Goal: Task Accomplishment & Management: Complete application form

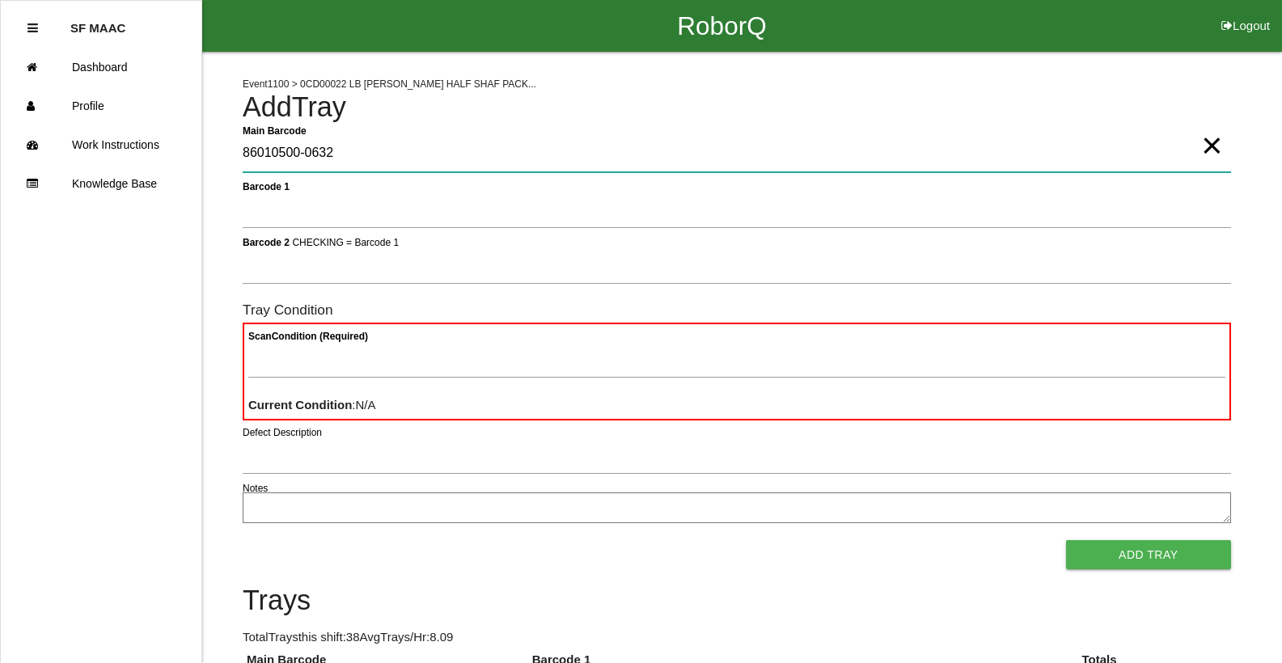
type Barcode "86010500-0632"
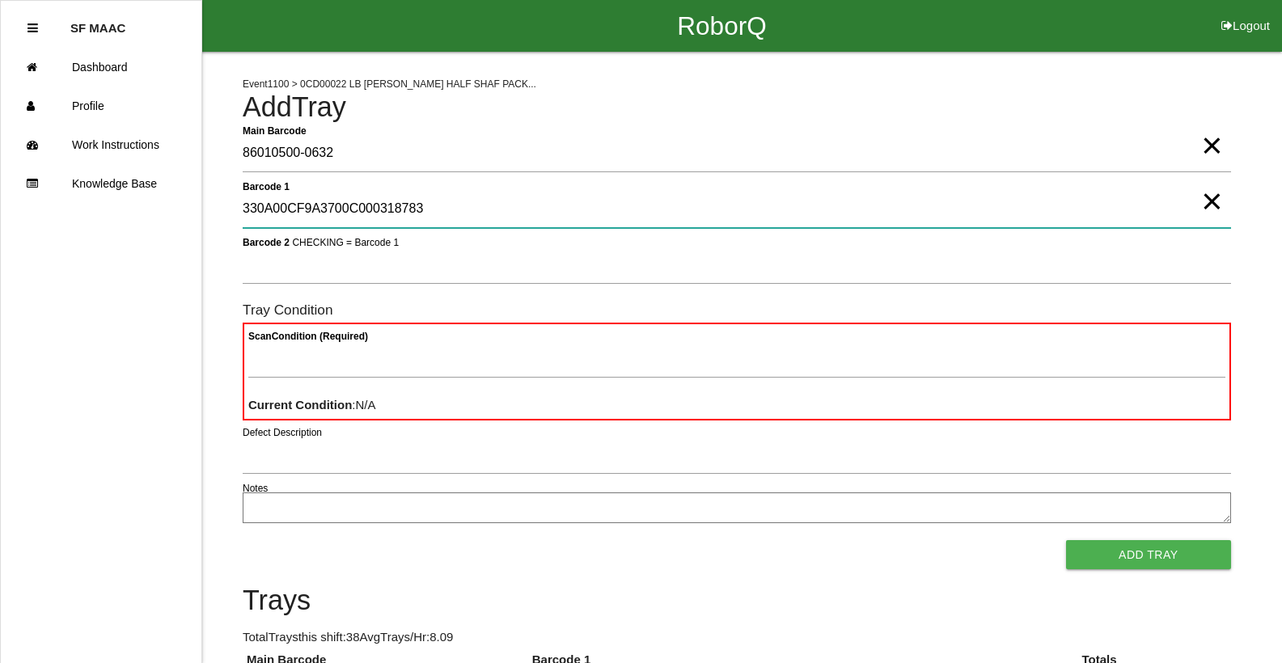
type 1 "330A00CF9A3700C000318783"
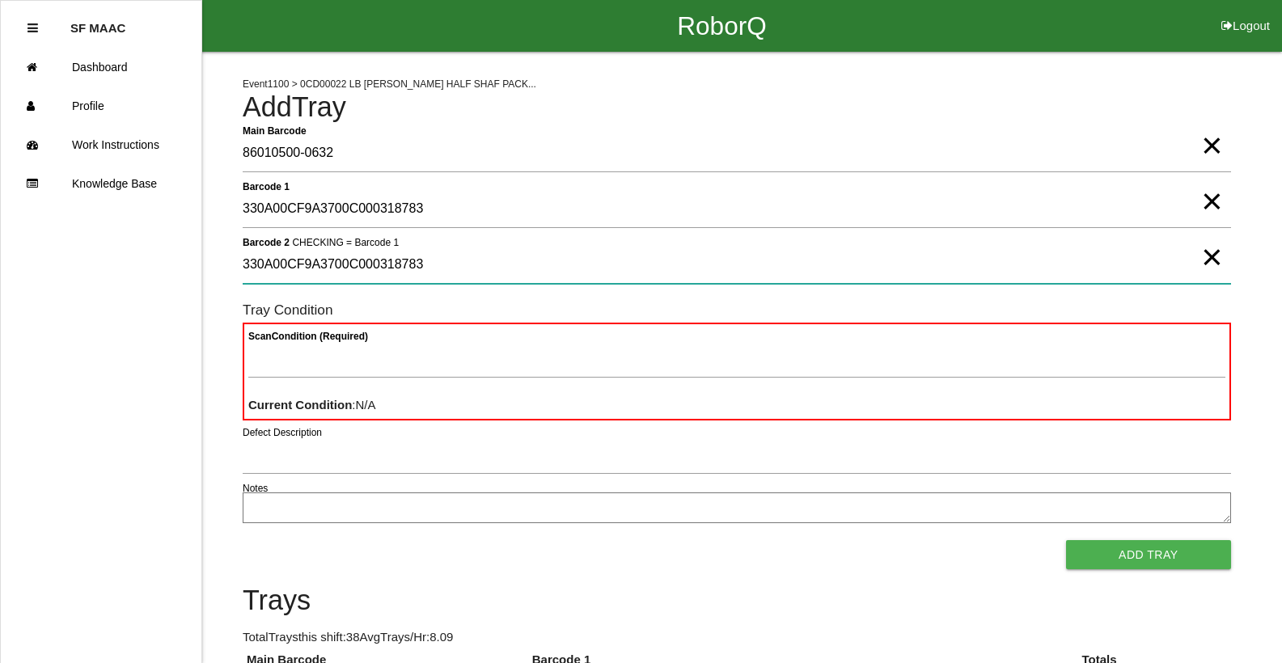
type 2 "330A00CF9A3700C000318783"
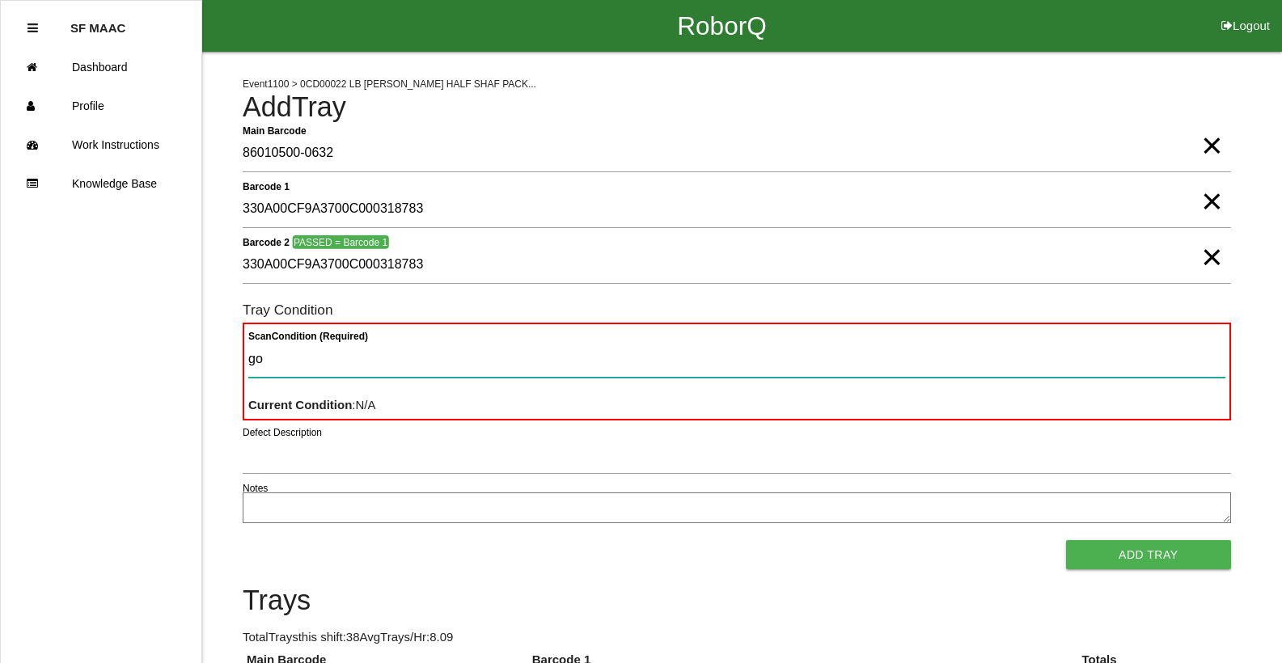
type Condition "goo"
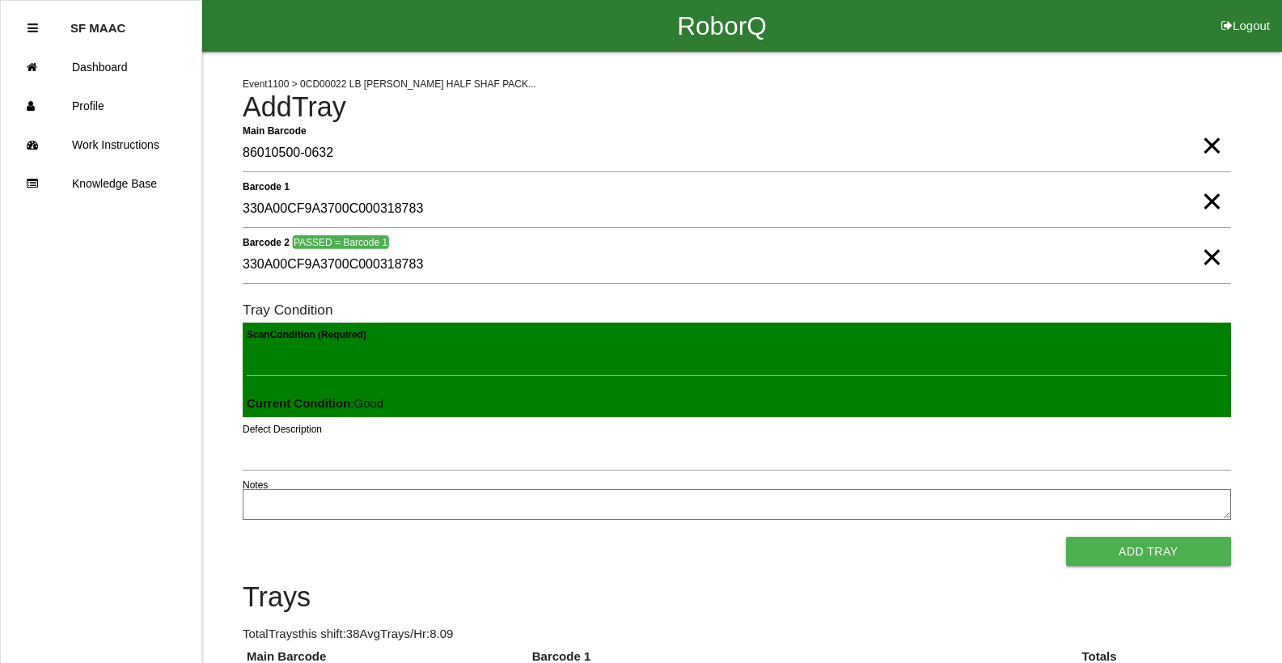
click at [1164, 552] on button "Add Tray" at bounding box center [1148, 551] width 165 height 29
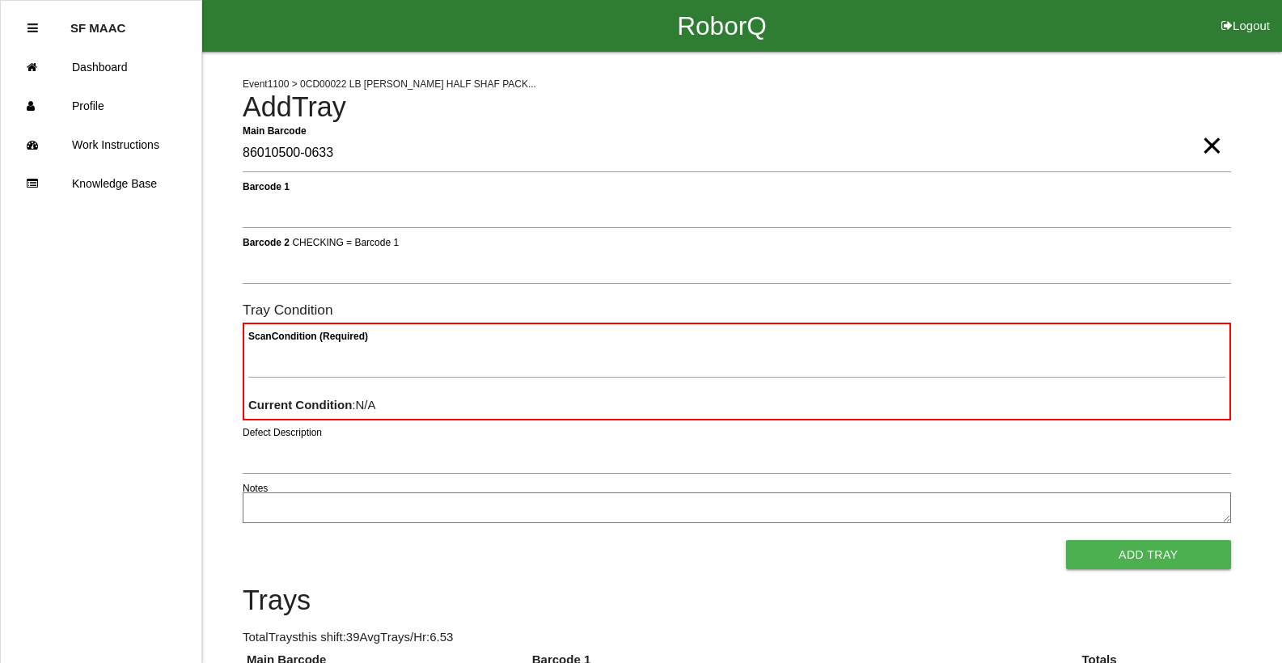
type Barcode "86010500-0633"
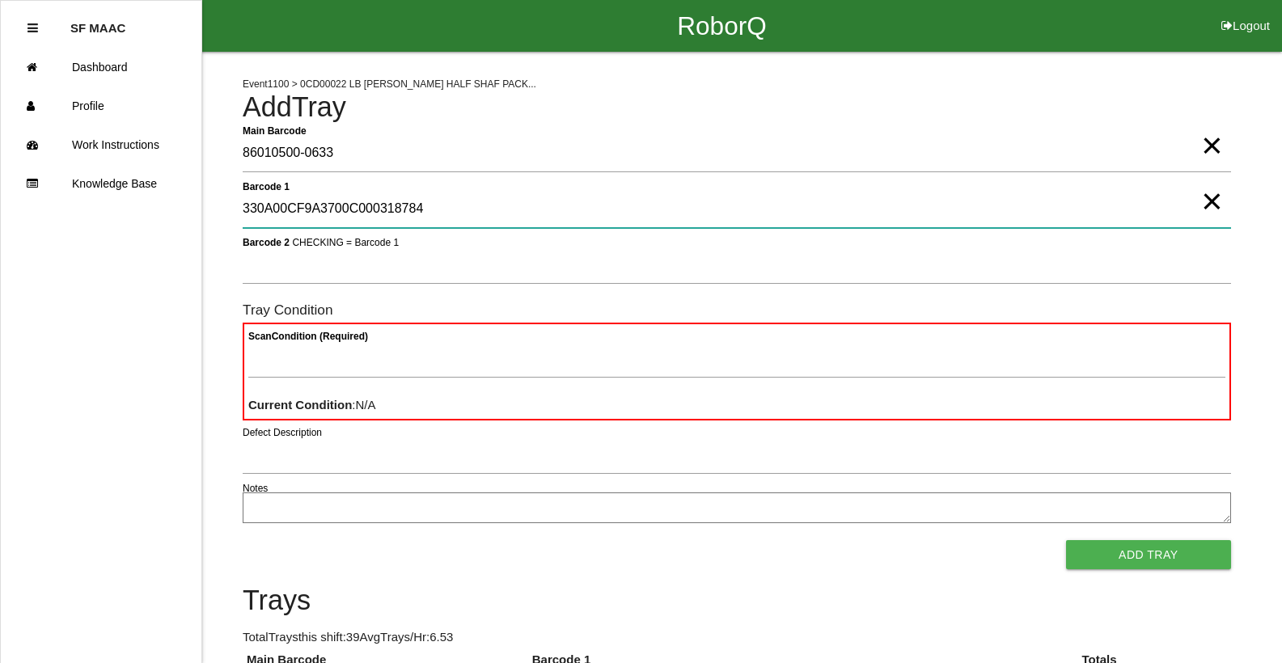
type 1 "330A00CF9A3700C000318784"
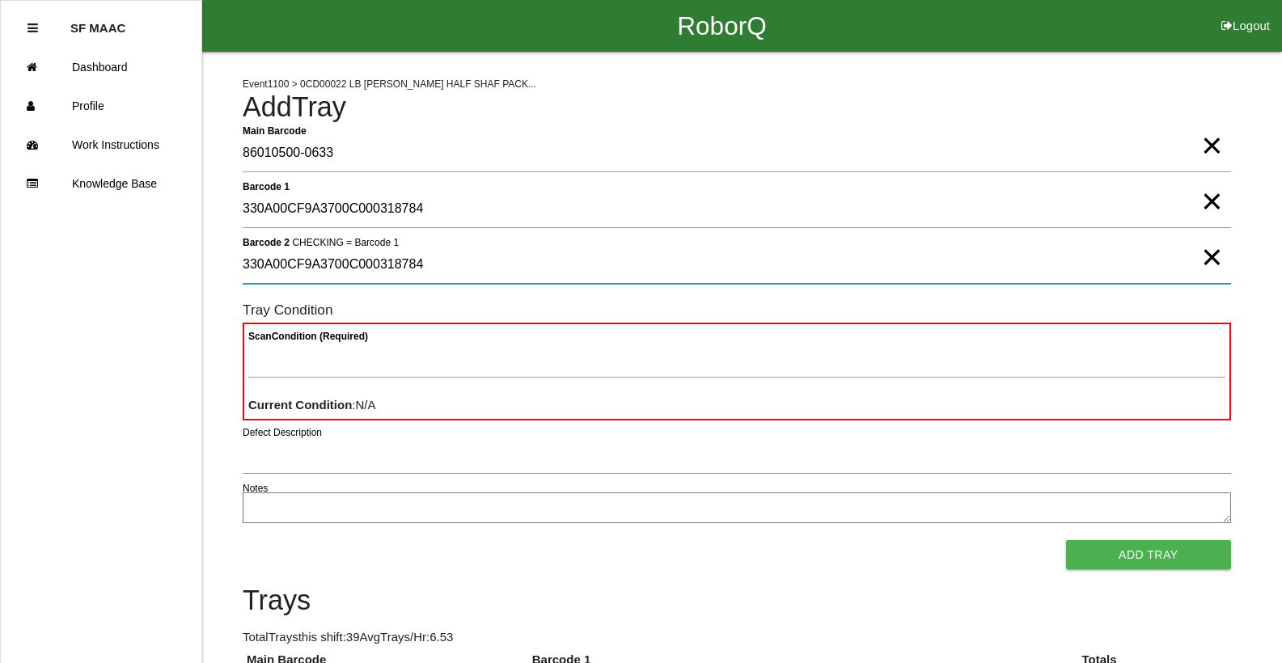
type 2 "330A00CF9A3700C000318784"
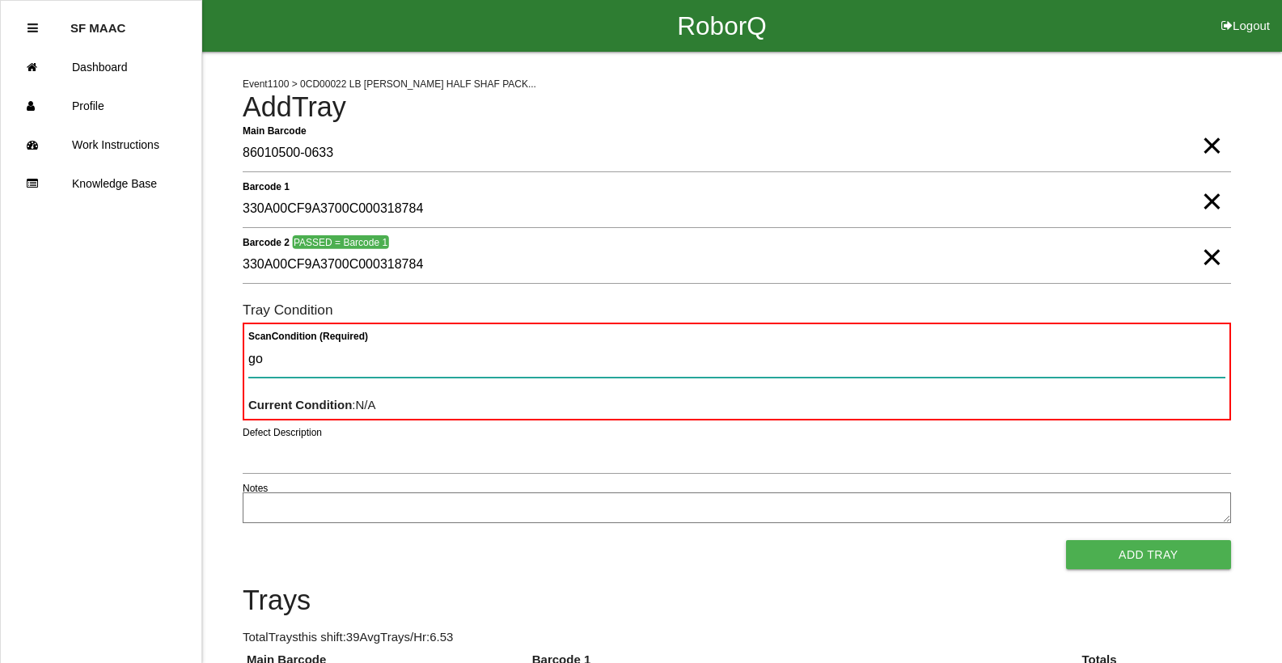
type Condition "goo"
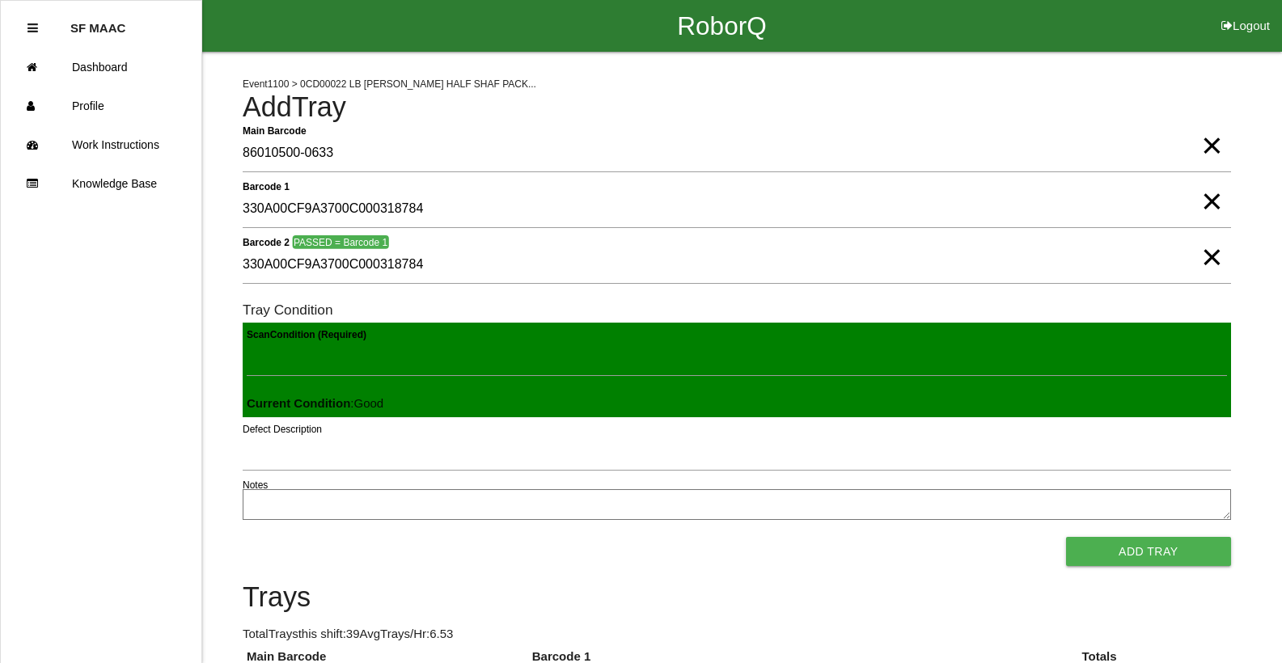
click at [1066, 537] on button "Add Tray" at bounding box center [1148, 551] width 165 height 29
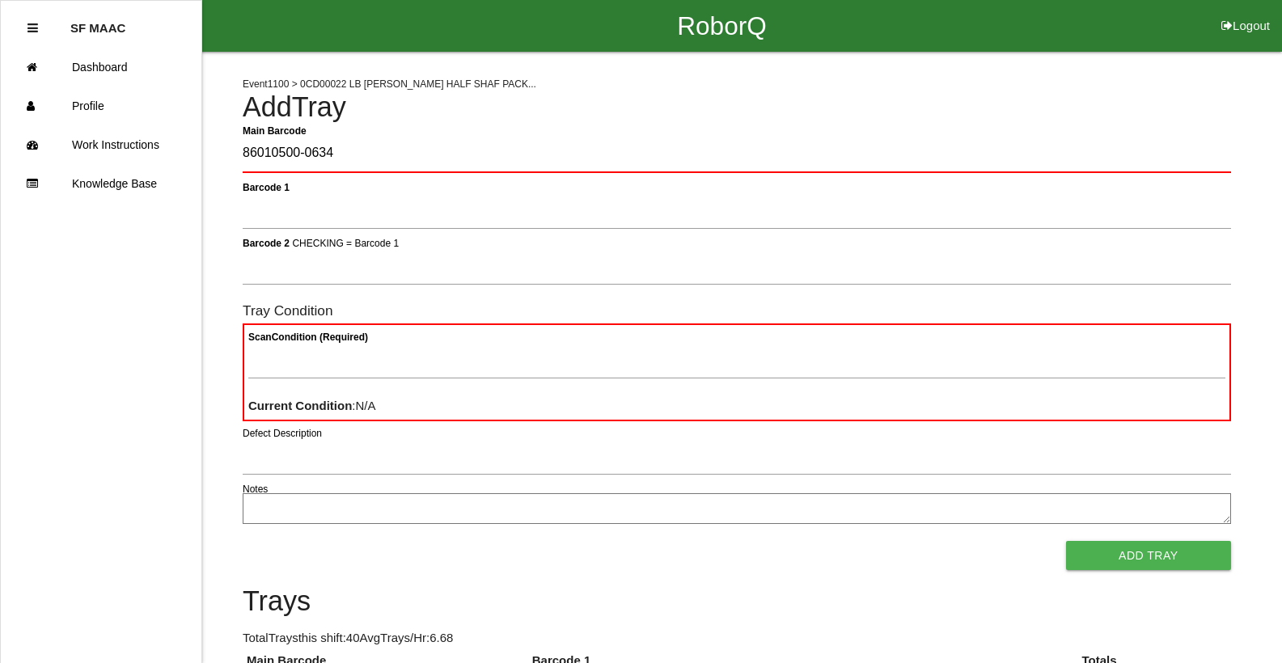
type Barcode "86010500-0634"
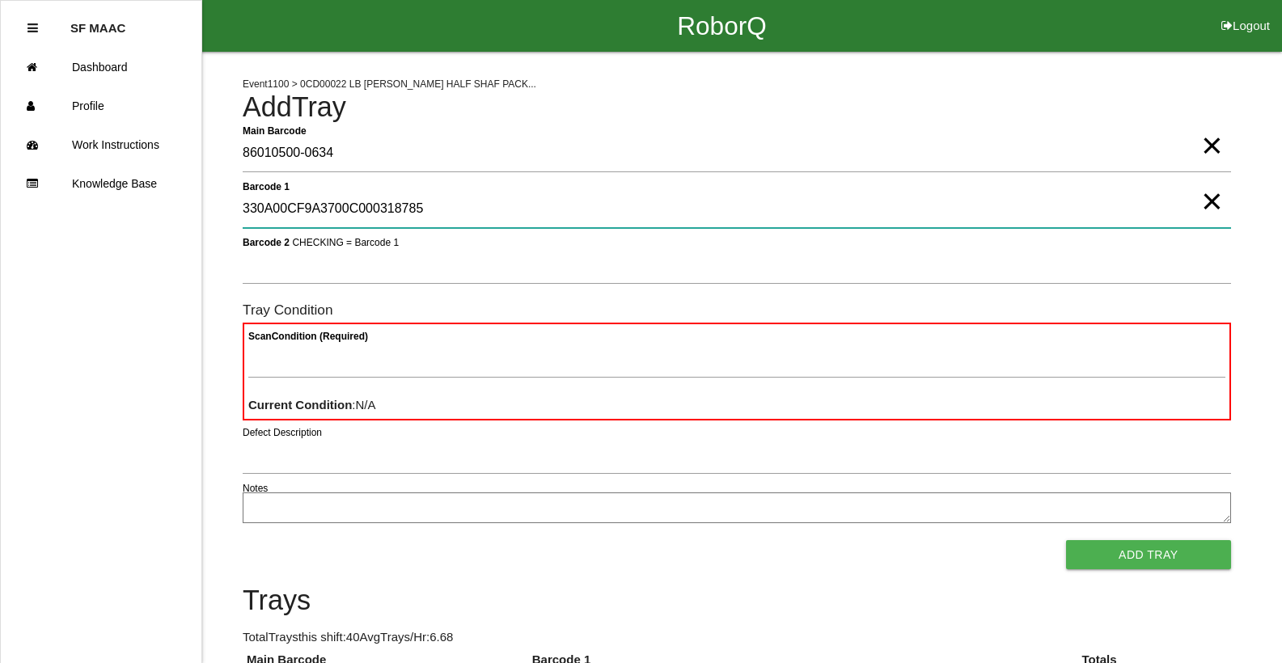
type 1 "330A00CF9A3700C000318785"
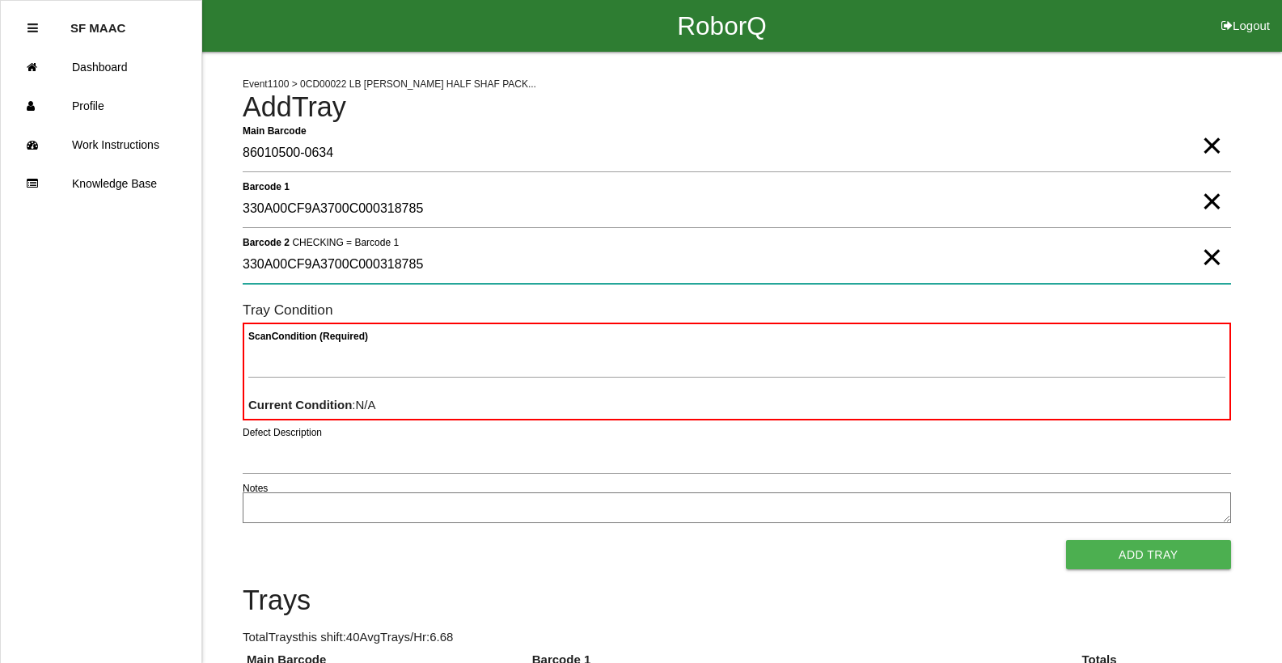
type 2 "330A00CF9A3700C000318785"
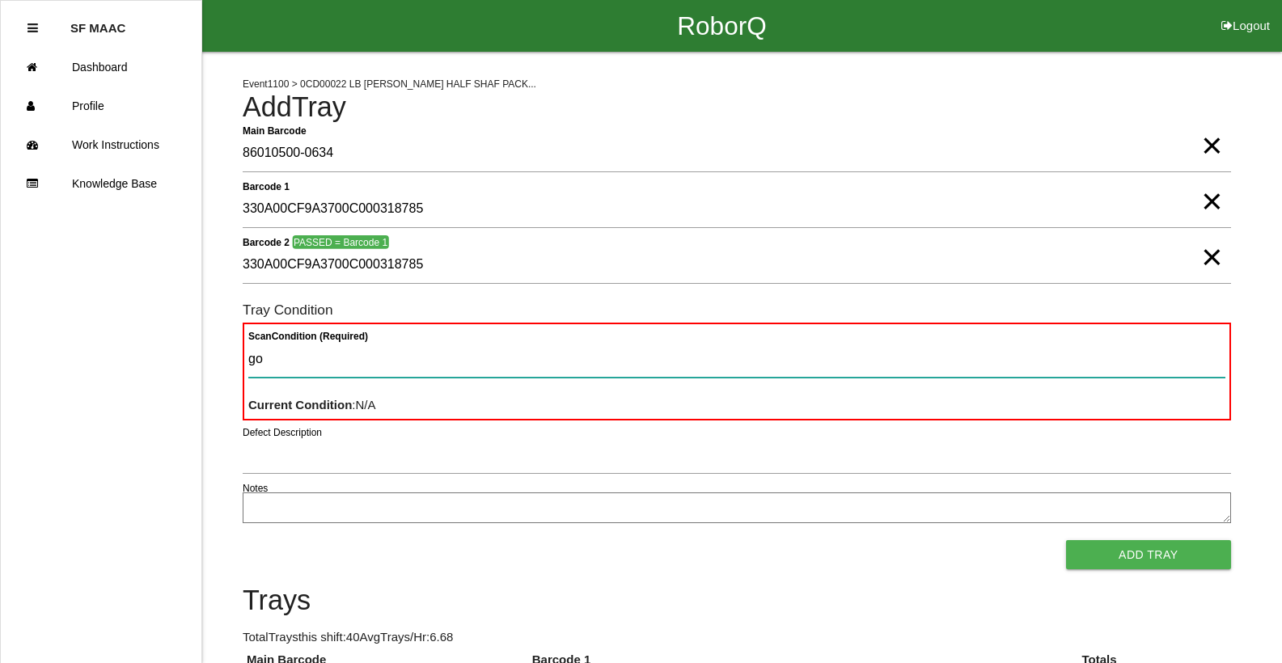
type Condition "goo"
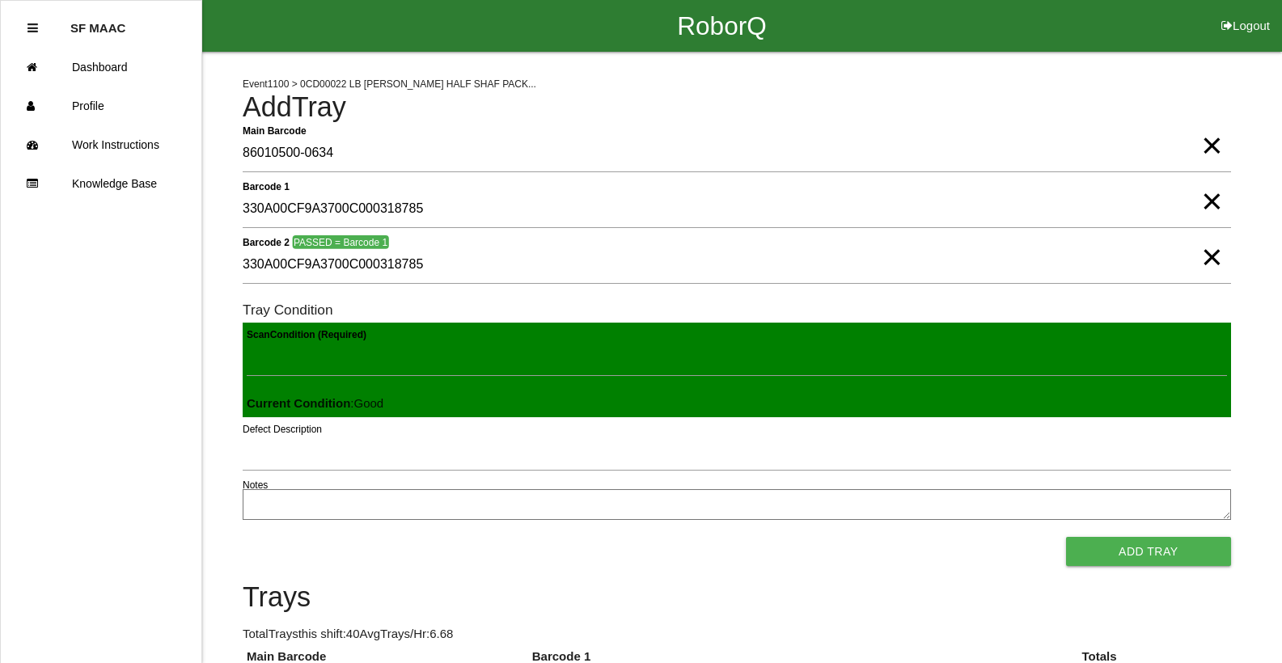
click at [1066, 537] on button "Add Tray" at bounding box center [1148, 551] width 165 height 29
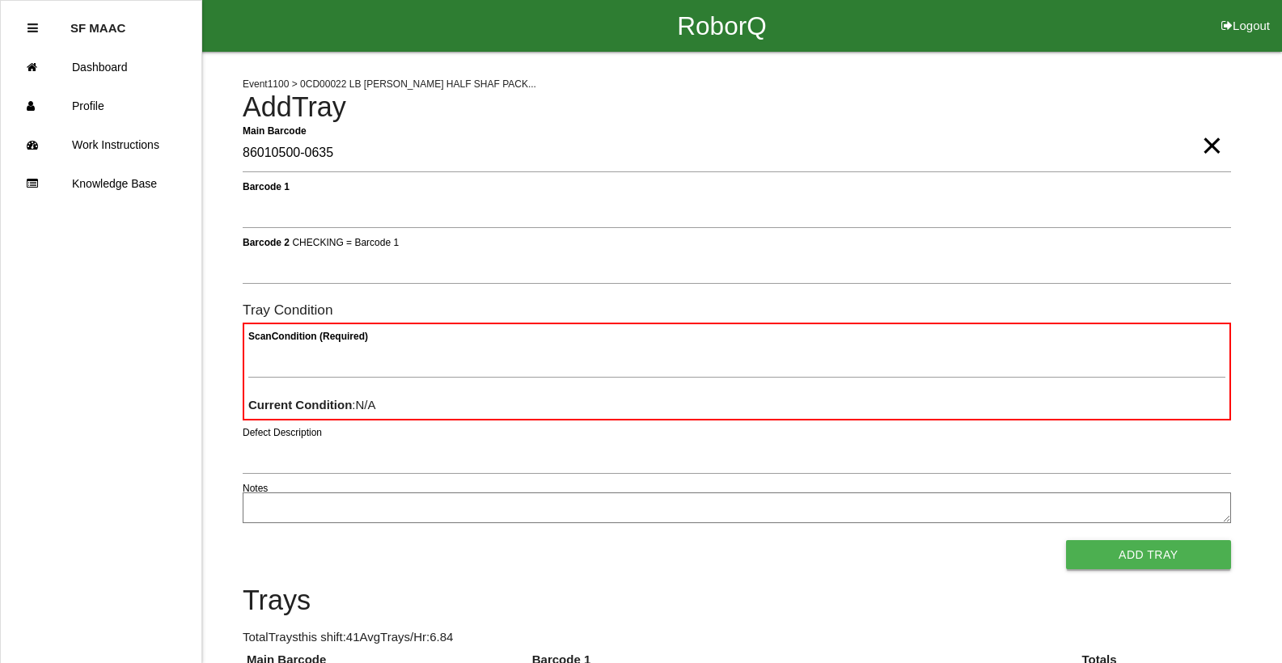
type Barcode "86010500-0635"
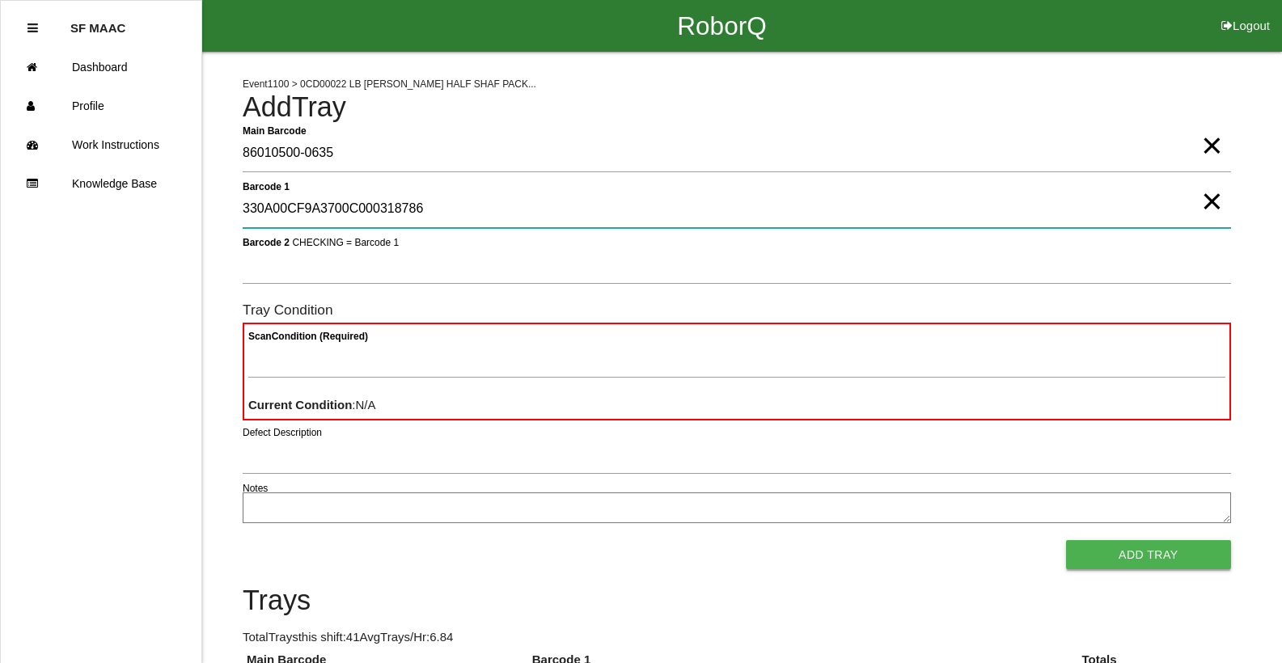
type 1 "330A00CF9A3700C000318786"
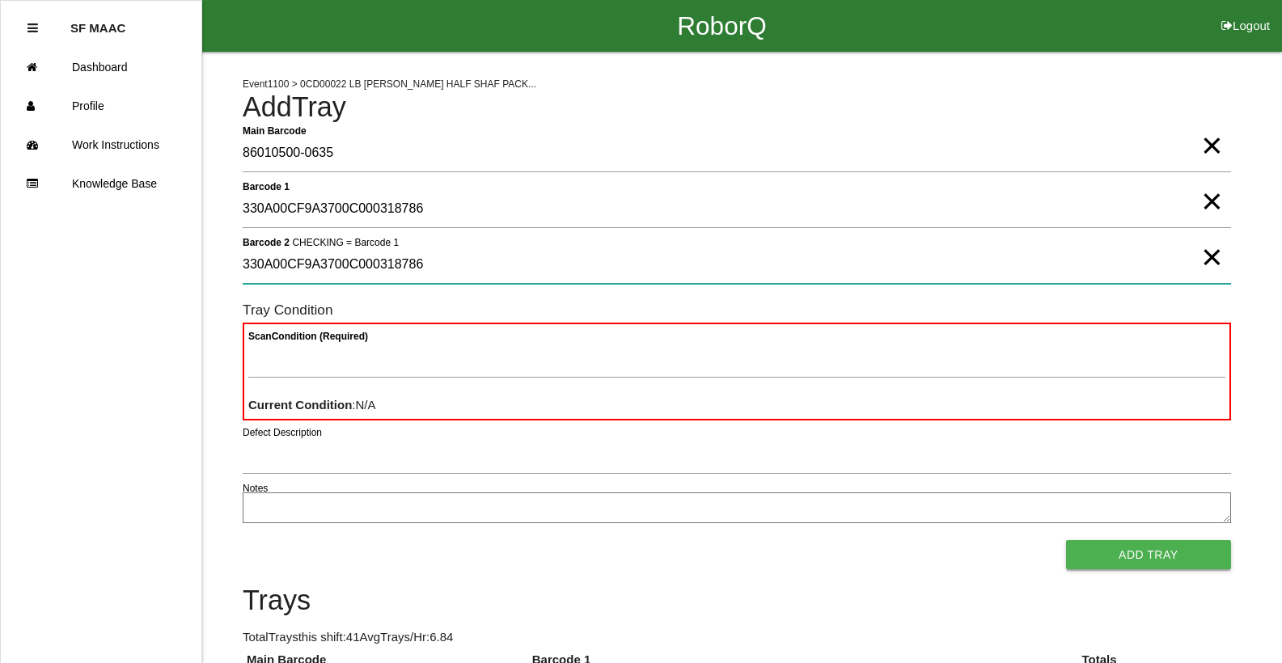
type 2 "330A00CF9A3700C000318786"
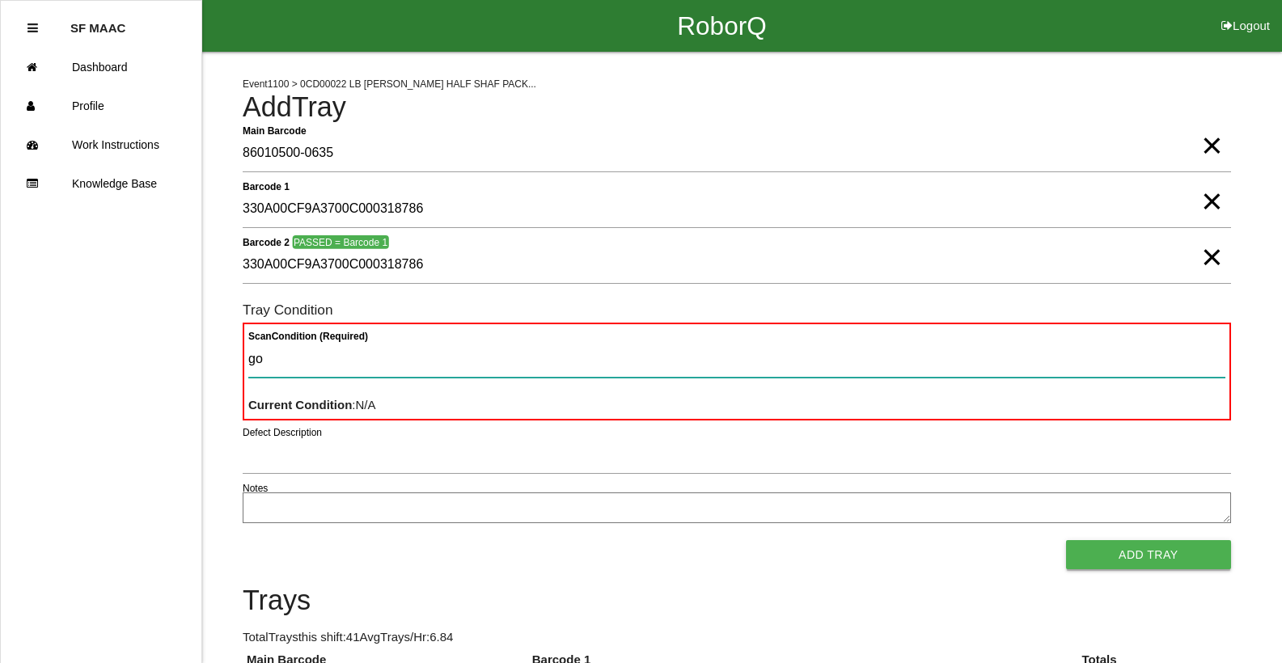
type Condition "goo"
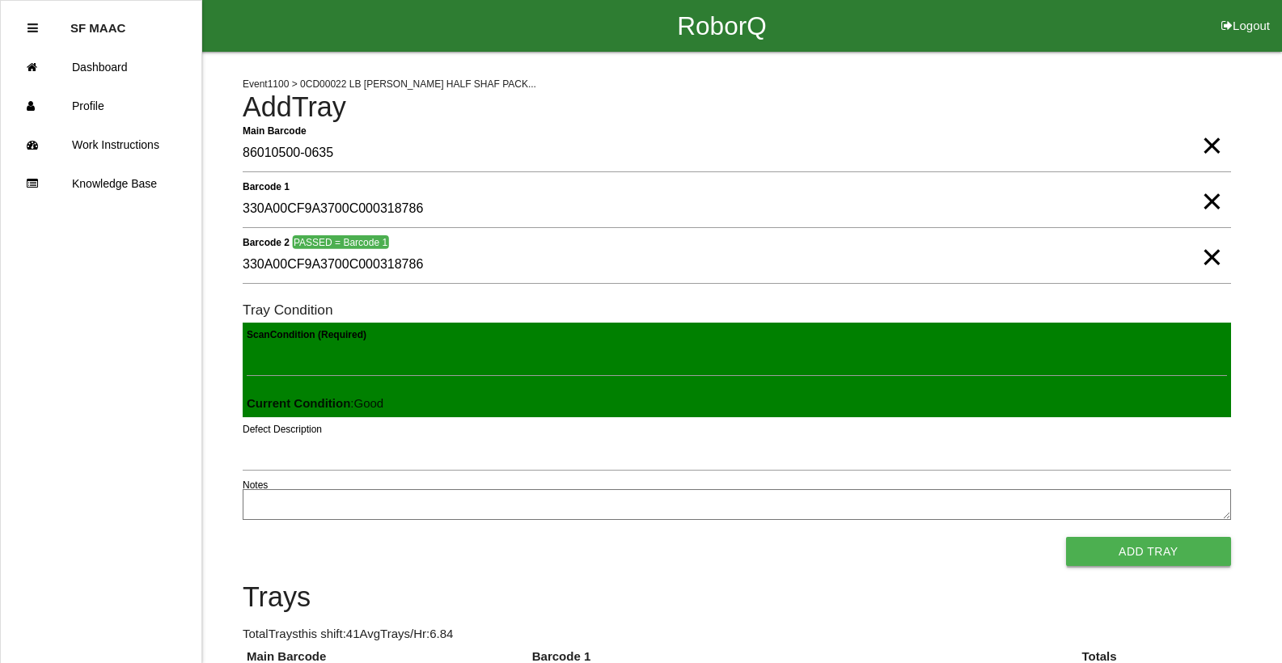
click at [1066, 537] on button "Add Tray" at bounding box center [1148, 551] width 165 height 29
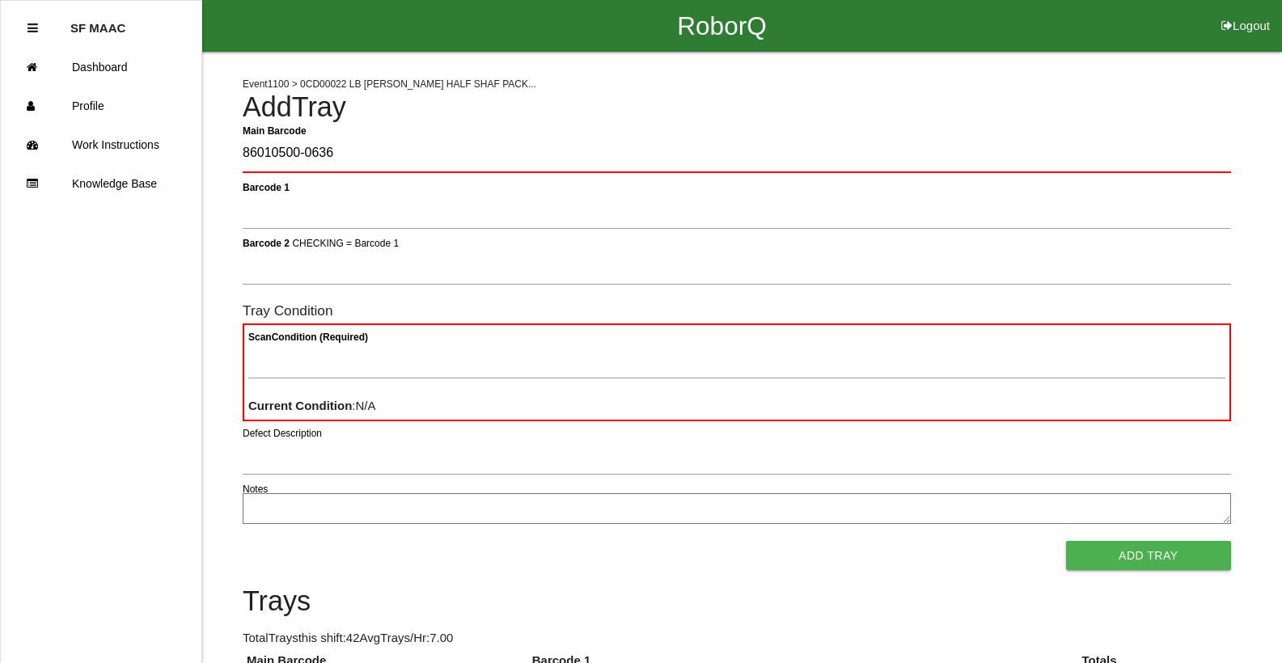
type Barcode "86010500-0636"
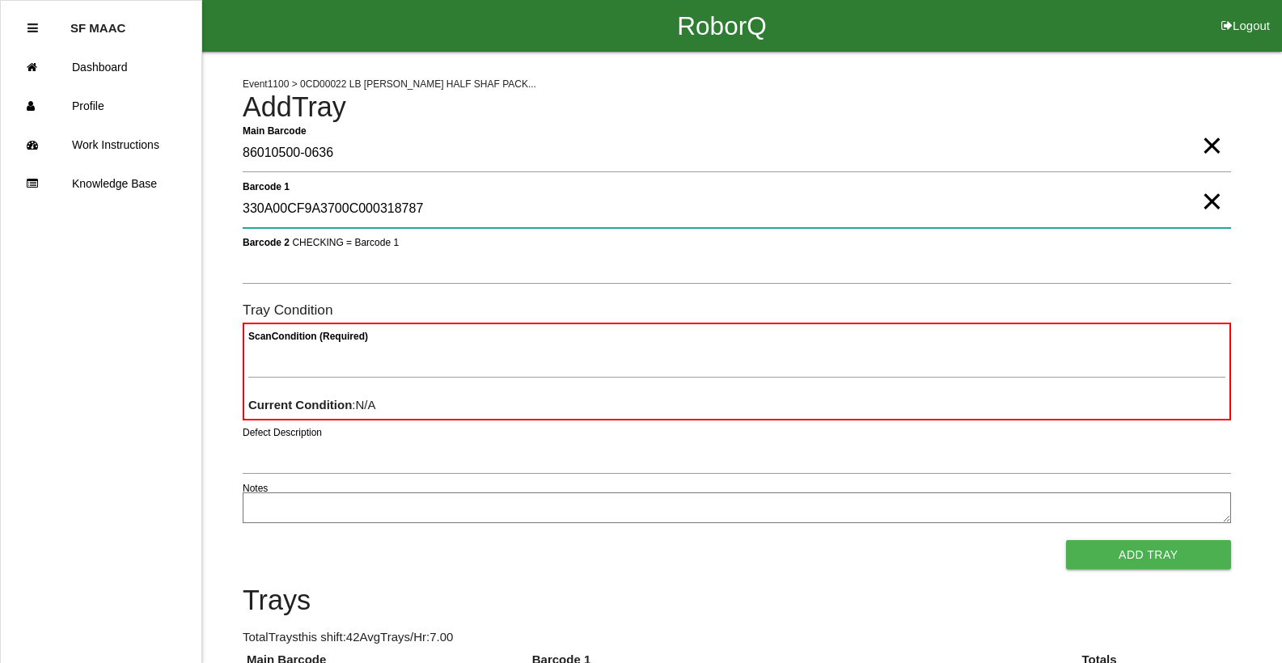
type 1 "330A00CF9A3700C000318787"
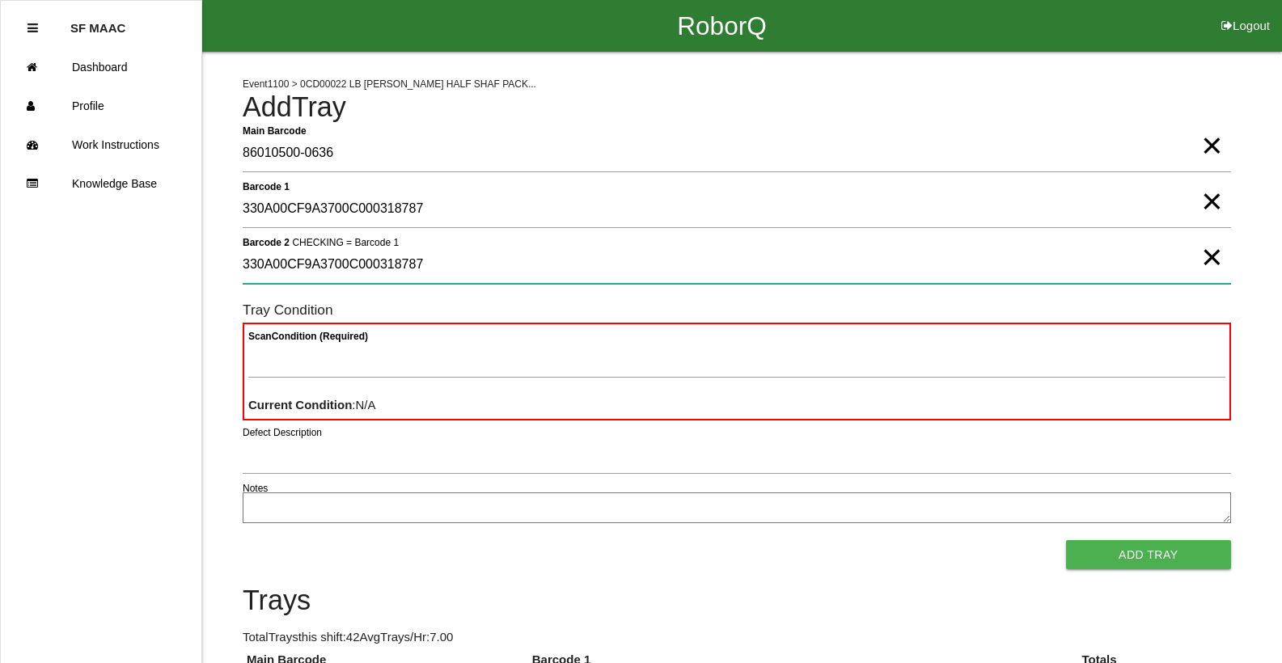
type 2 "330A00CF9A3700C000318787"
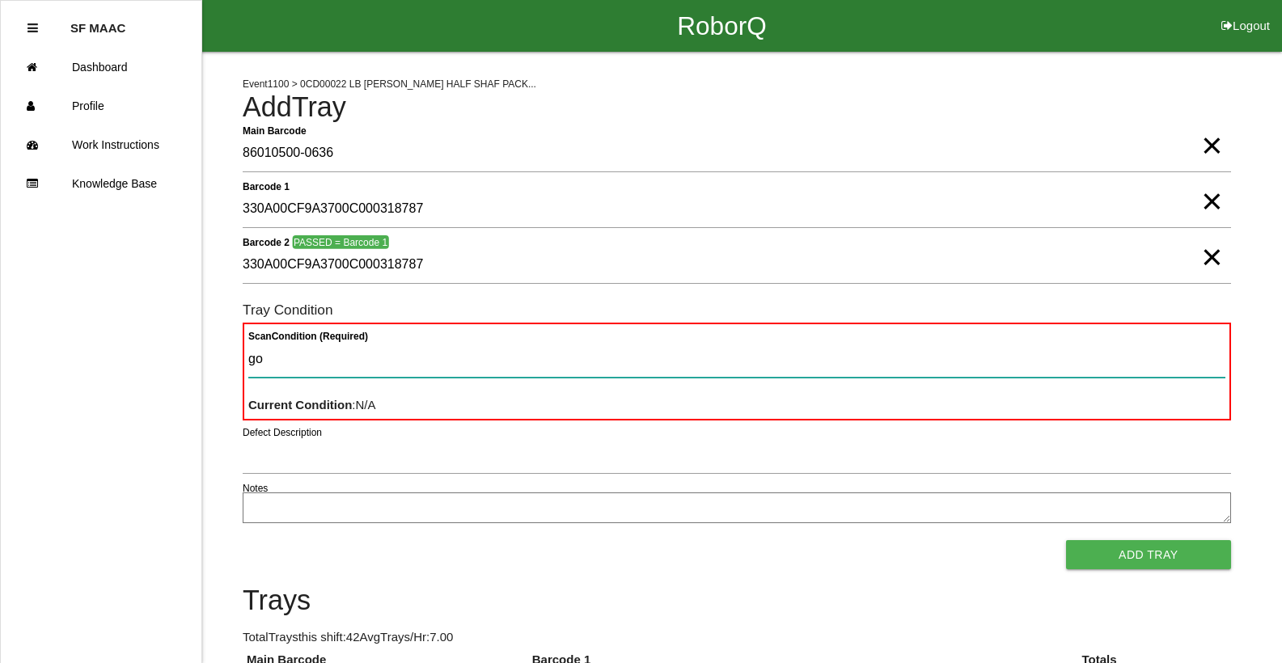
type Condition "goo"
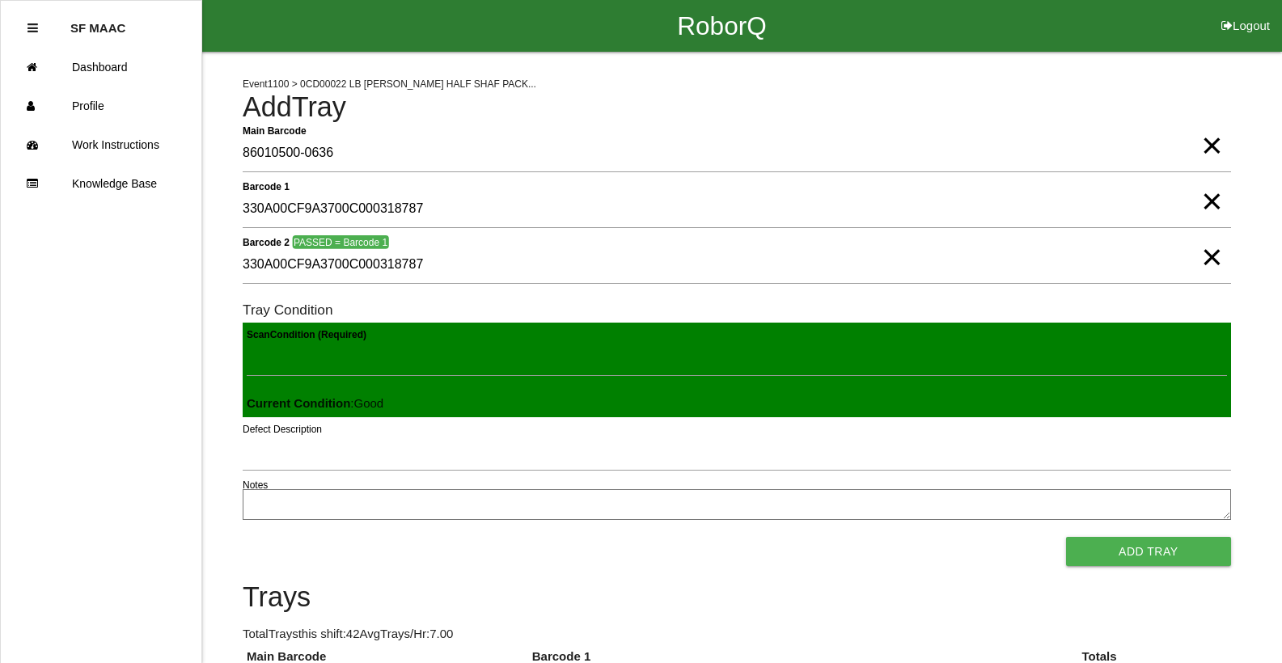
click at [1066, 537] on button "Add Tray" at bounding box center [1148, 551] width 165 height 29
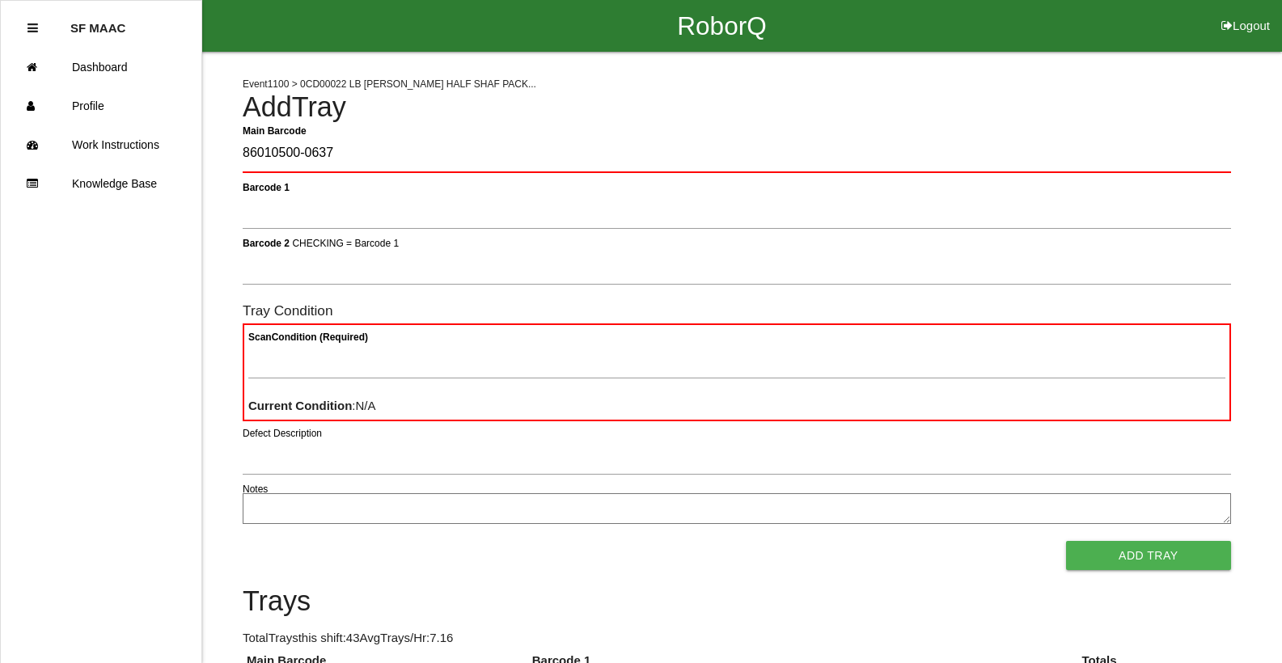
type Barcode "86010500-0637"
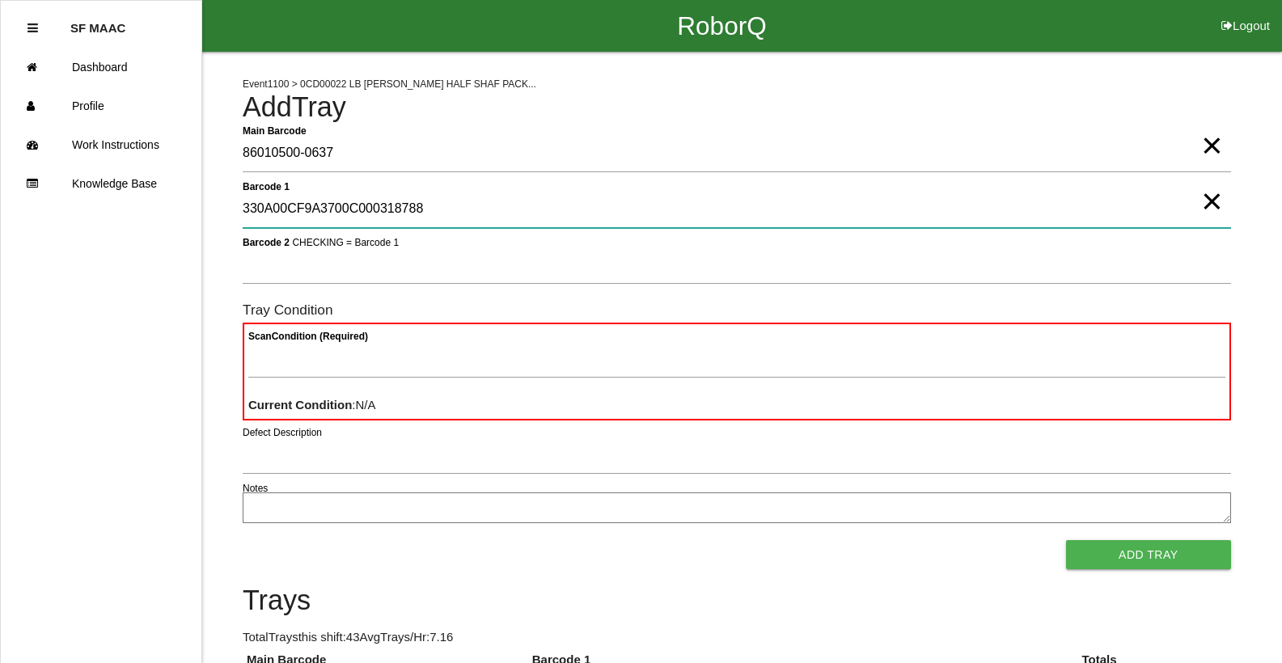
type 1 "330A00CF9A3700C000318788"
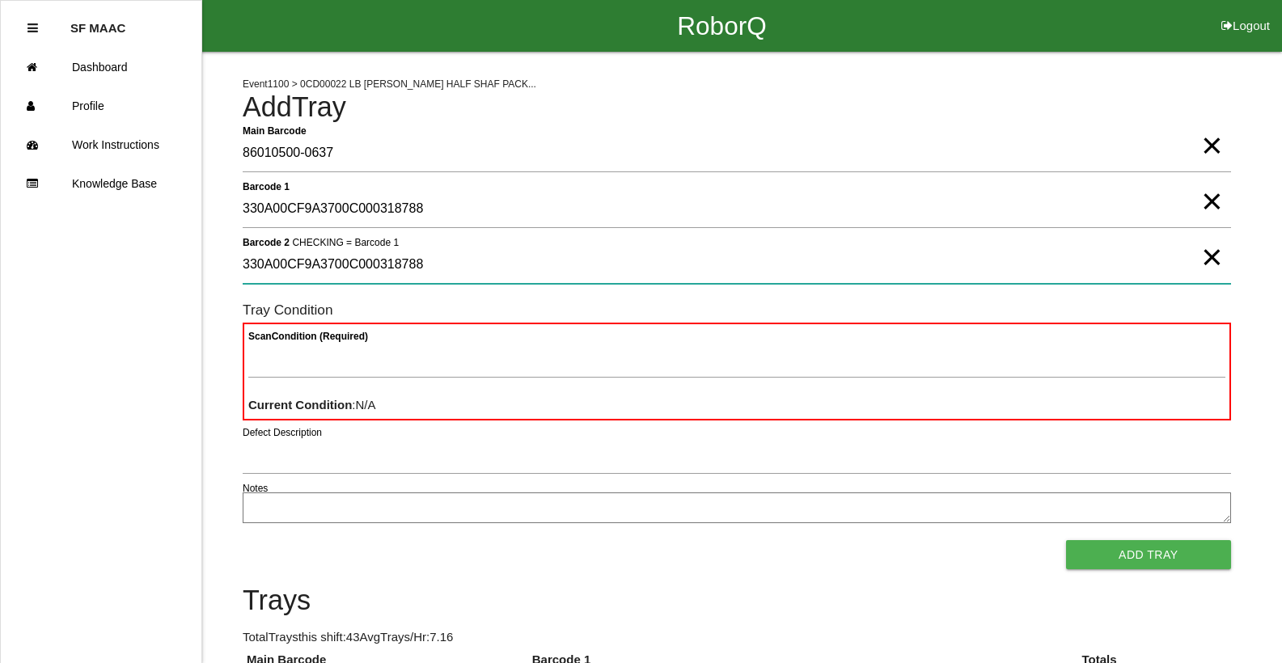
type 2 "330A00CF9A3700C000318788"
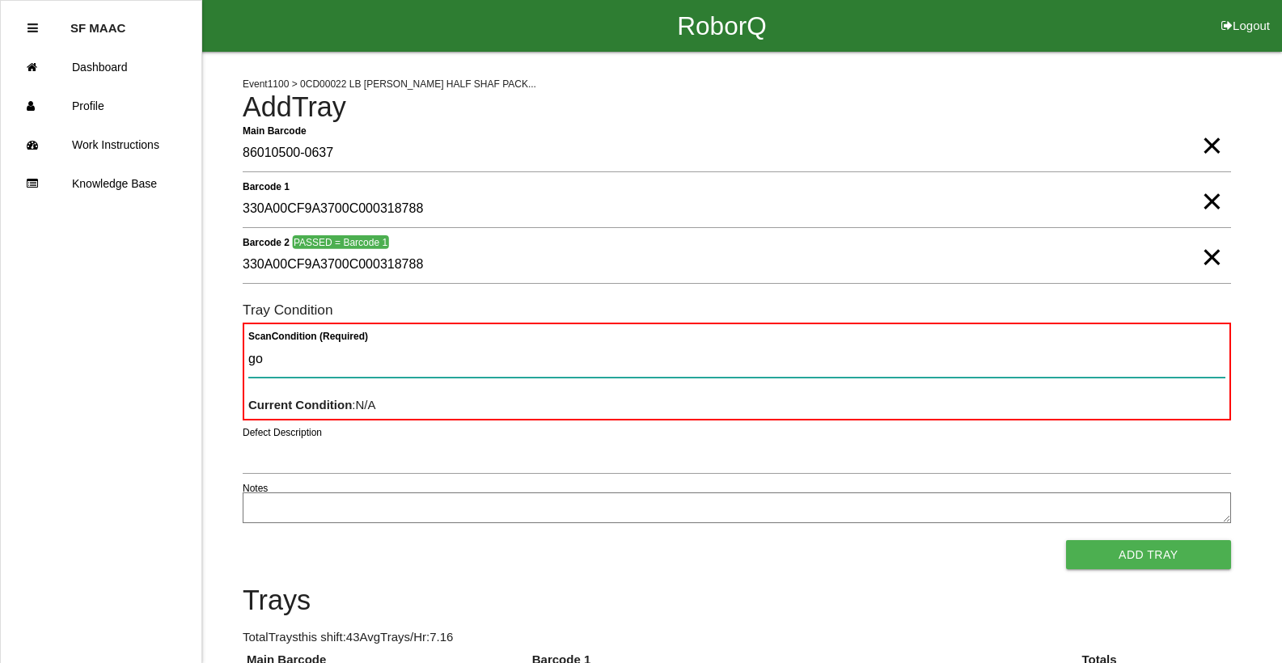
type Condition "goo"
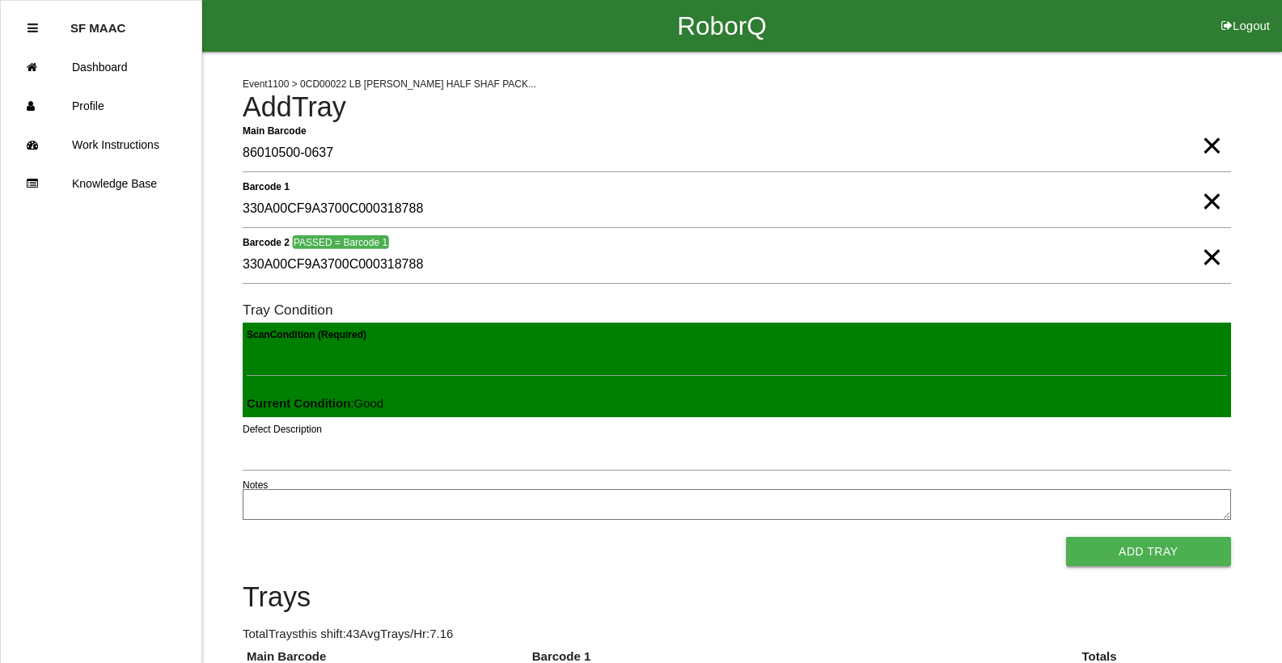
click at [1150, 547] on button "Add Tray" at bounding box center [1148, 551] width 165 height 29
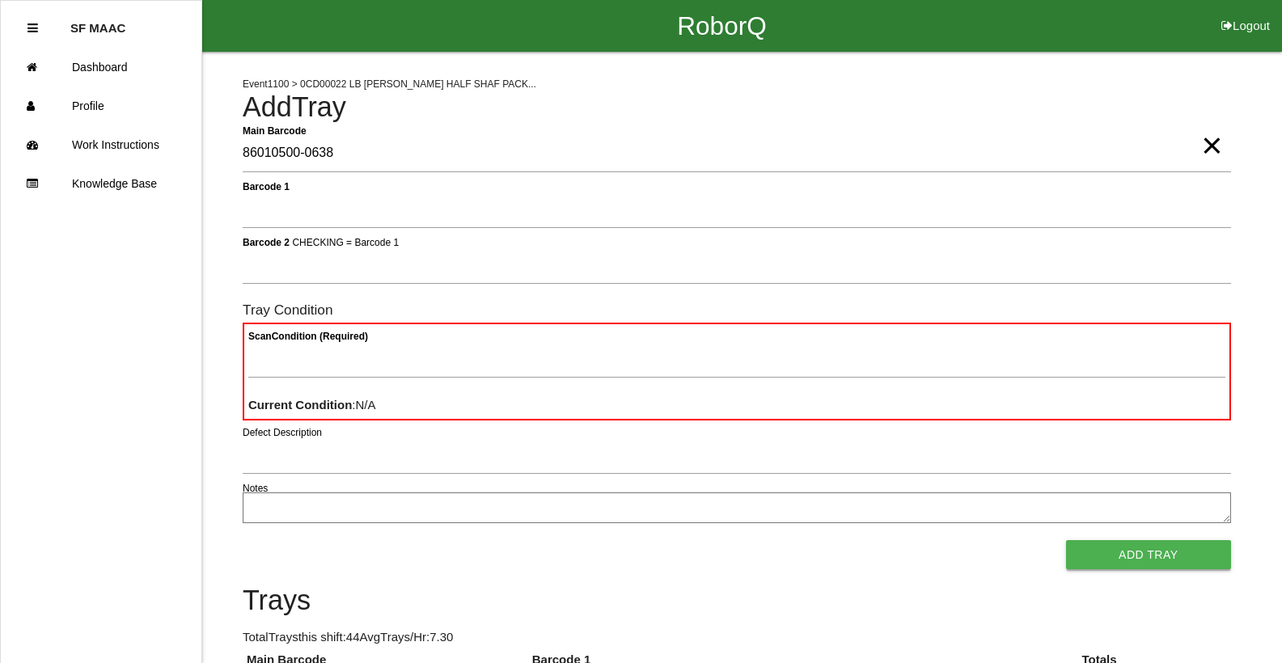
type Barcode "86010500-0638"
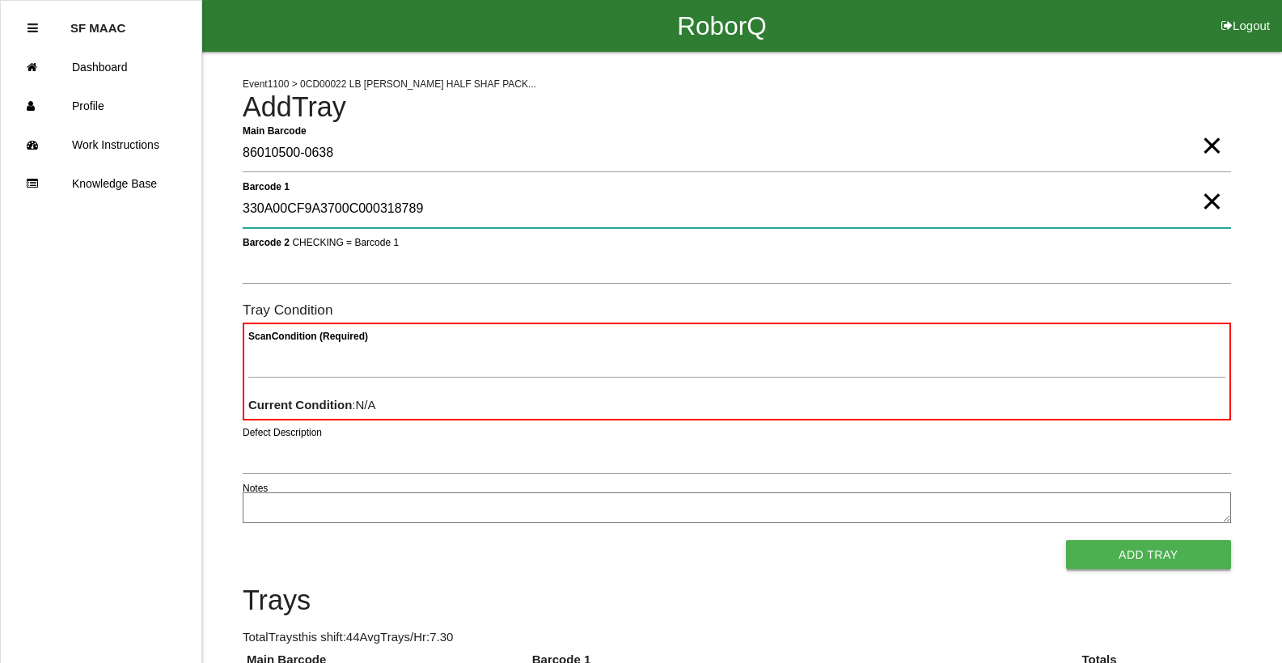
type 1 "330A00CF9A3700C000318789"
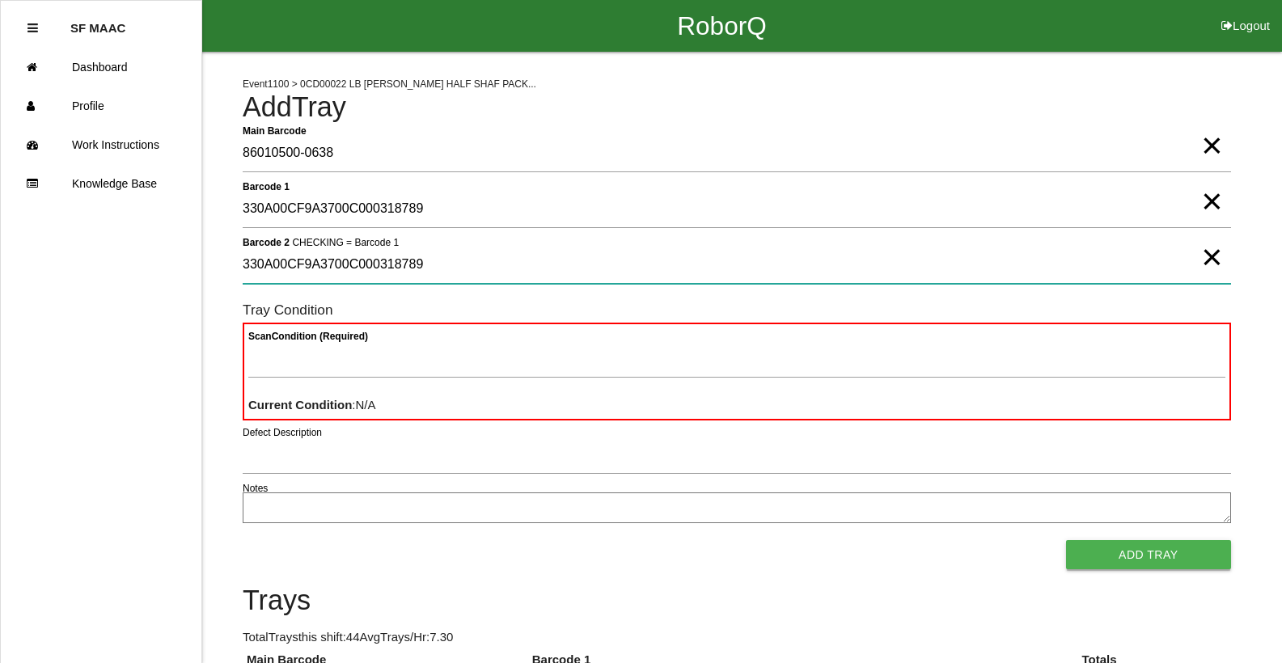
type 2 "330A00CF9A3700C000318789"
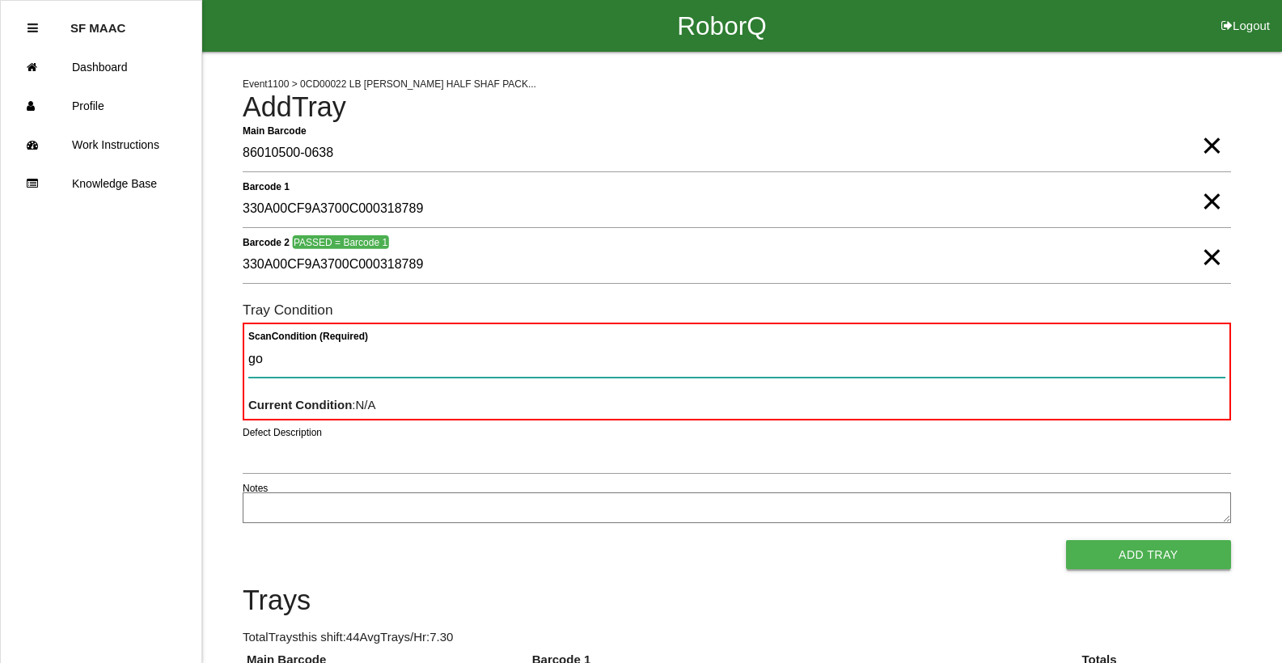
type Condition "goo"
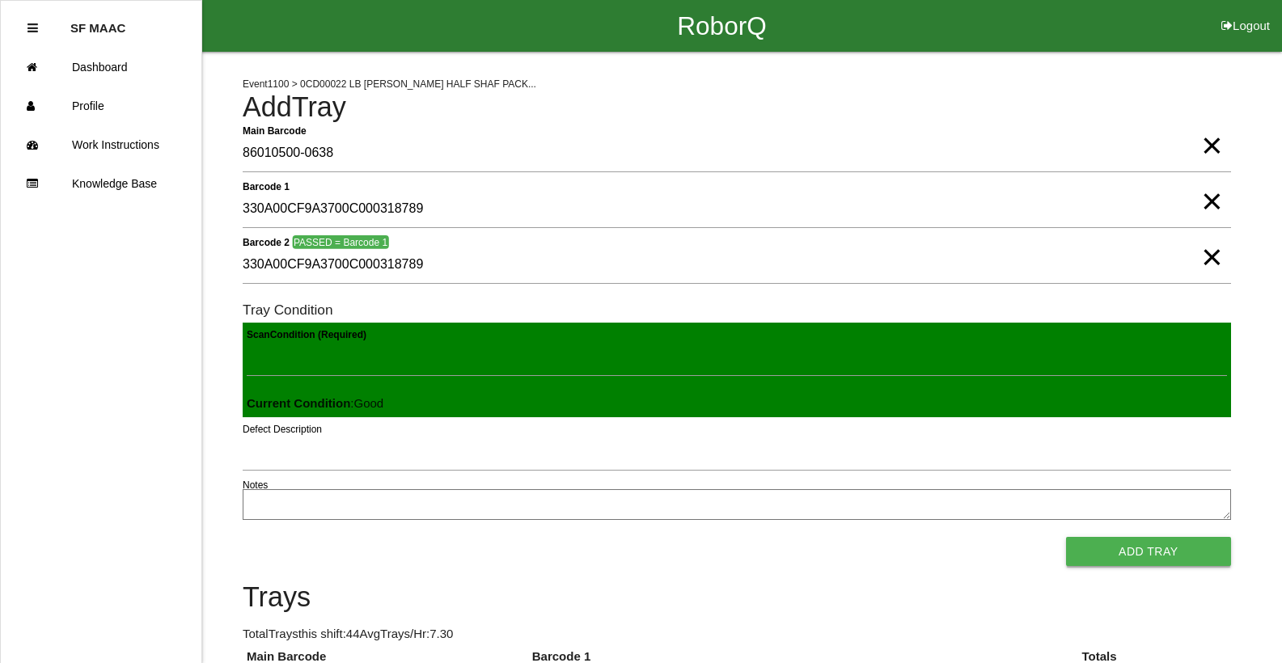
click at [1066, 537] on button "Add Tray" at bounding box center [1148, 551] width 165 height 29
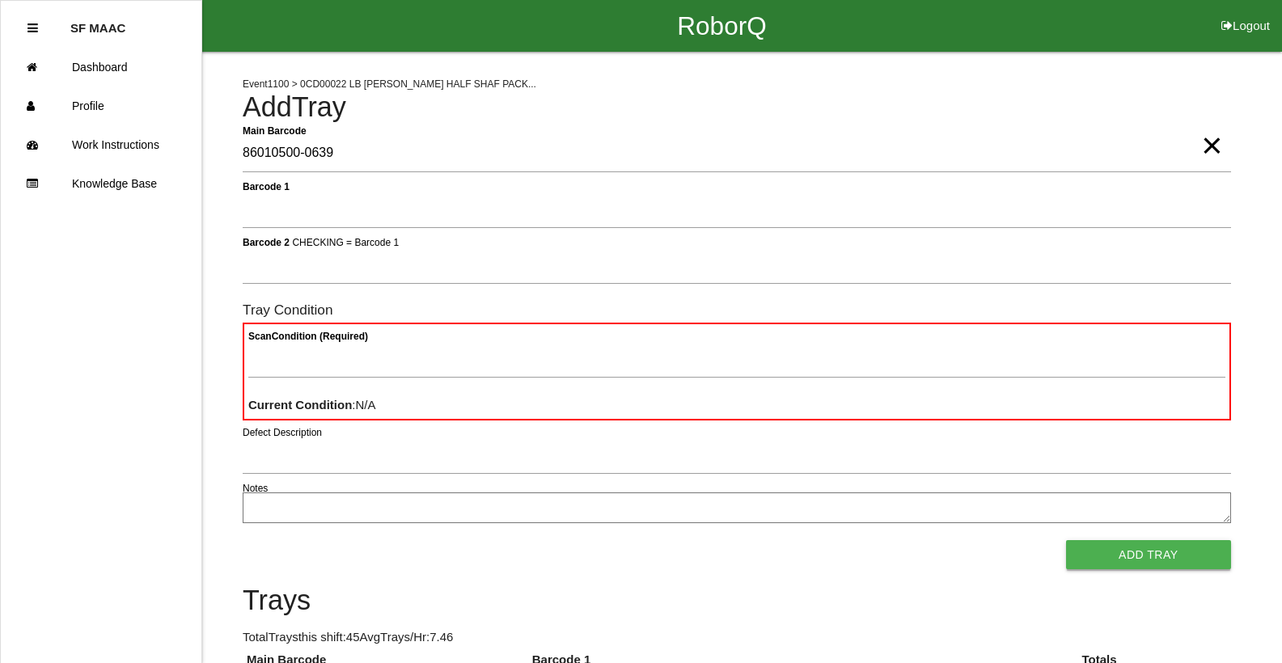
type Barcode "86010500-0639"
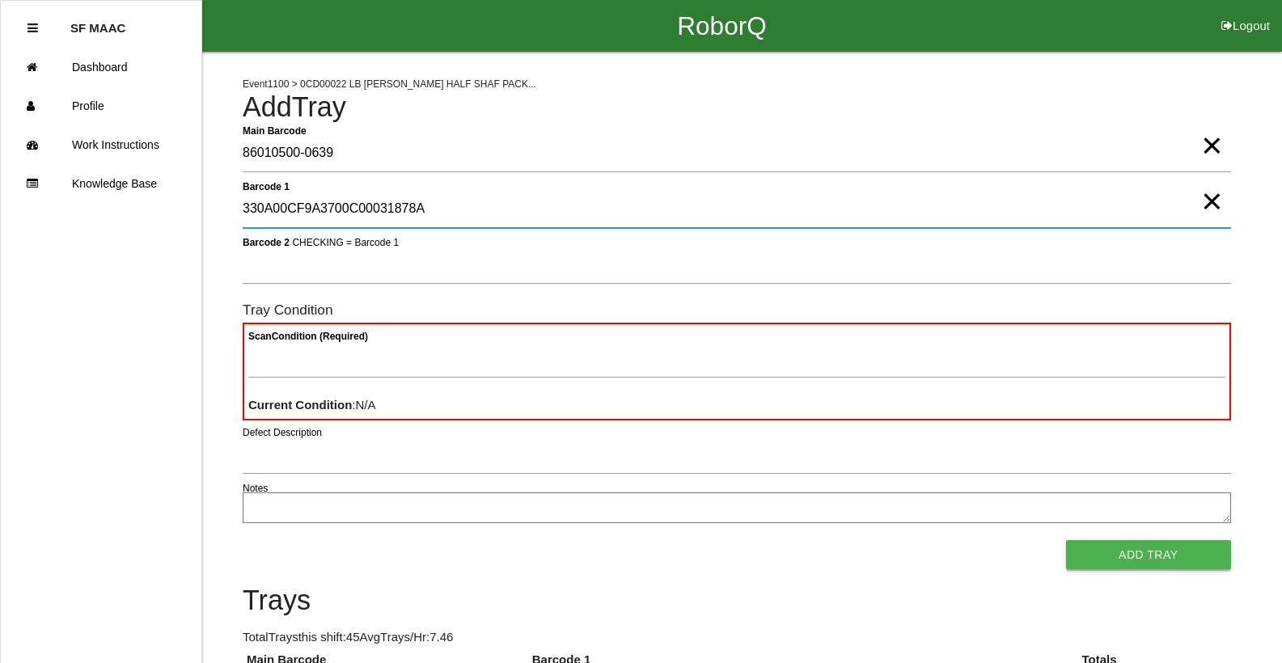
type 1 "330A00CF9A3700C00031878A"
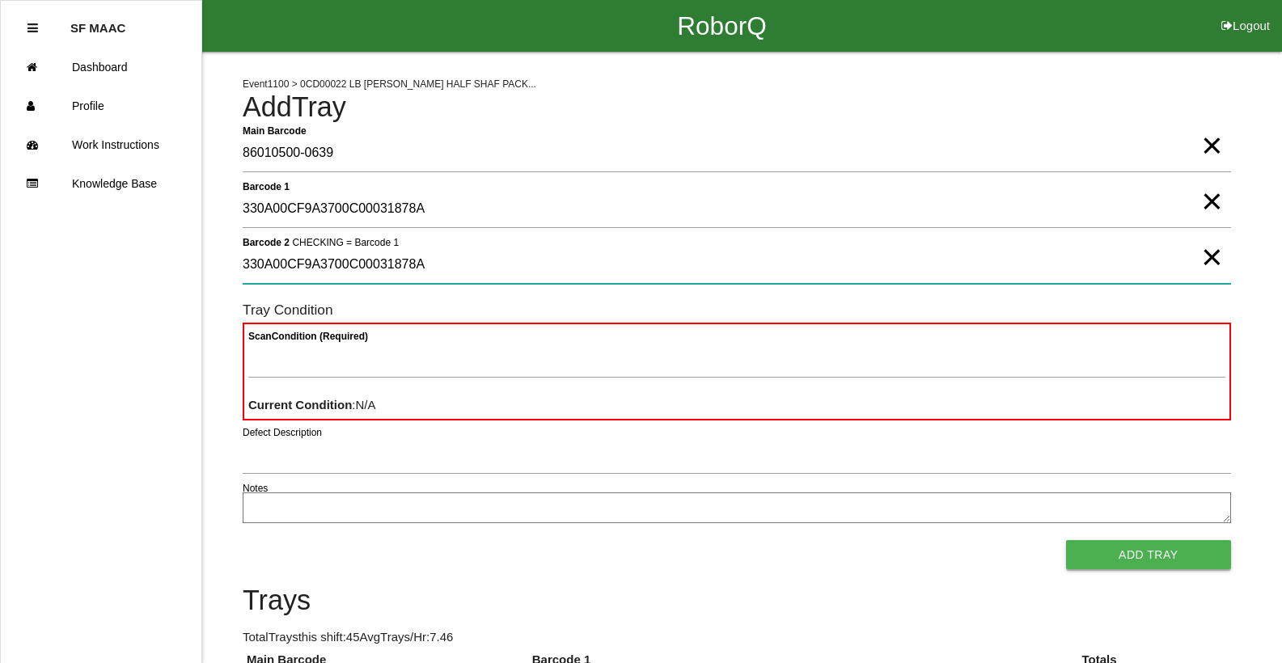
type 2 "330A00CF9A3700C00031878A"
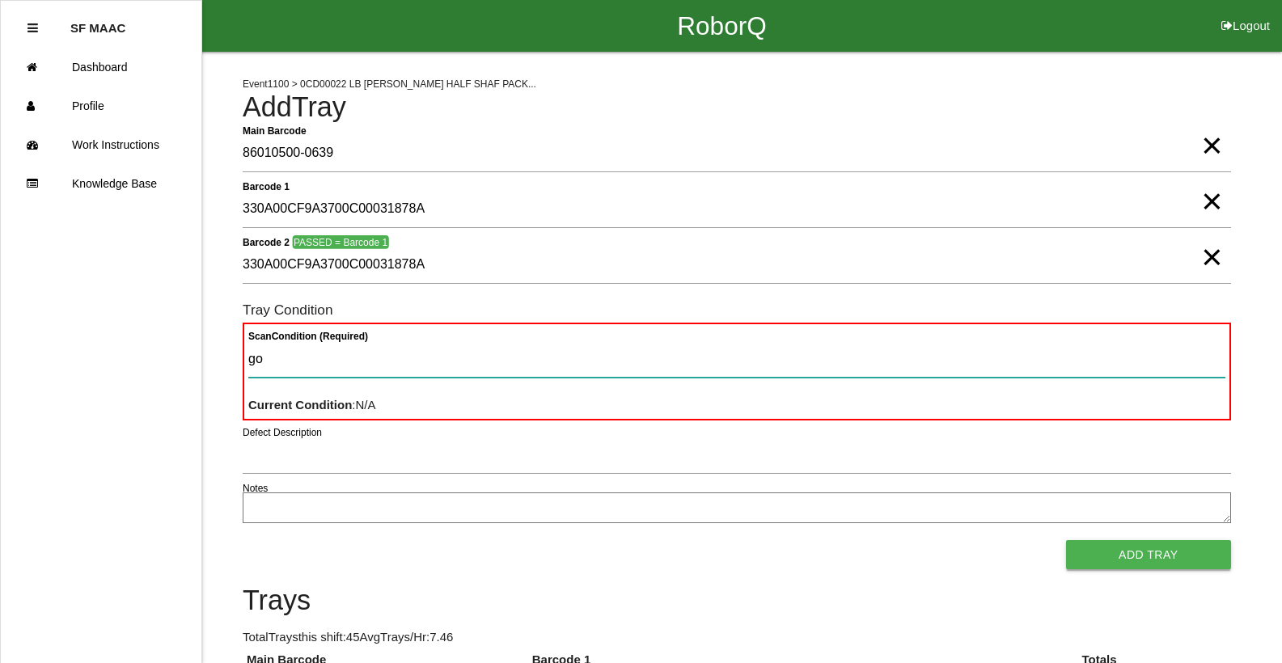
type Condition "goo"
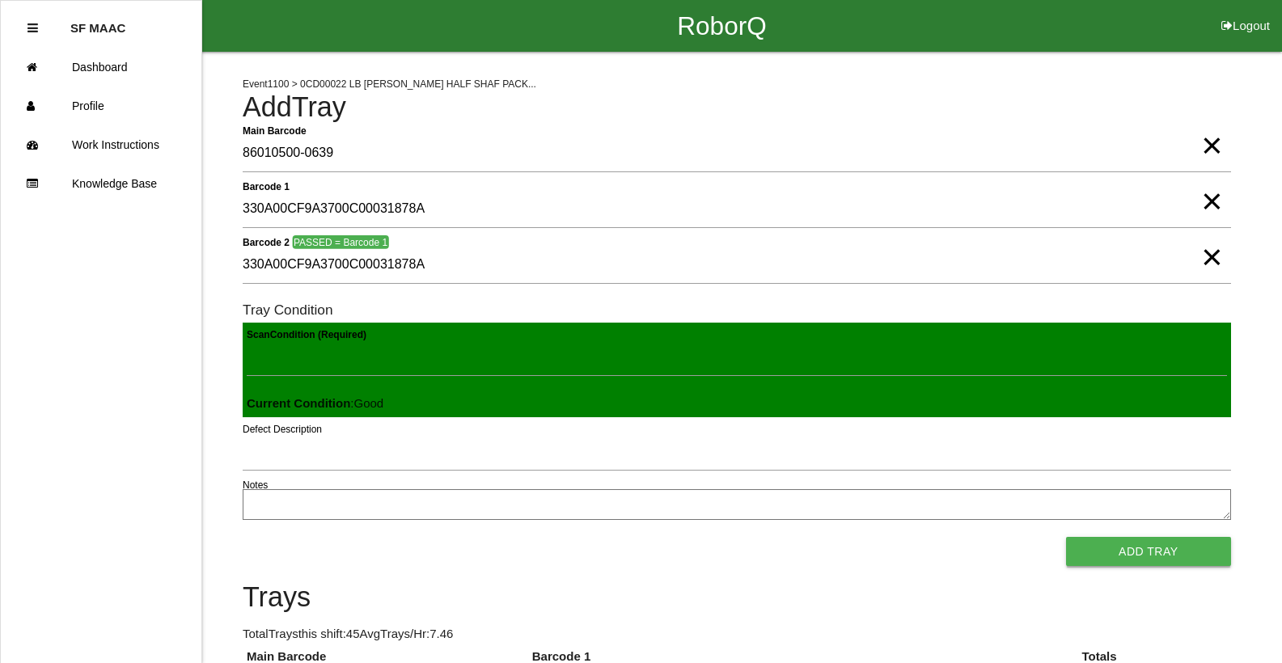
click at [1173, 559] on button "Add Tray" at bounding box center [1148, 551] width 165 height 29
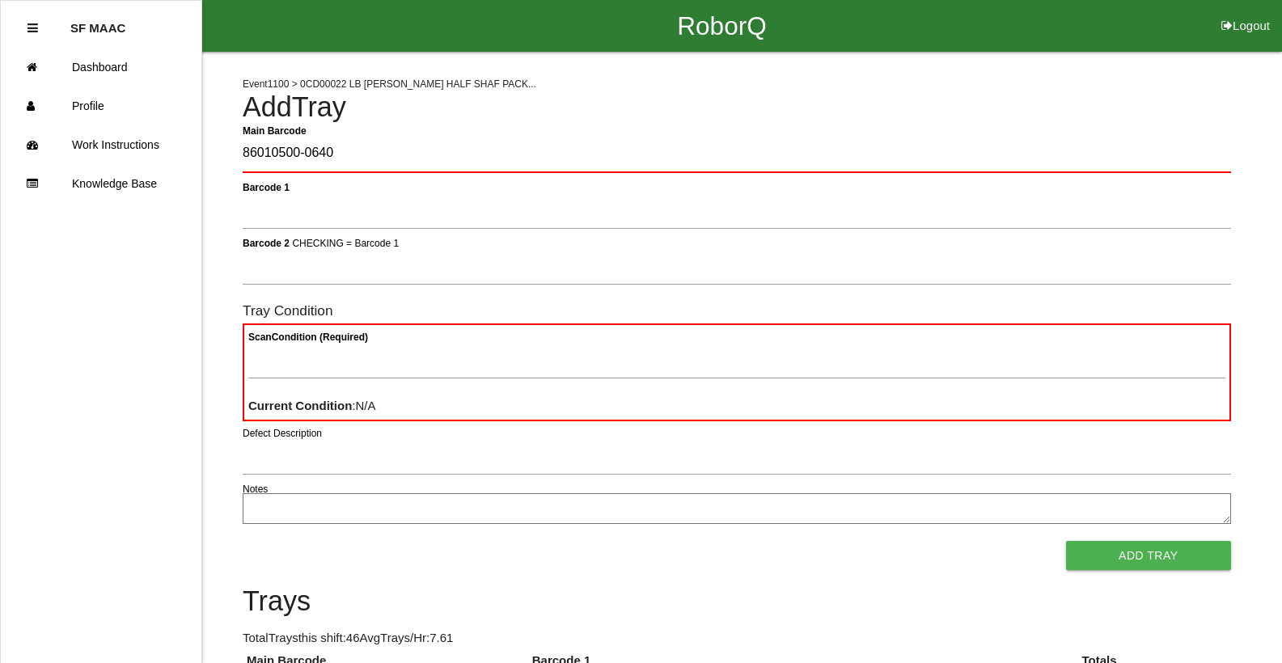
type Barcode "86010500-0640"
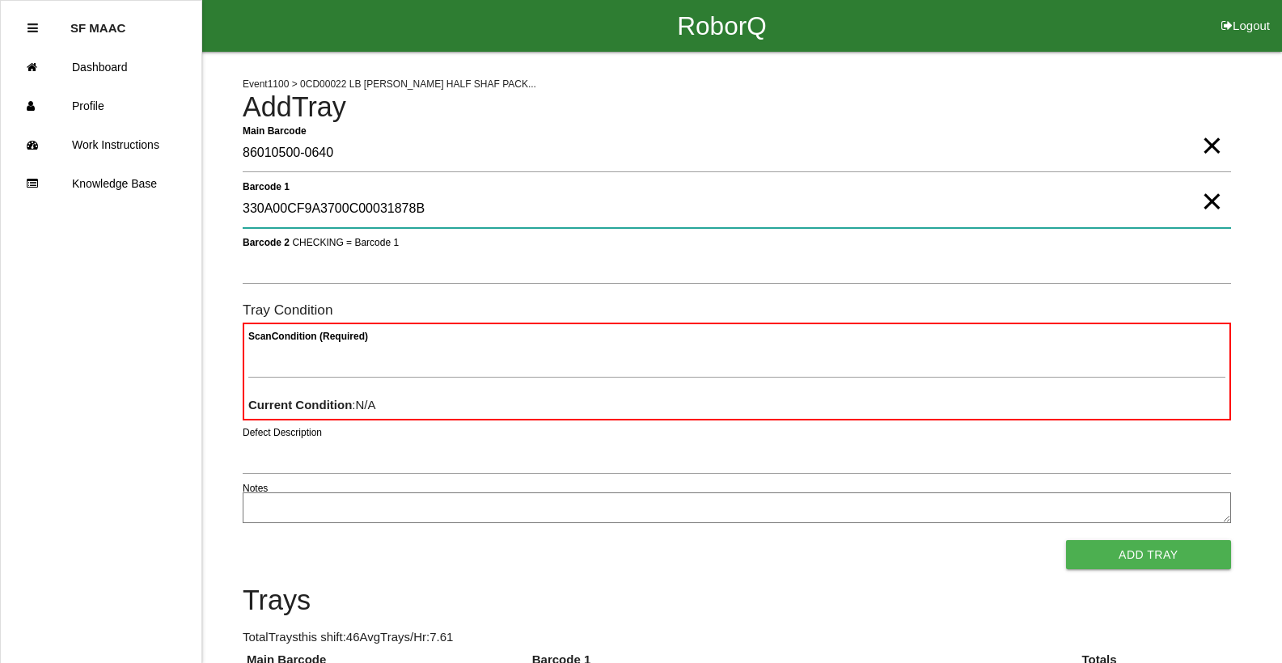
type 1 "330A00CF9A3700C00031878B"
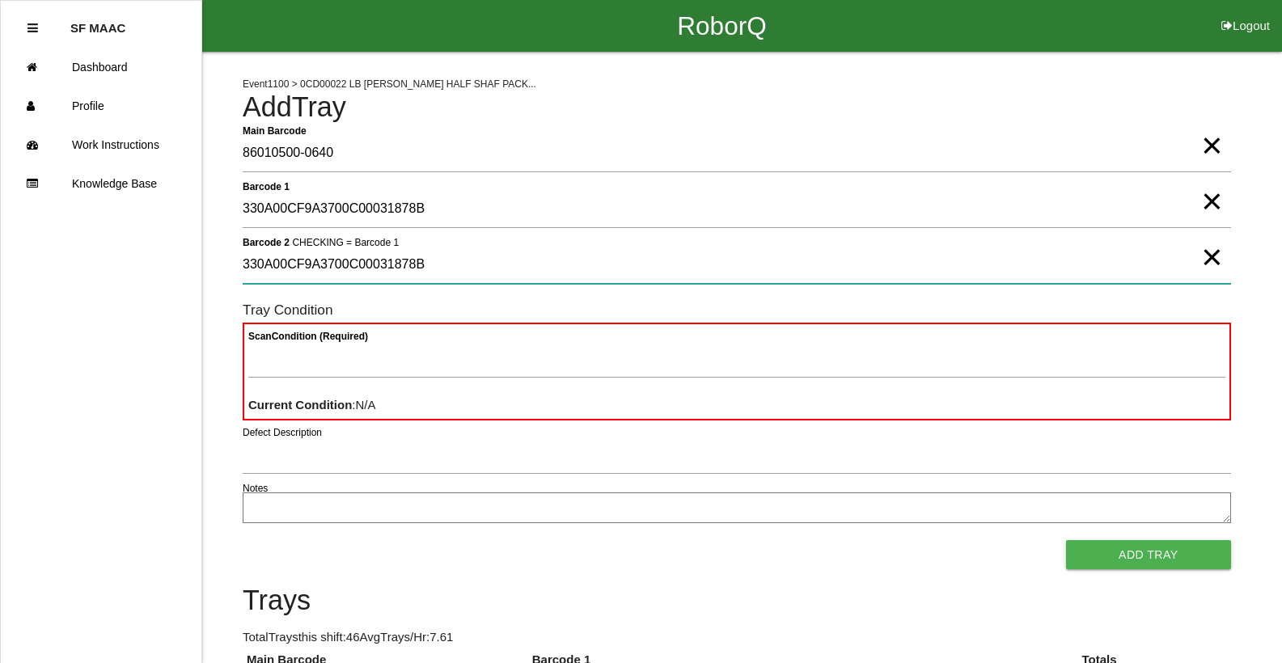
type 2 "330A00CF9A3700C00031878B"
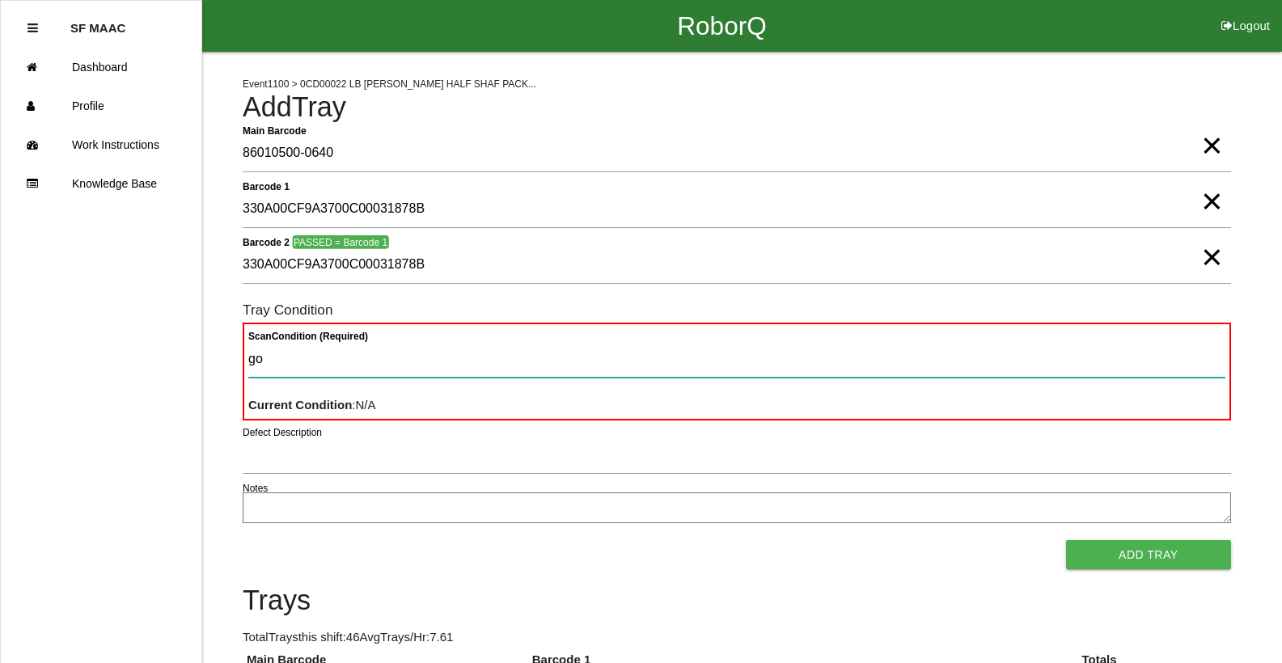
type Condition "goo"
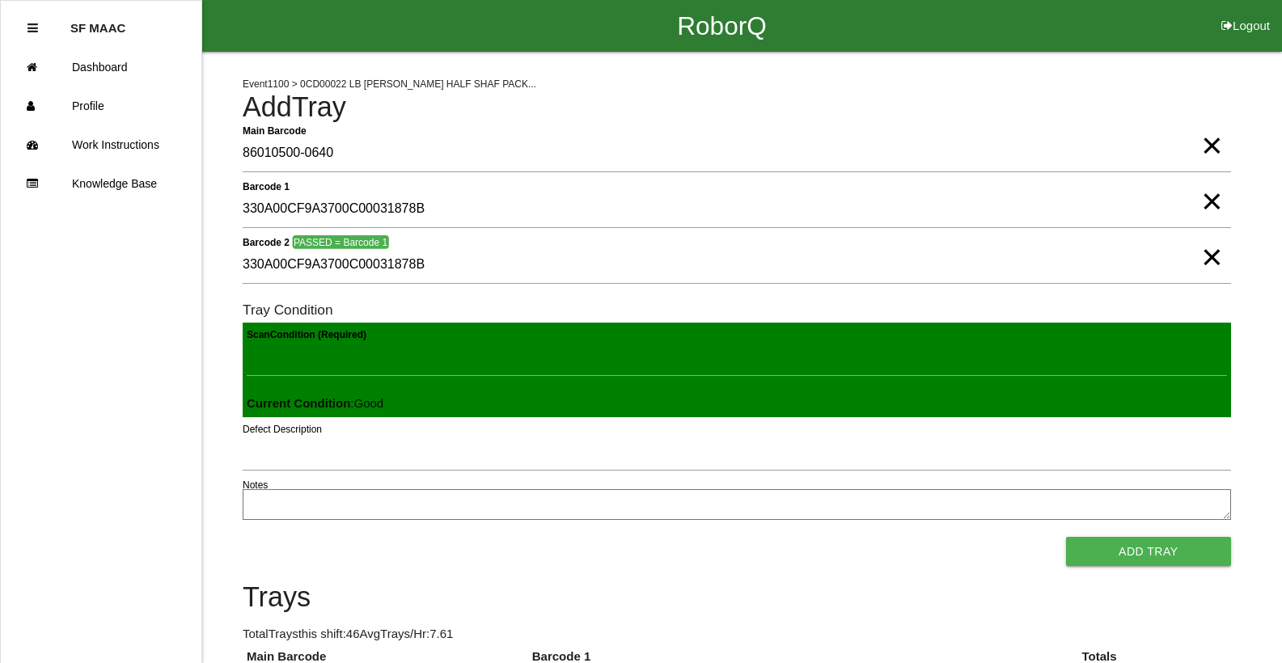
click at [1066, 537] on button "Add Tray" at bounding box center [1148, 551] width 165 height 29
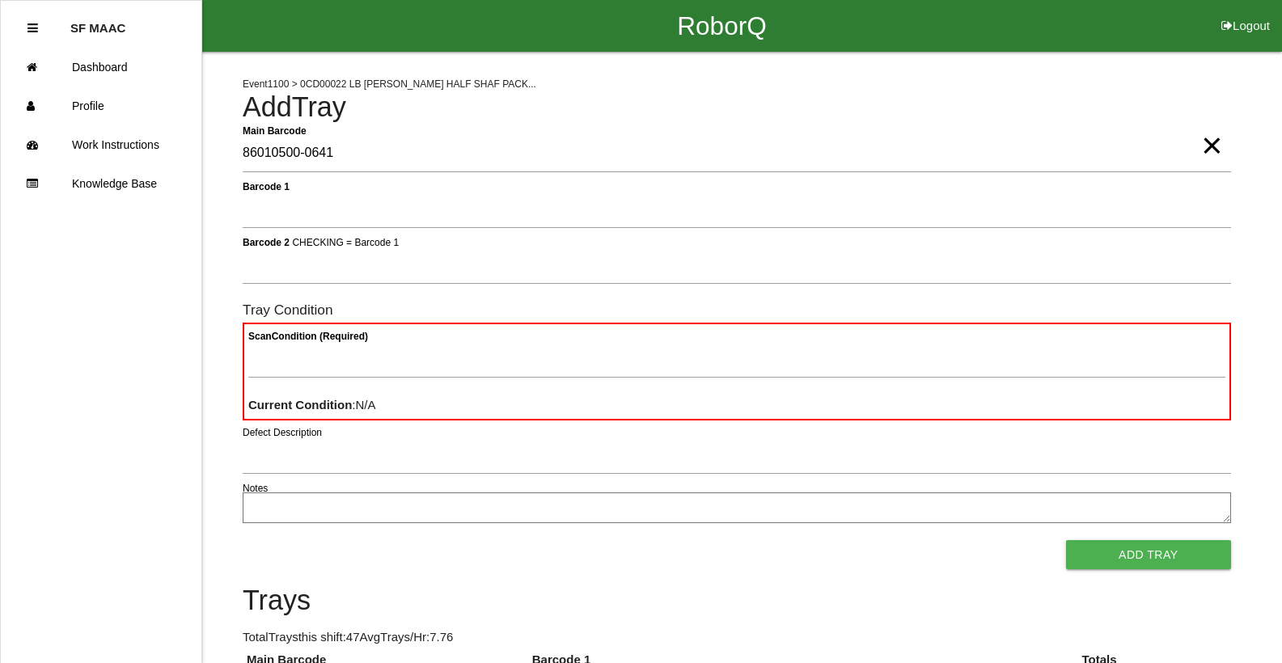
type Barcode "86010500-0641"
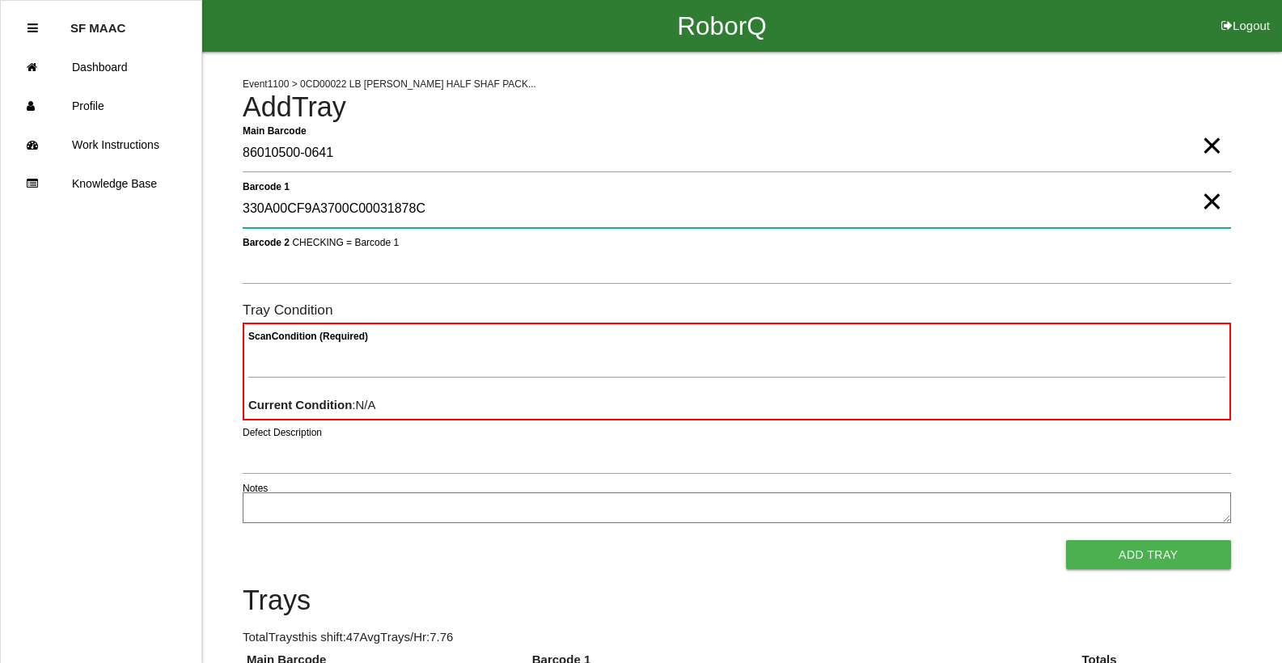
type 1 "330A00CF9A3700C00031878C"
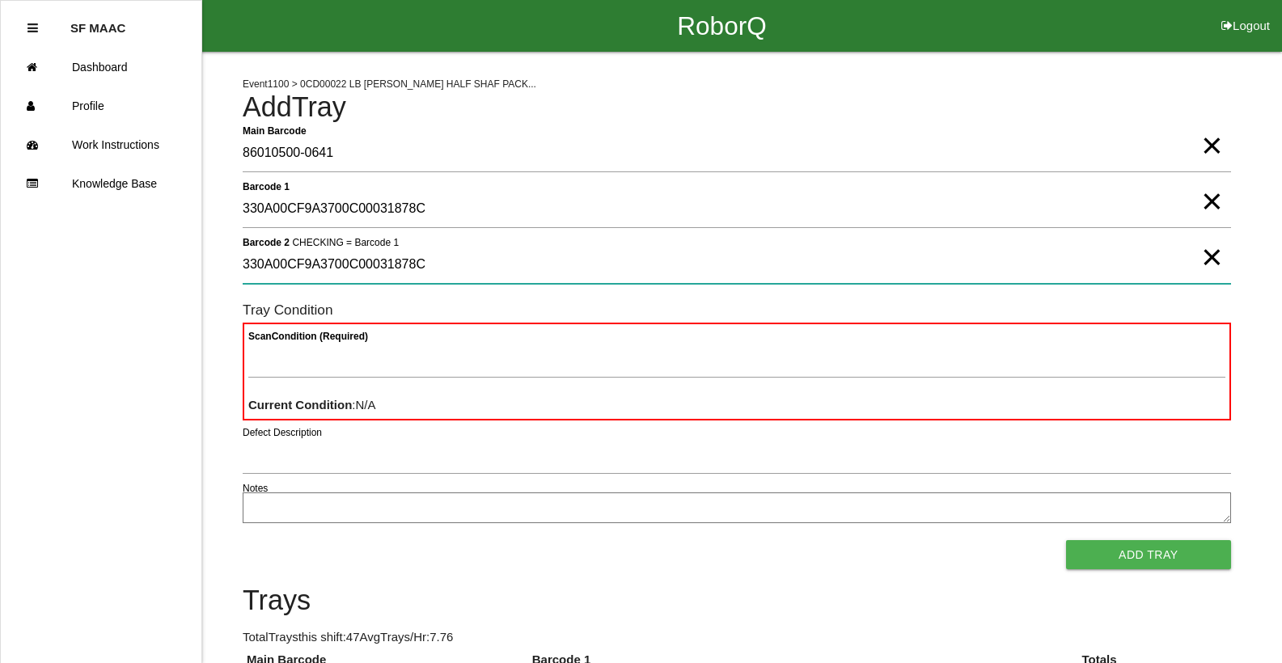
type 2 "330A00CF9A3700C00031878C"
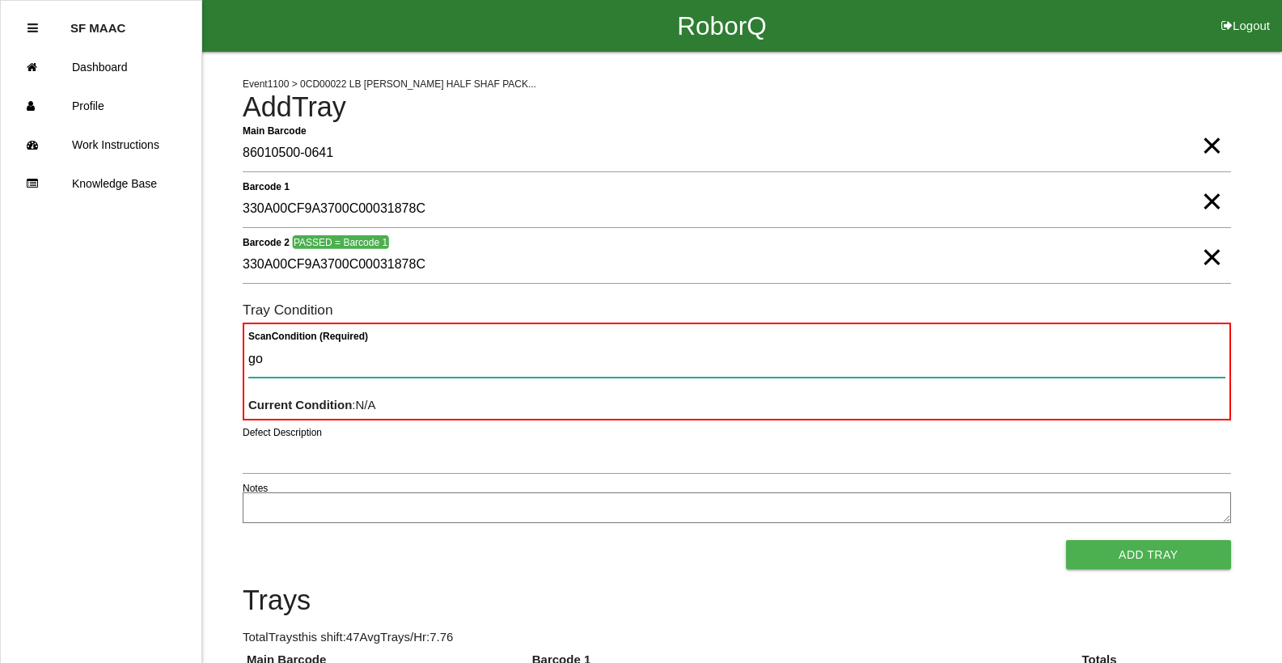
type Condition "goo"
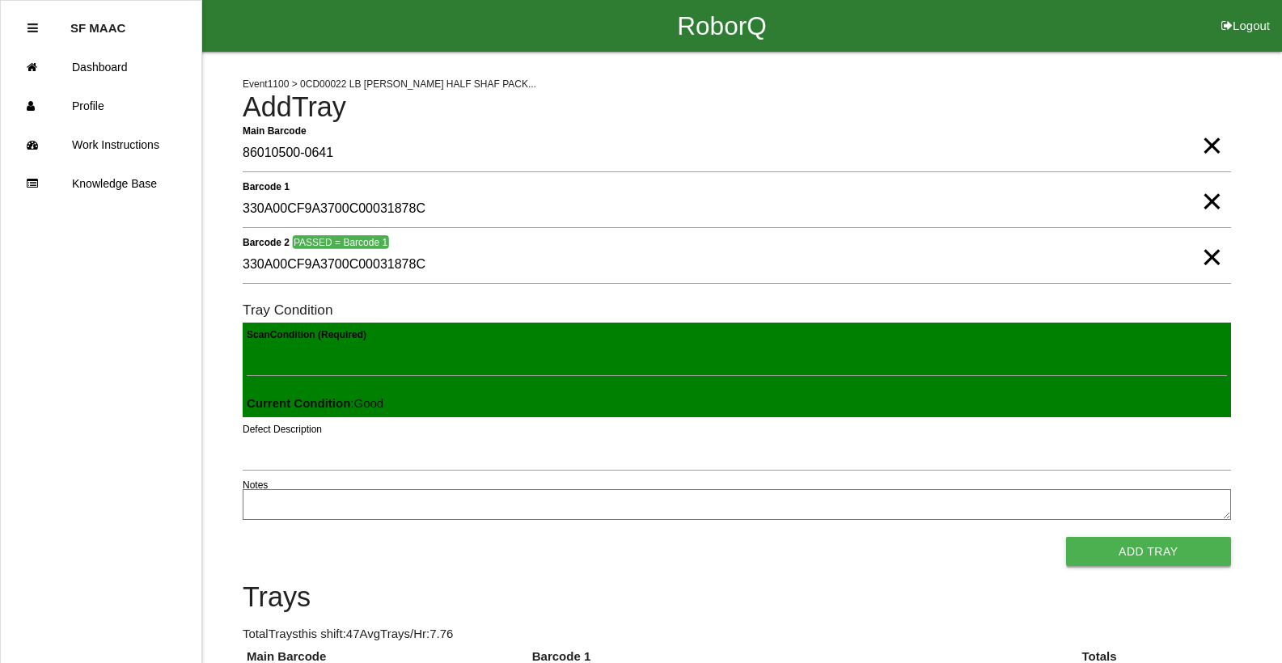
click at [1110, 546] on button "Add Tray" at bounding box center [1148, 551] width 165 height 29
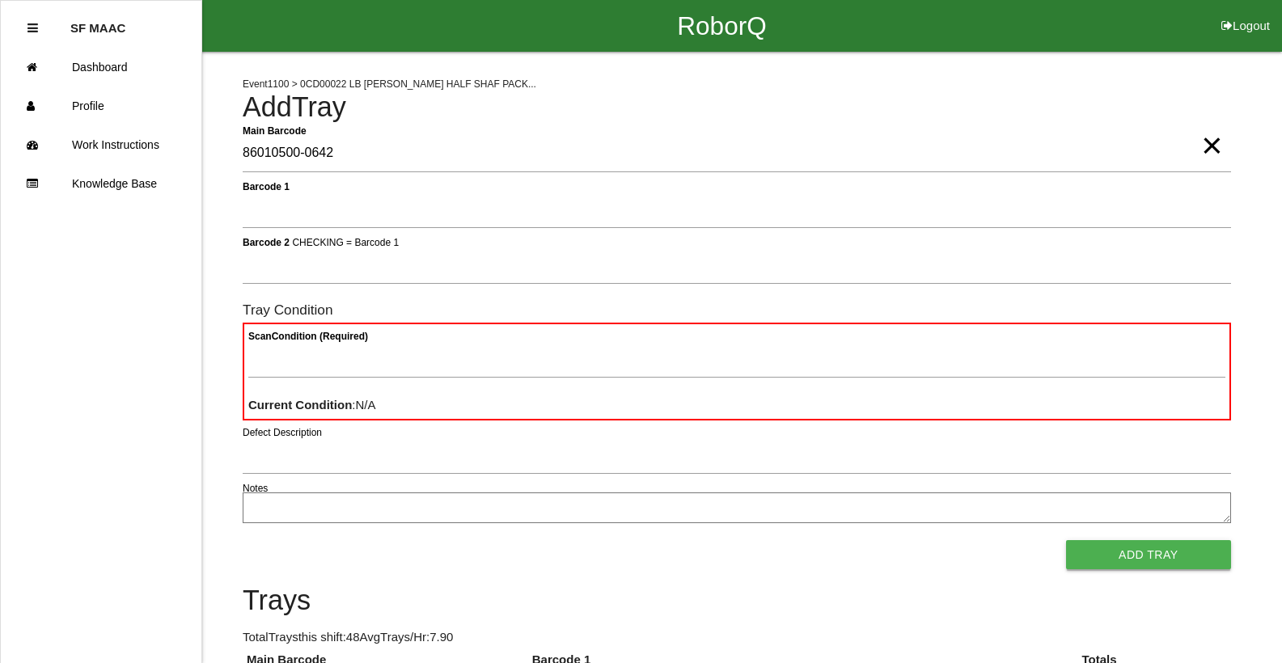
type Barcode "86010500-0642"
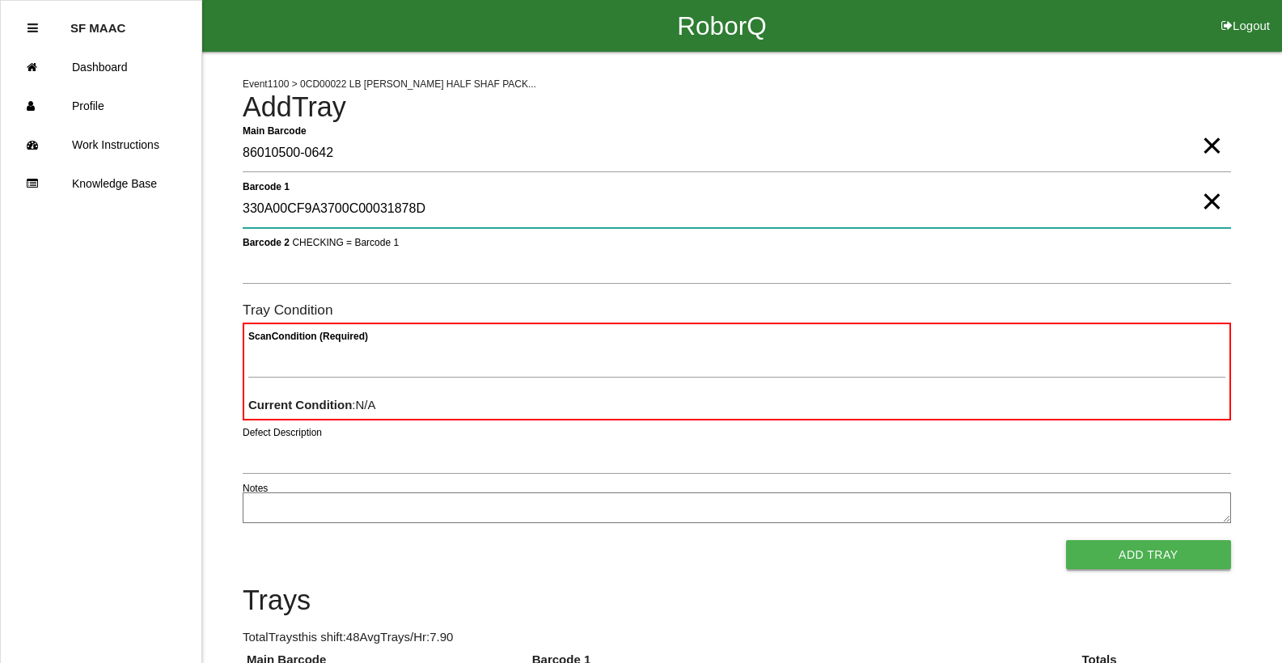
type 1 "330A00CF9A3700C00031878D"
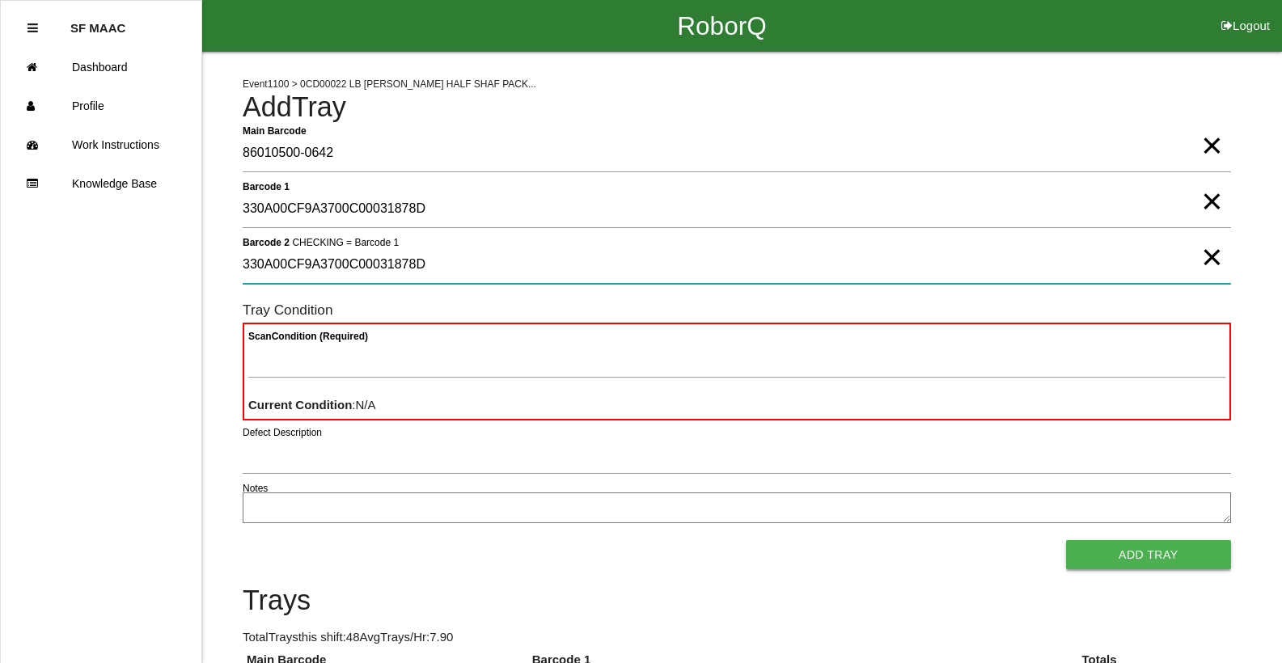
type 2 "330A00CF9A3700C00031878D"
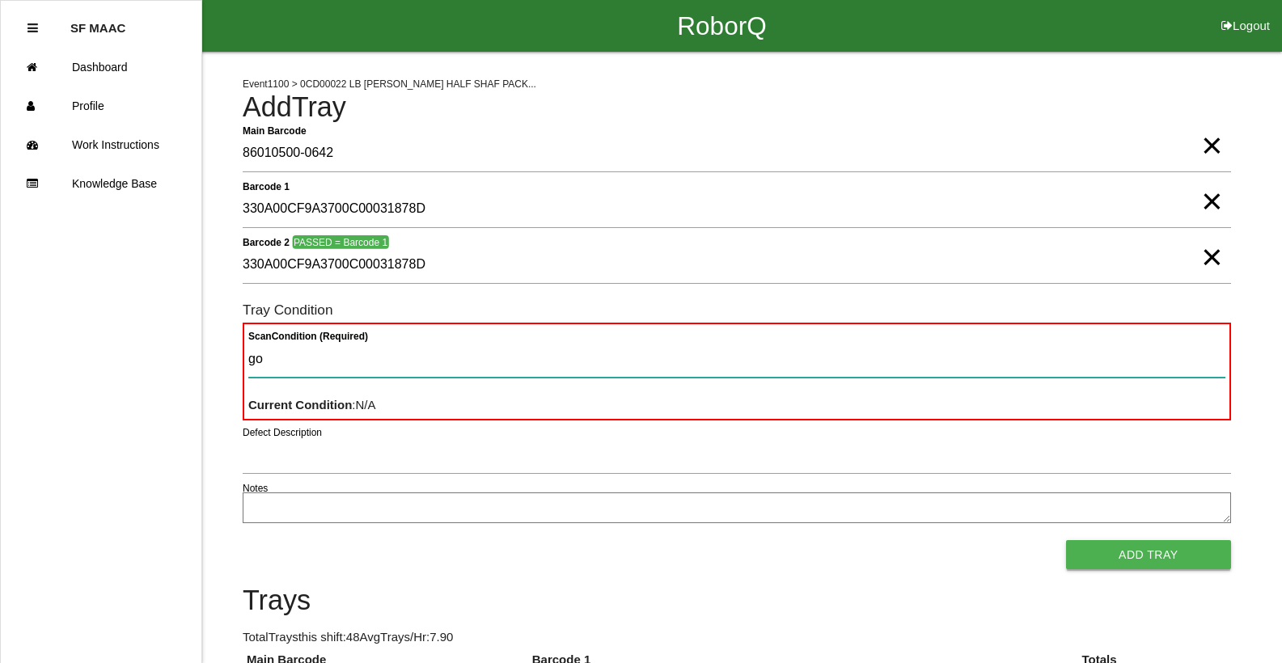
type Condition "goo"
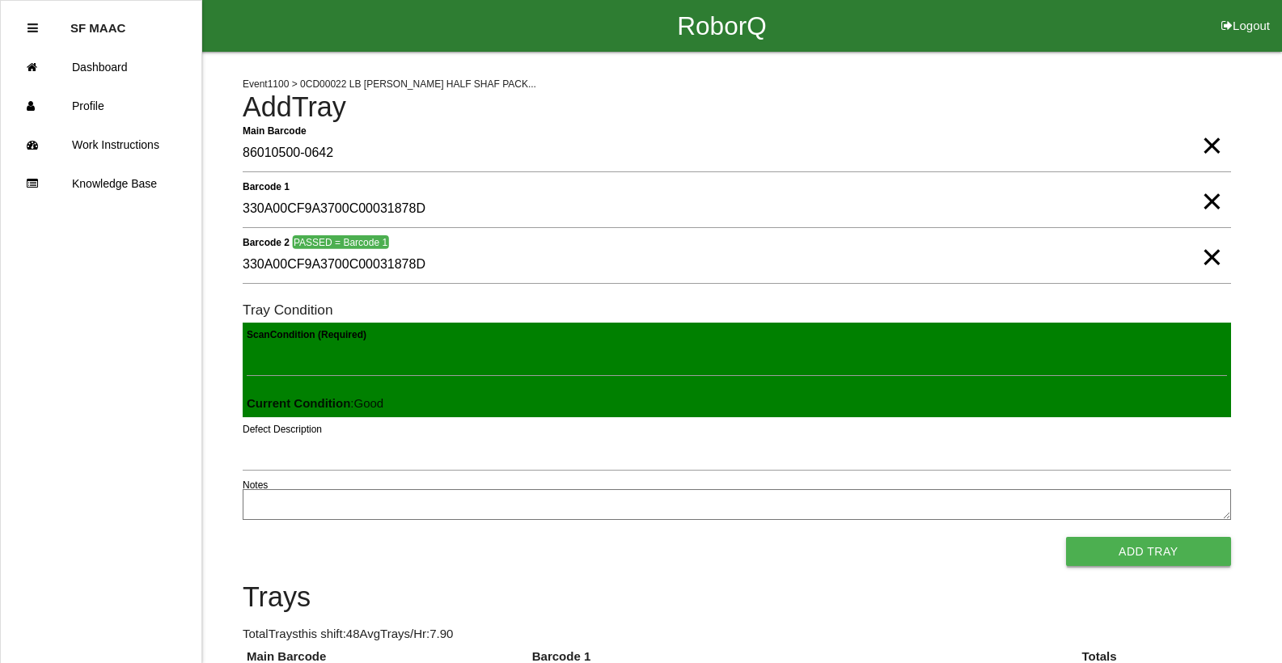
click at [1066, 537] on button "Add Tray" at bounding box center [1148, 551] width 165 height 29
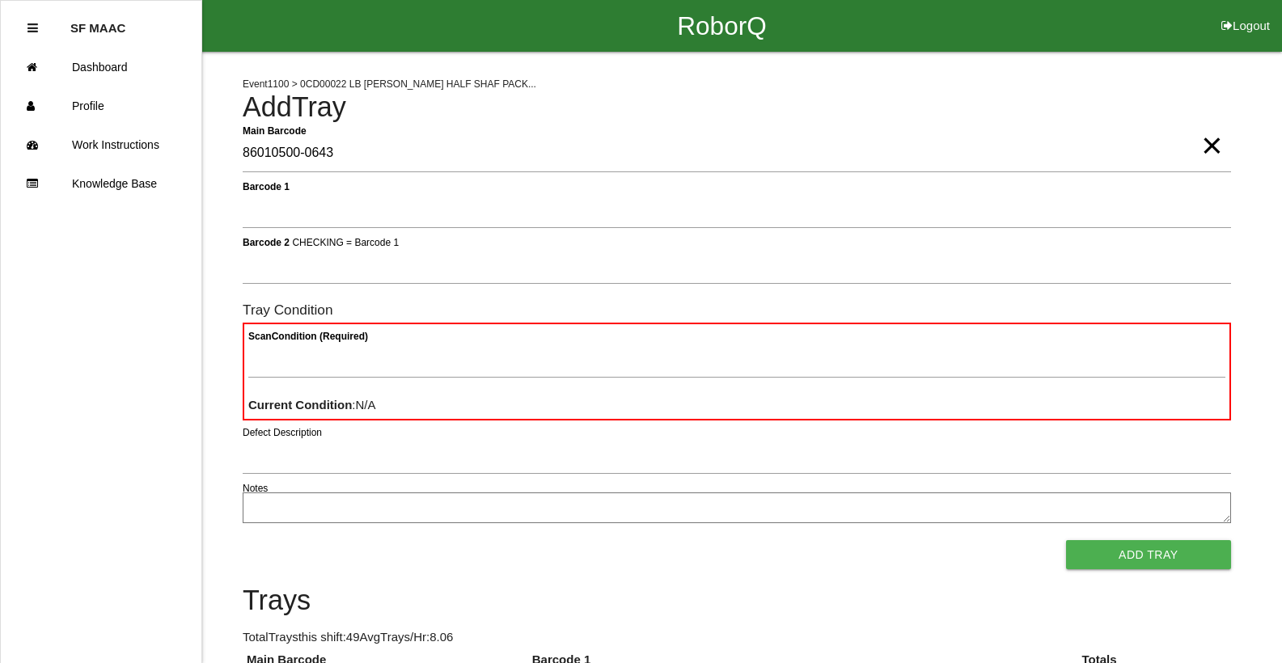
type Barcode "86010500-0643"
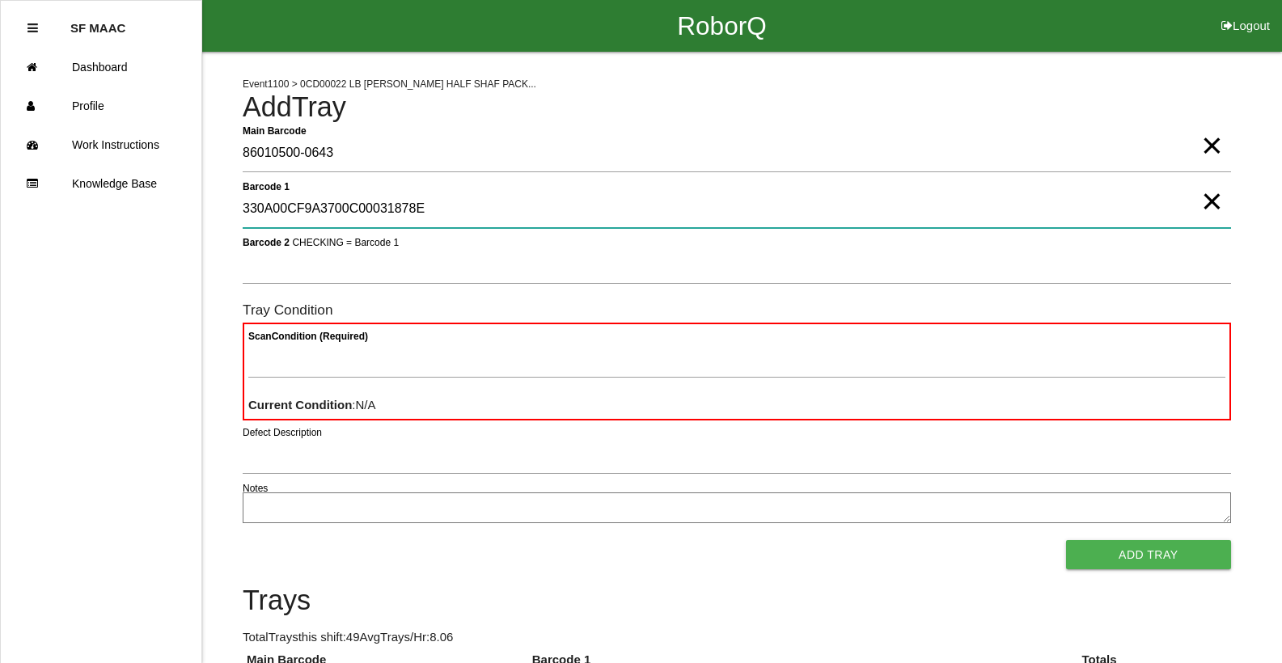
type 1 "330A00CF9A3700C00031878E"
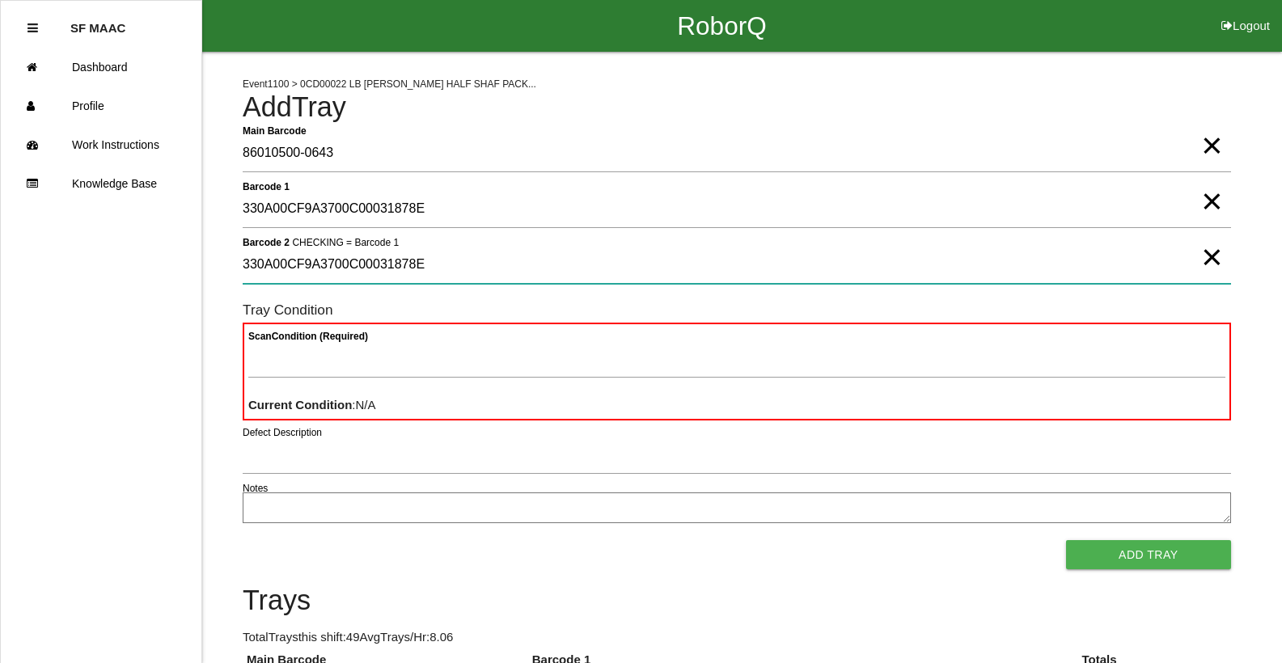
type 2 "330A00CF9A3700C00031878E"
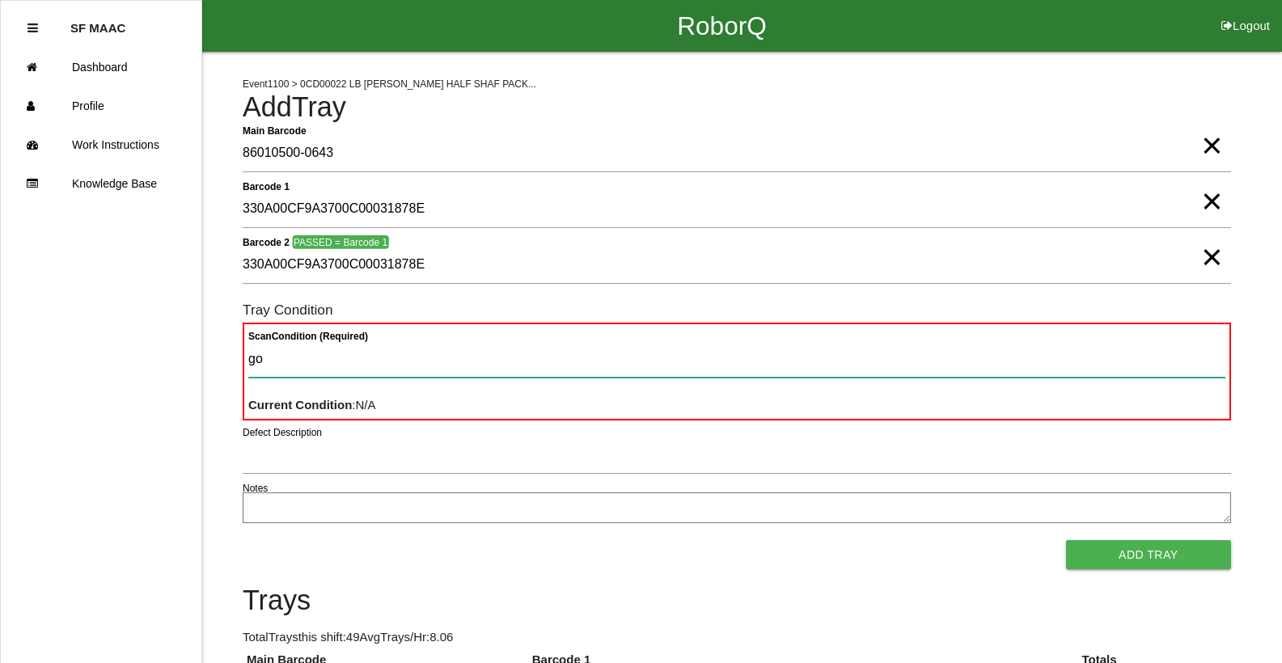
type Condition "goo"
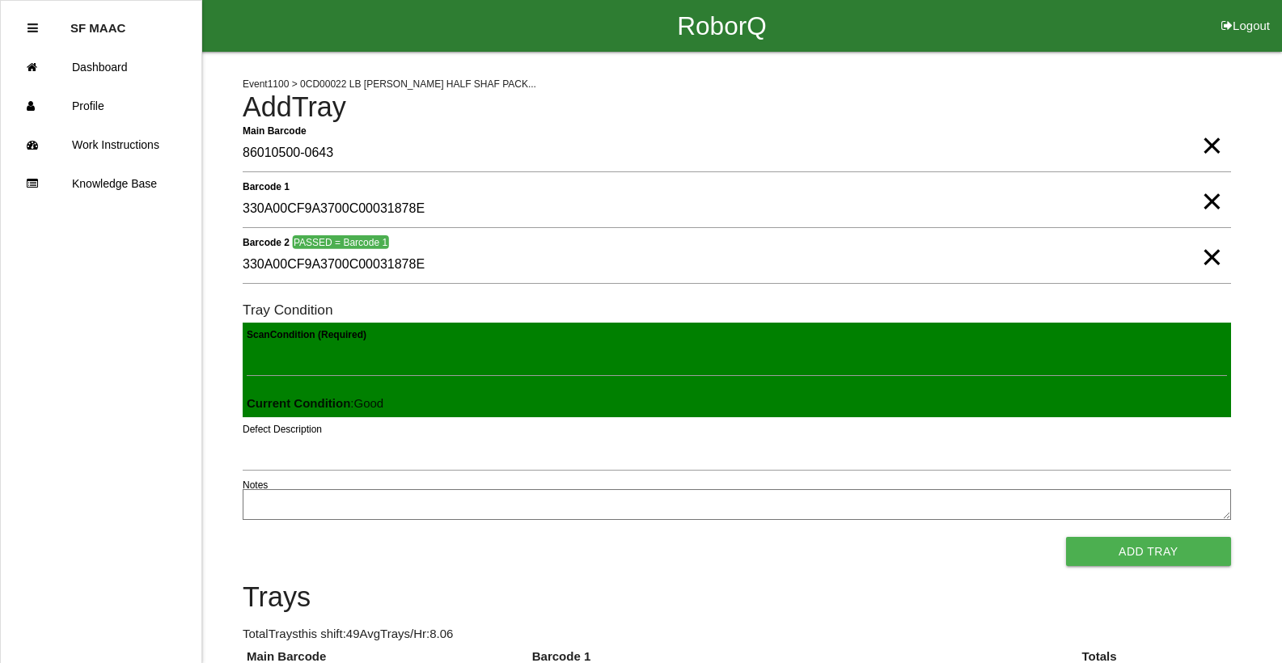
click at [1066, 537] on button "Add Tray" at bounding box center [1148, 551] width 165 height 29
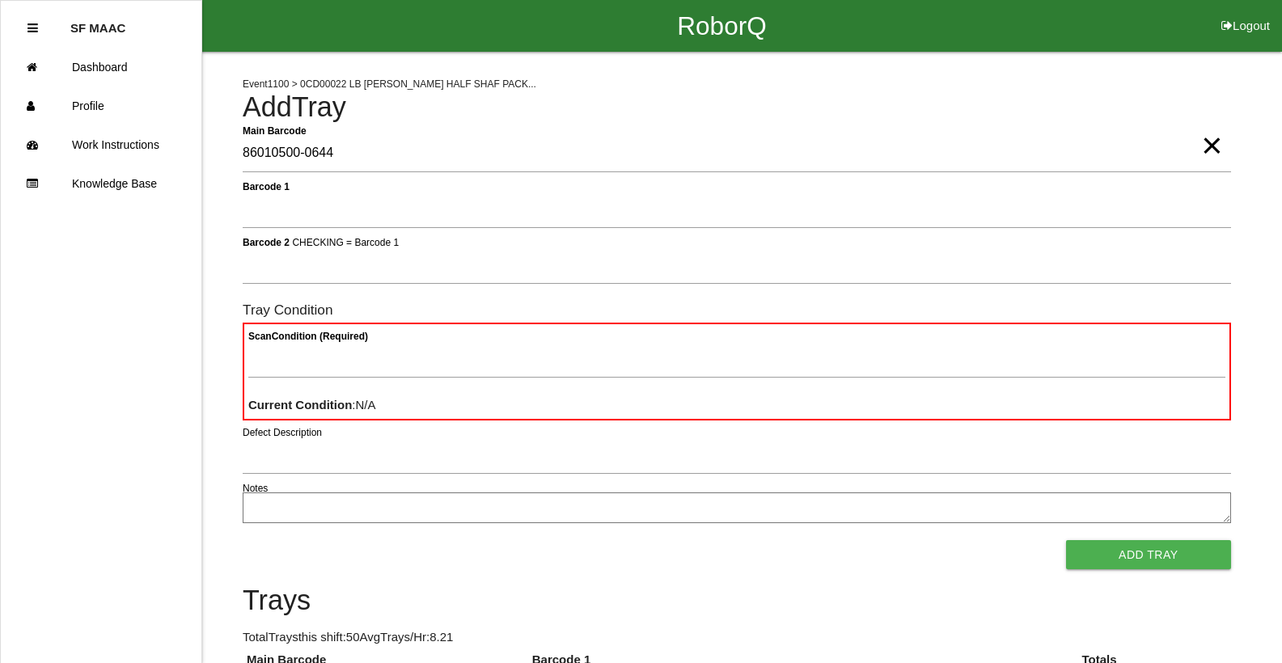
type Barcode "86010500-0644"
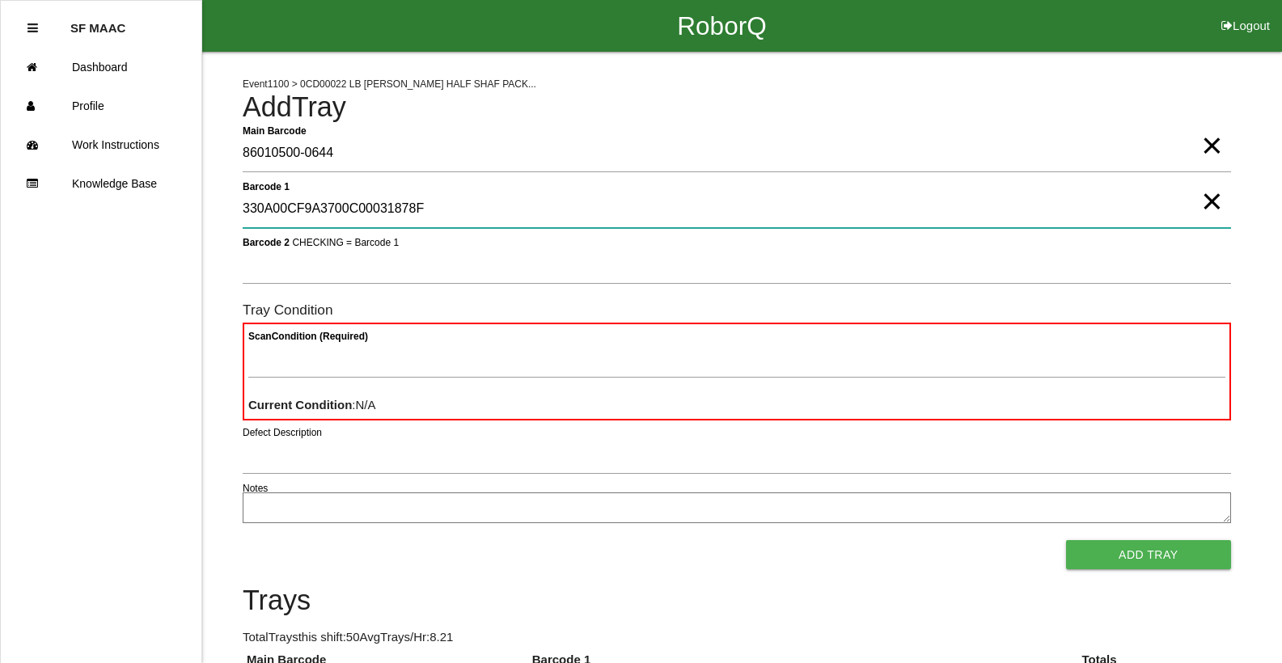
type 1 "330A00CF9A3700C00031878F"
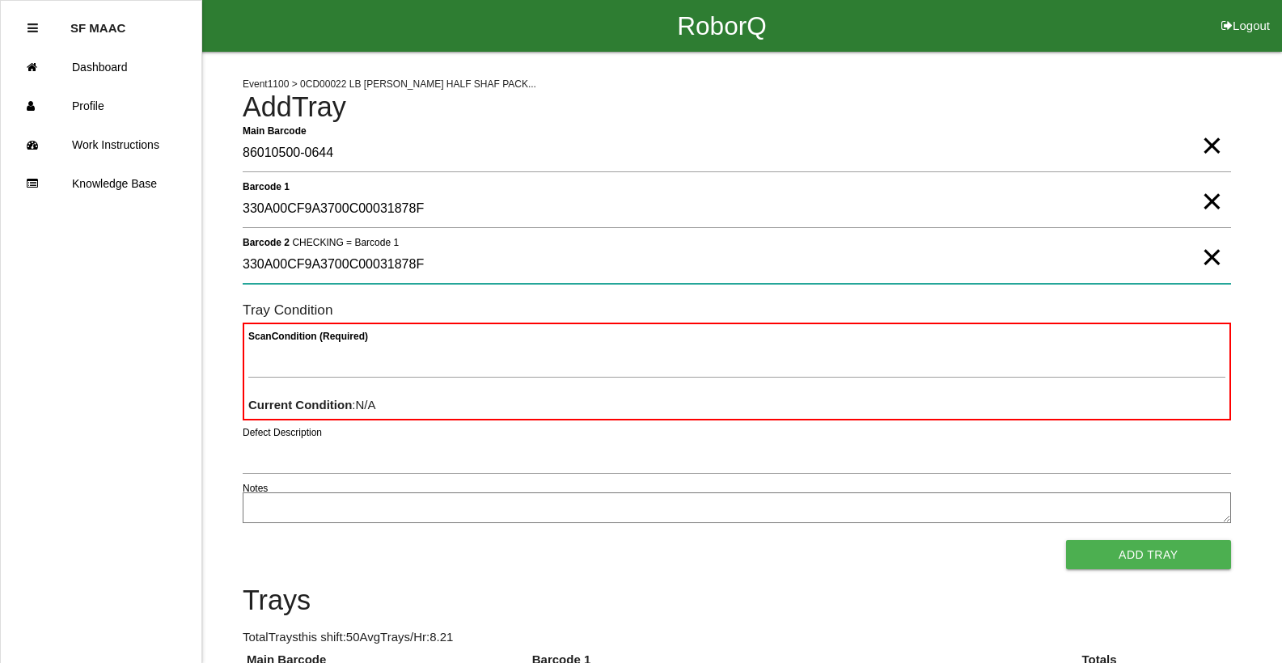
type 2 "330A00CF9A3700C00031878F"
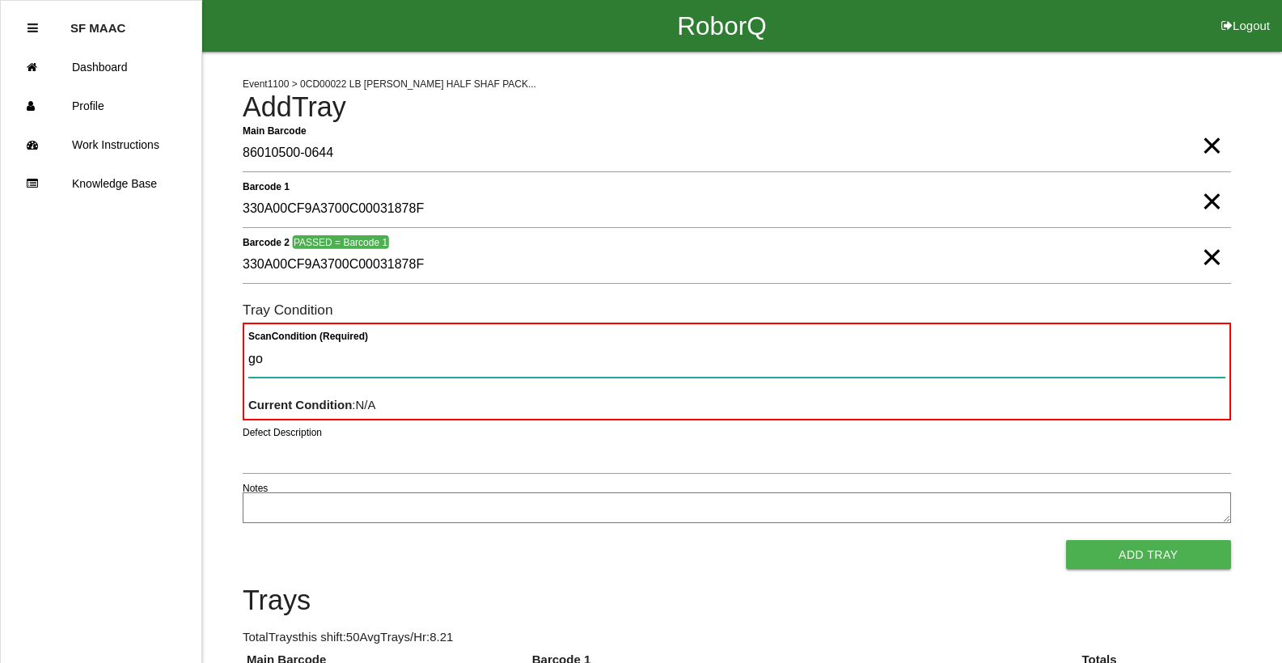
type Condition "goo"
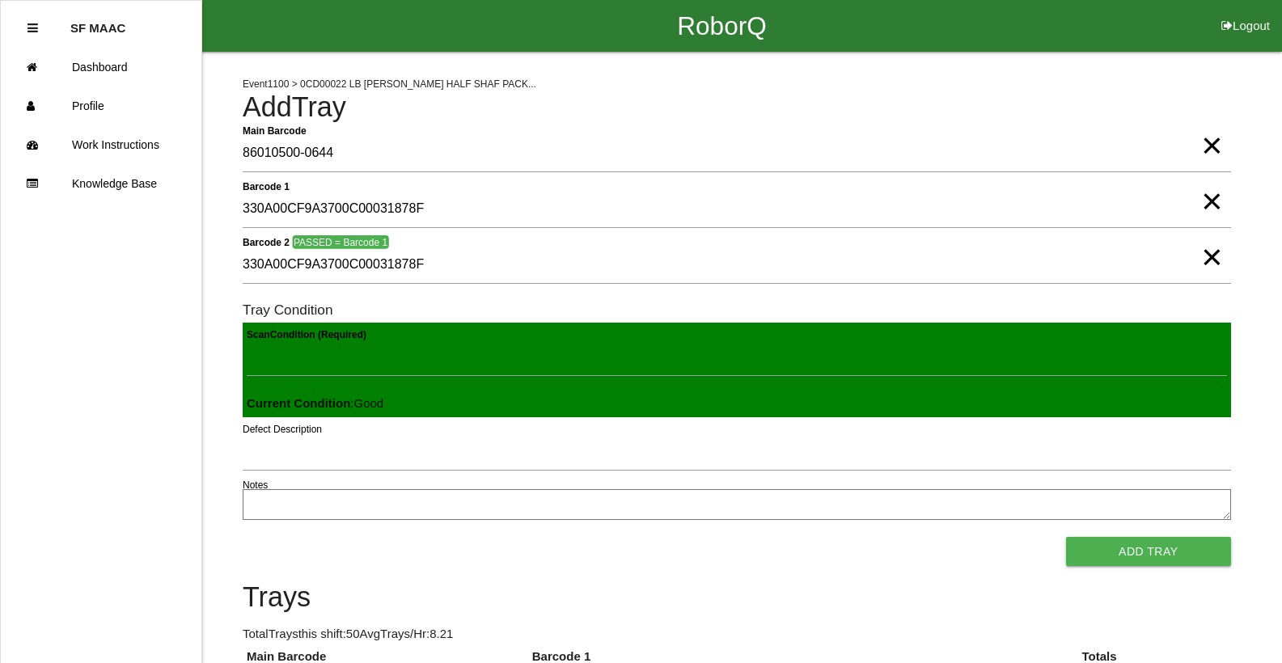
click at [1066, 537] on button "Add Tray" at bounding box center [1148, 551] width 165 height 29
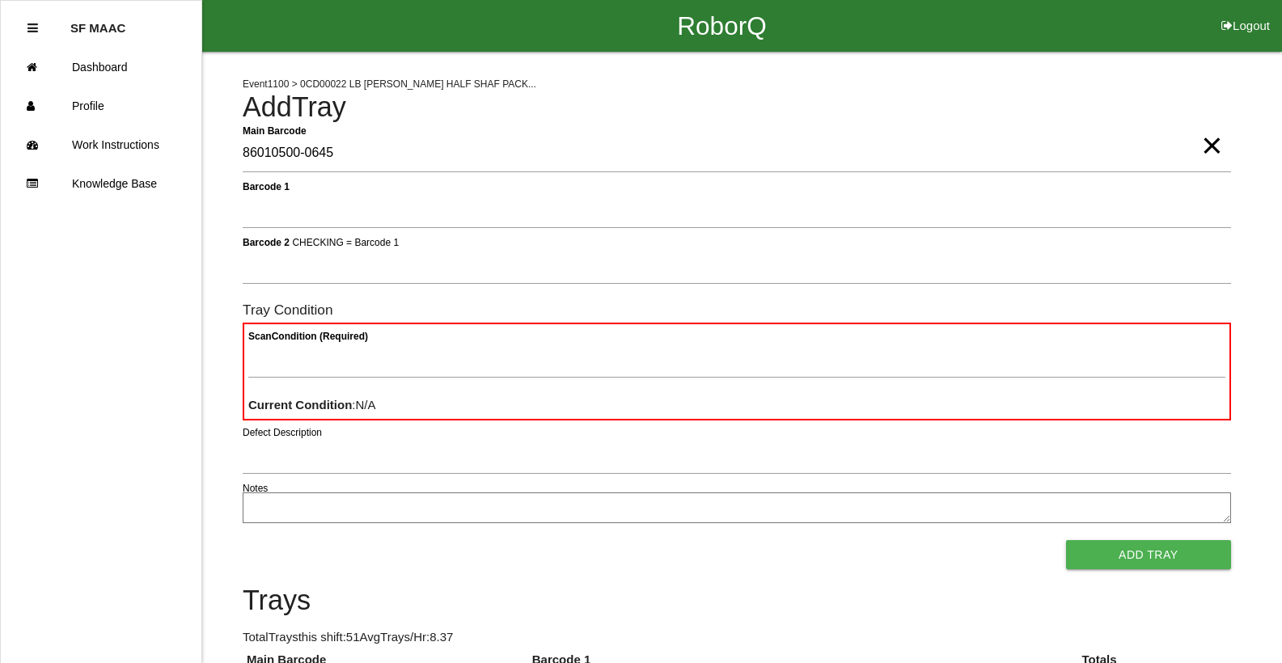
type Barcode "86010500-0645"
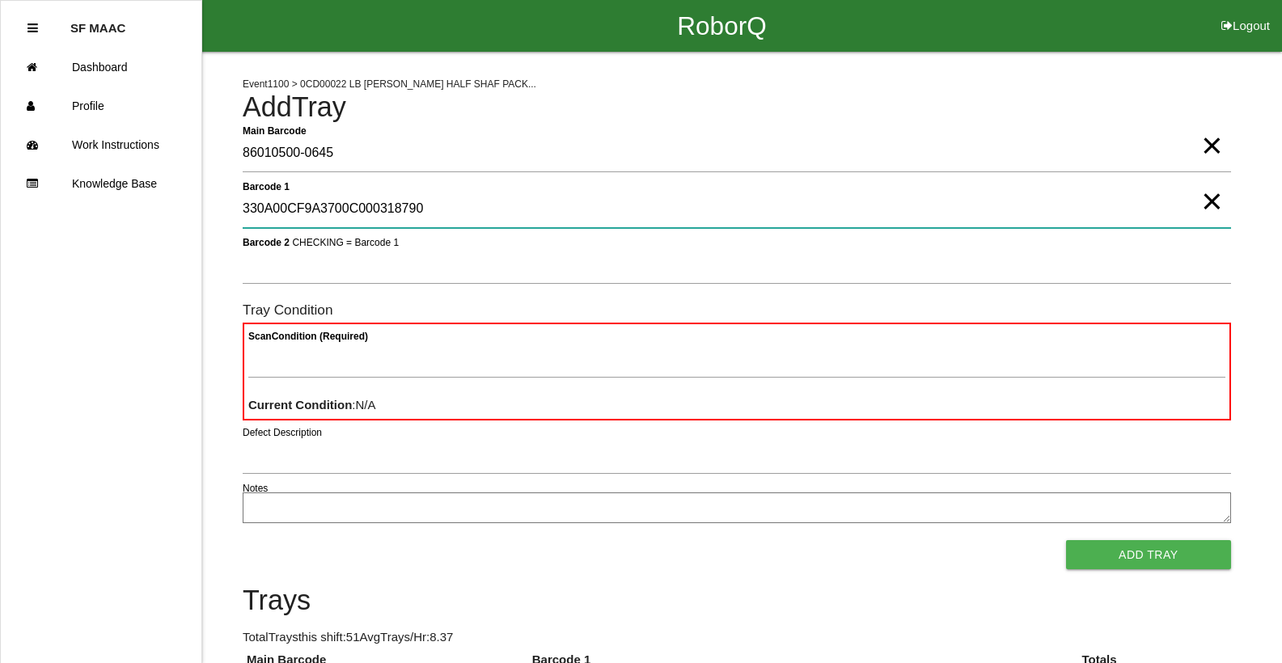
type 1 "330A00CF9A3700C000318790"
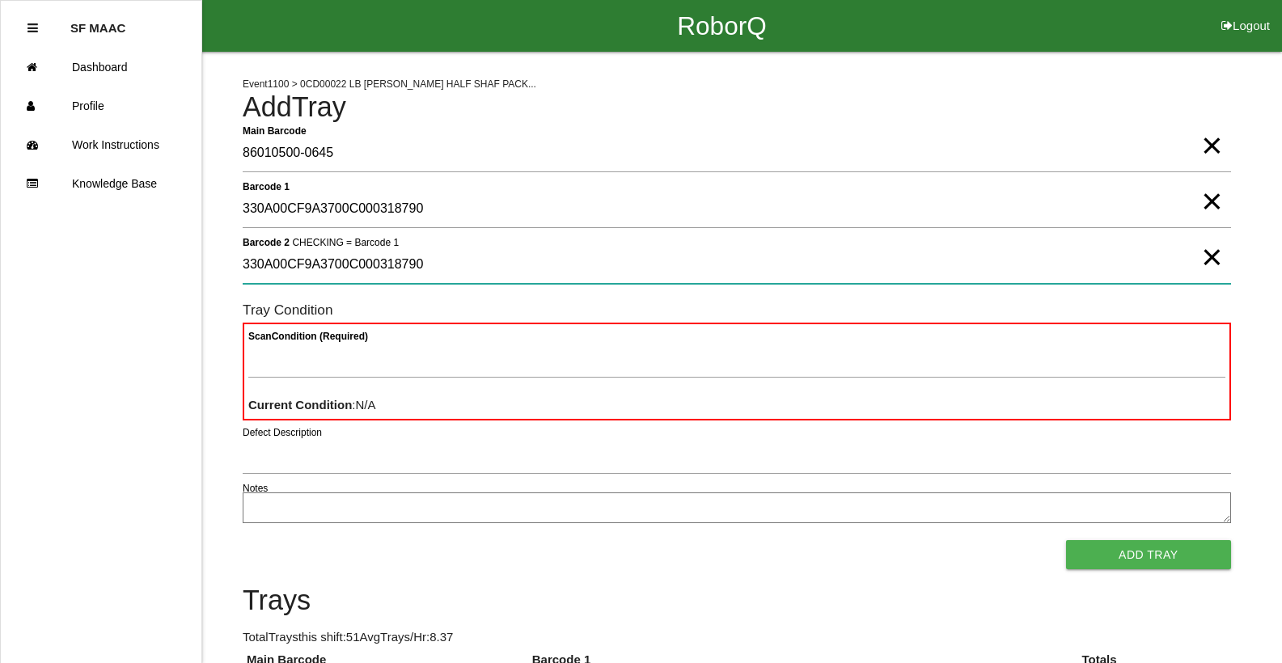
type 2 "330A00CF9A3700C000318790"
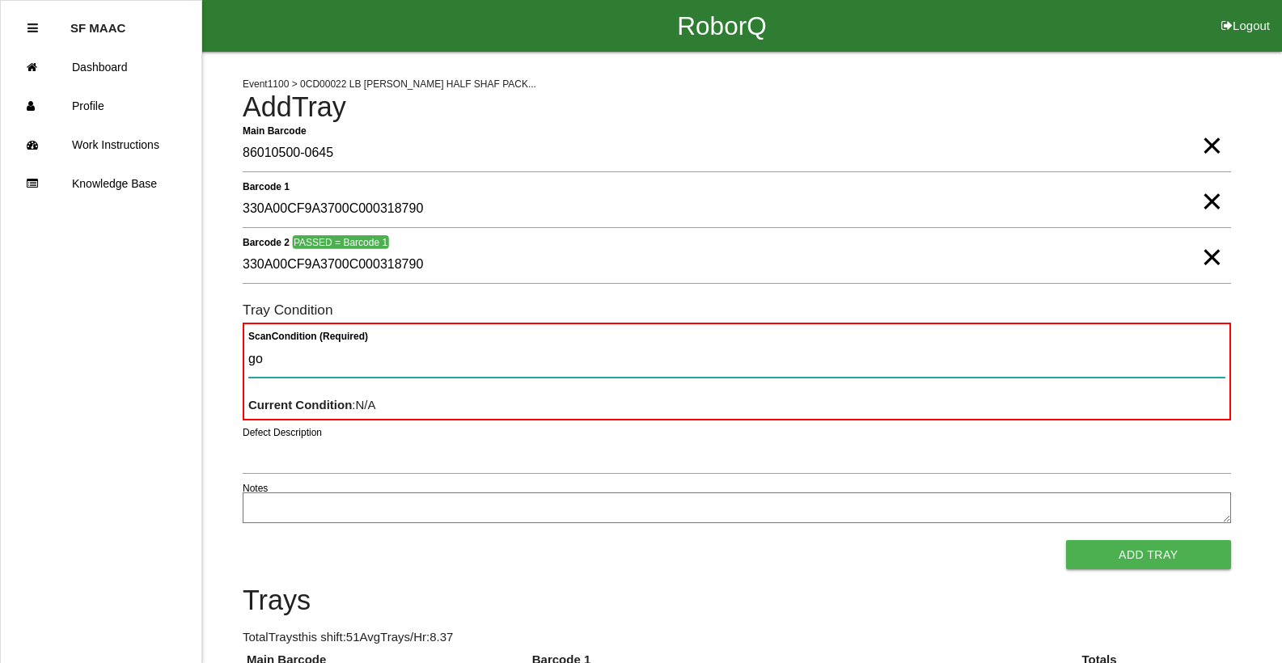
type Condition "goo"
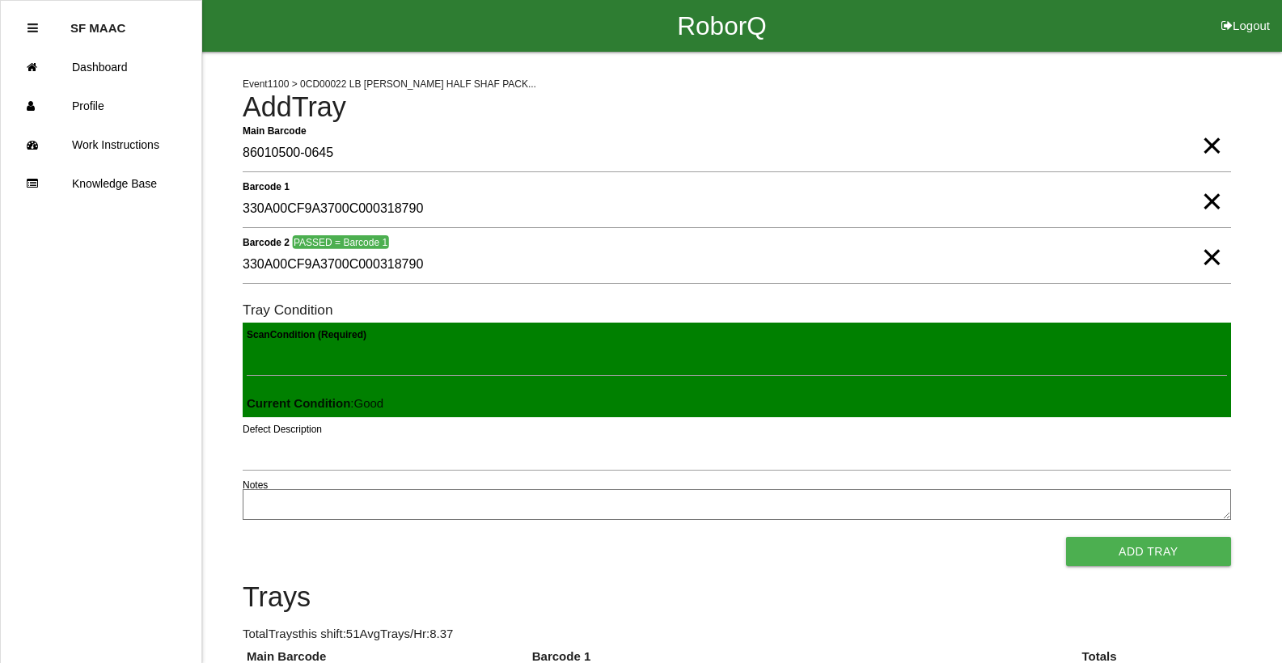
click at [1066, 537] on button "Add Tray" at bounding box center [1148, 551] width 165 height 29
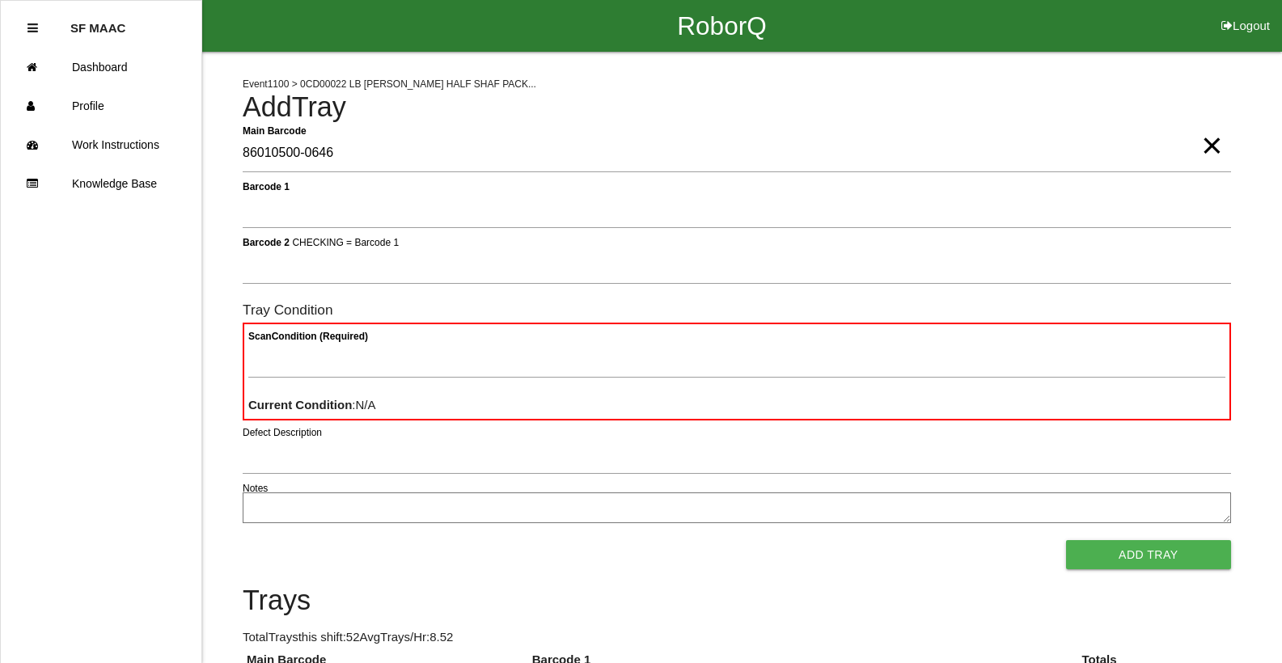
type Barcode "86010500-0646"
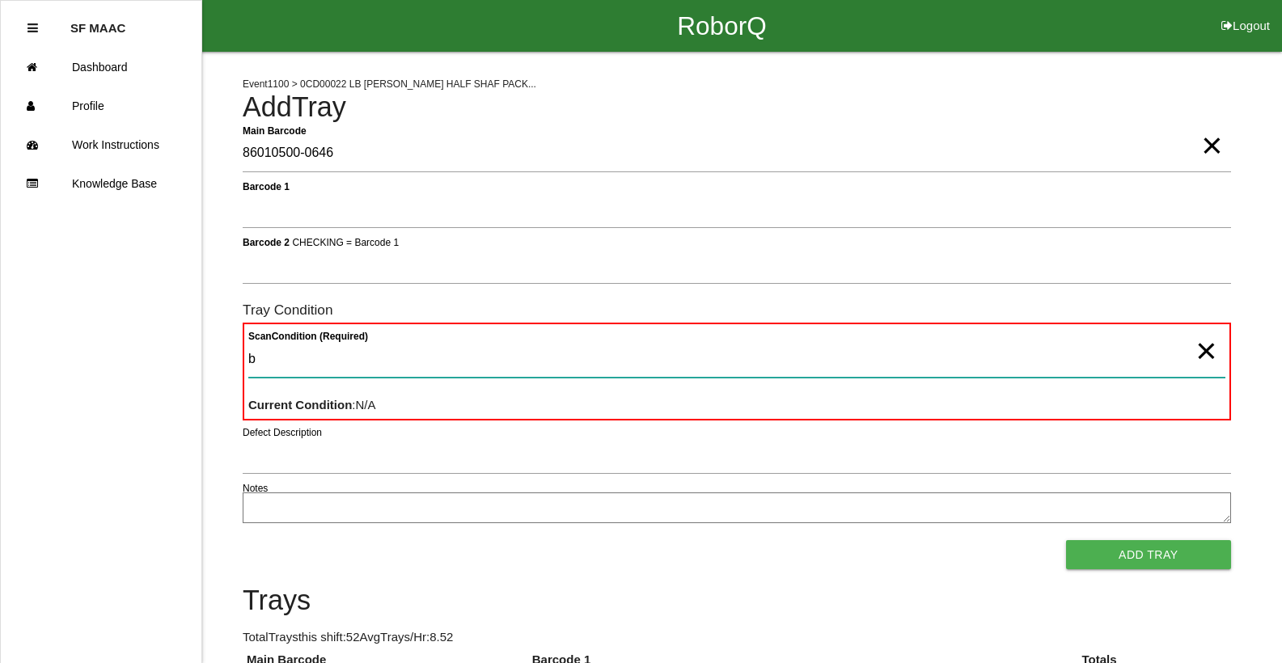
type Condition "ba"
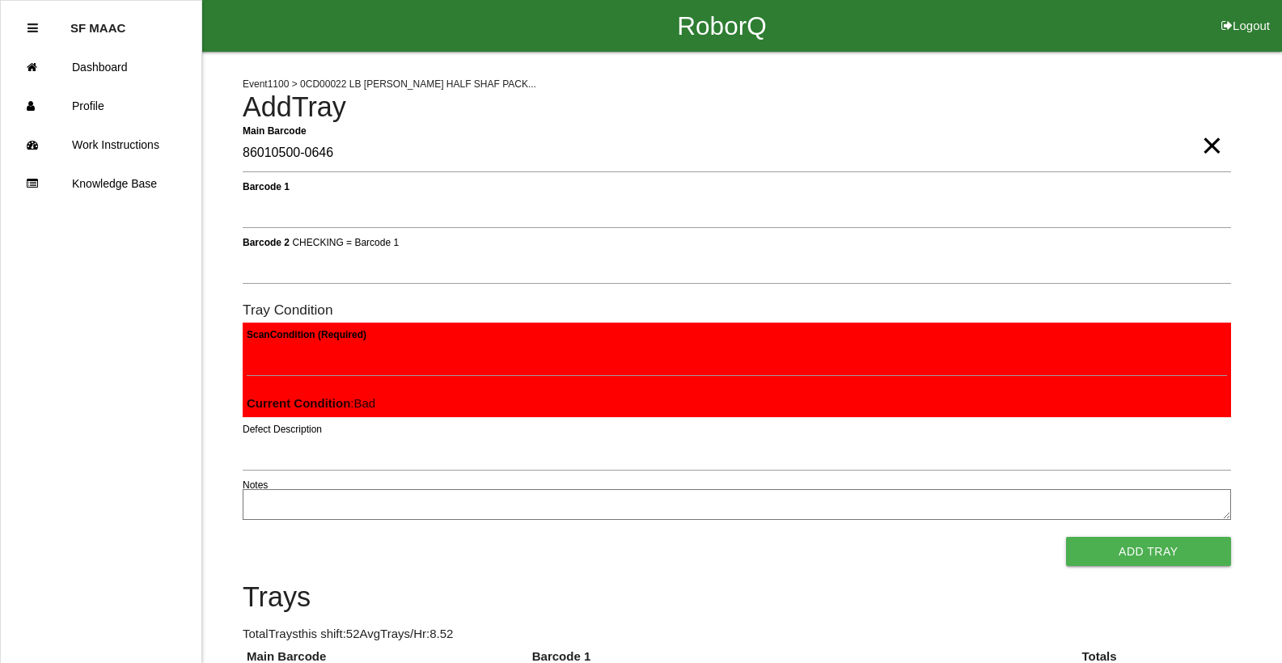
click at [1066, 537] on button "Add Tray" at bounding box center [1148, 551] width 165 height 29
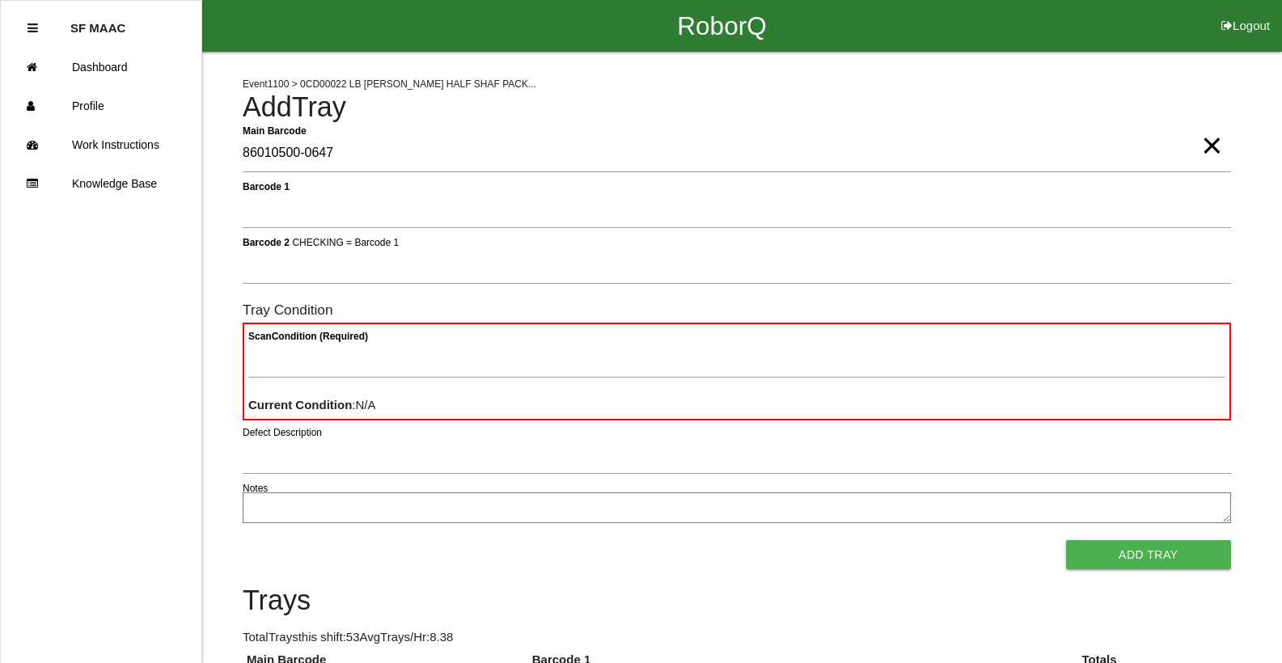
type Barcode "86010500-0647"
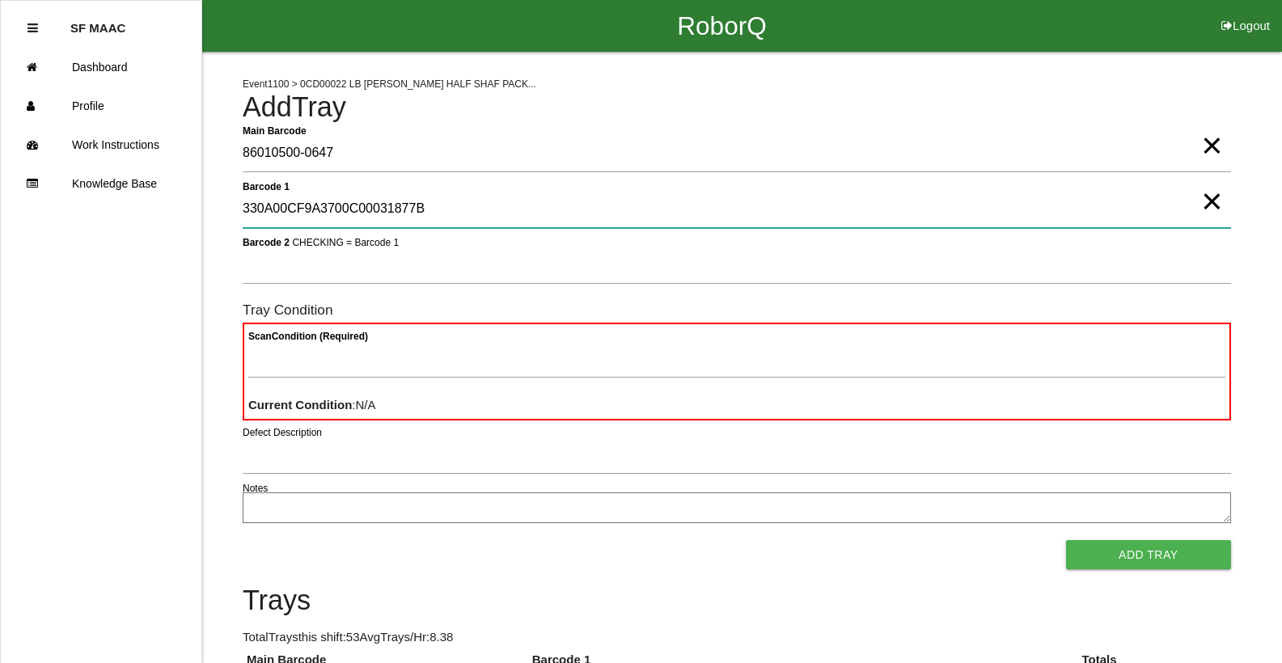
type 1 "330A00CF9A3700C00031877B"
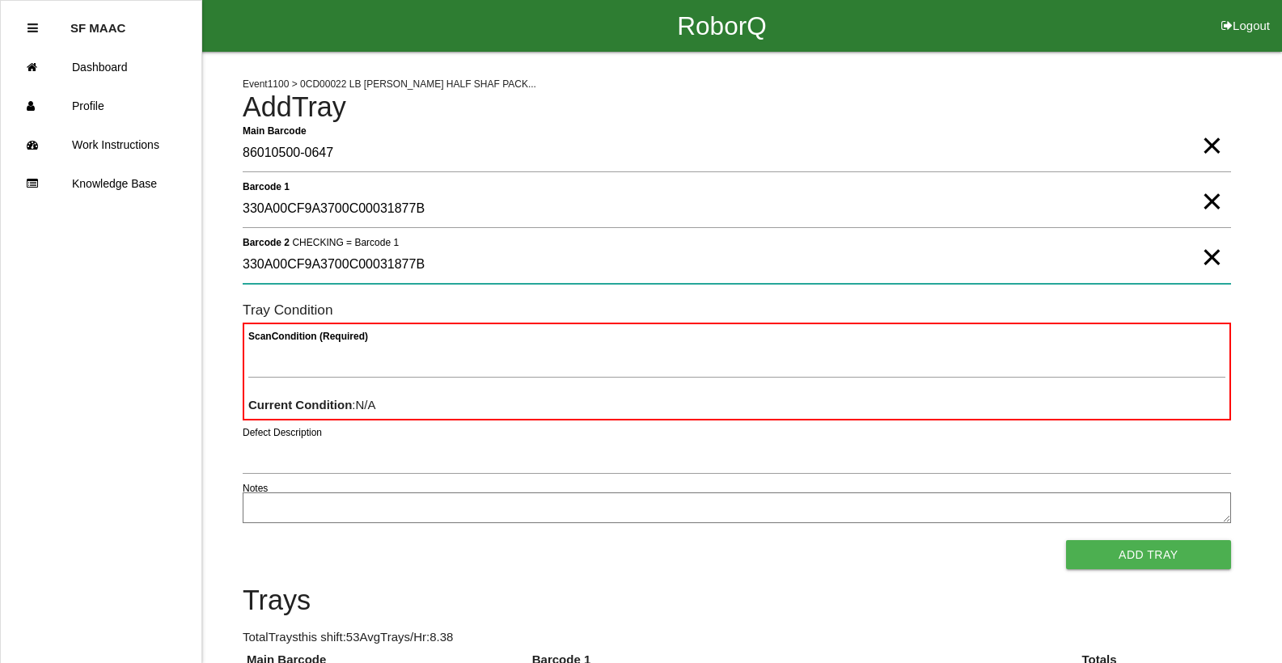
type 2 "330A00CF9A3700C00031877B"
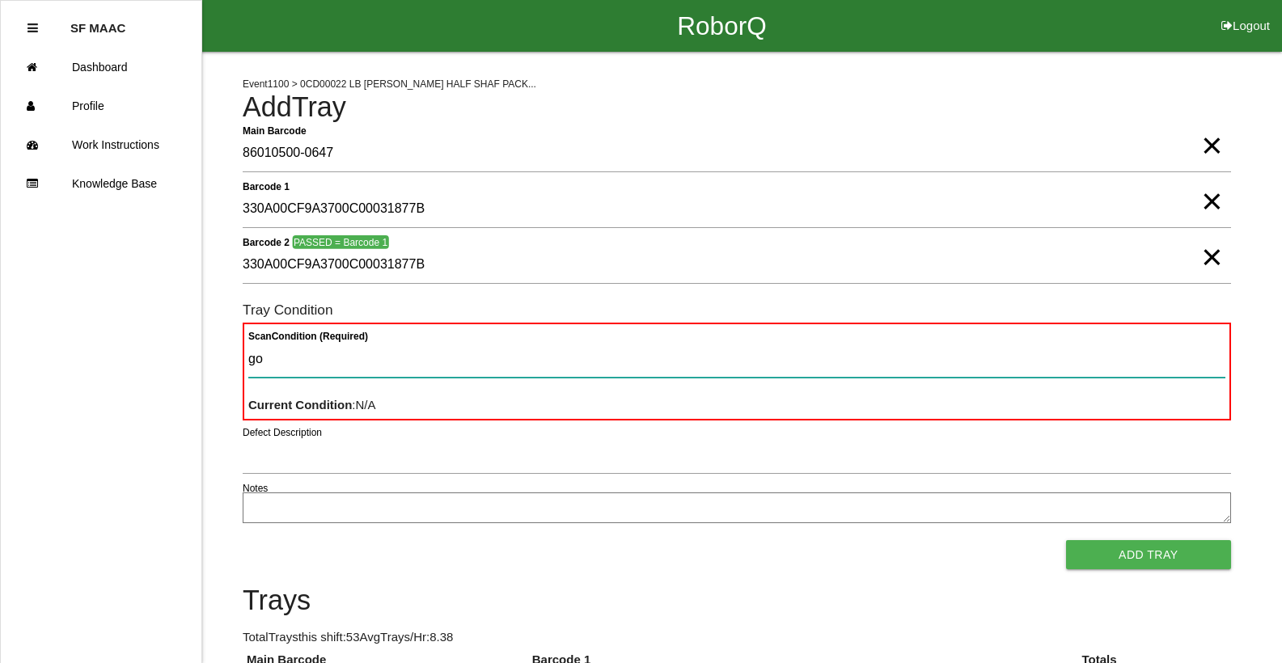
type Condition "goo"
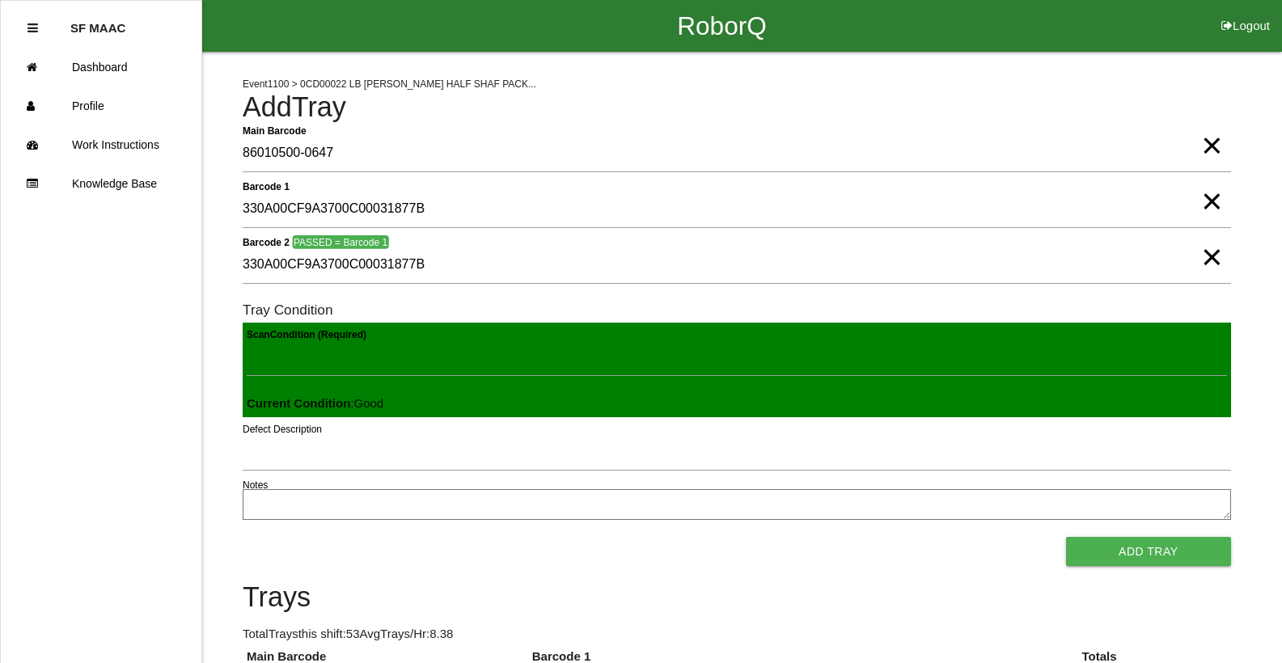
click button "Add Tray" at bounding box center [1148, 551] width 165 height 29
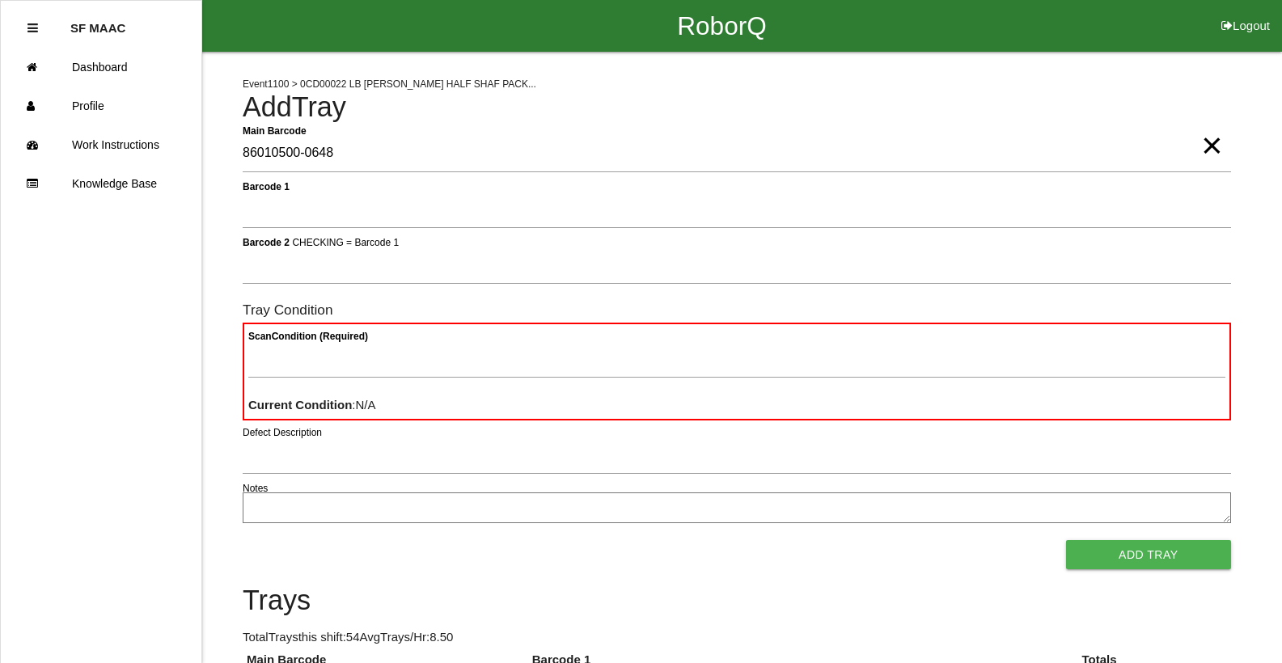
type Barcode "86010500-0648"
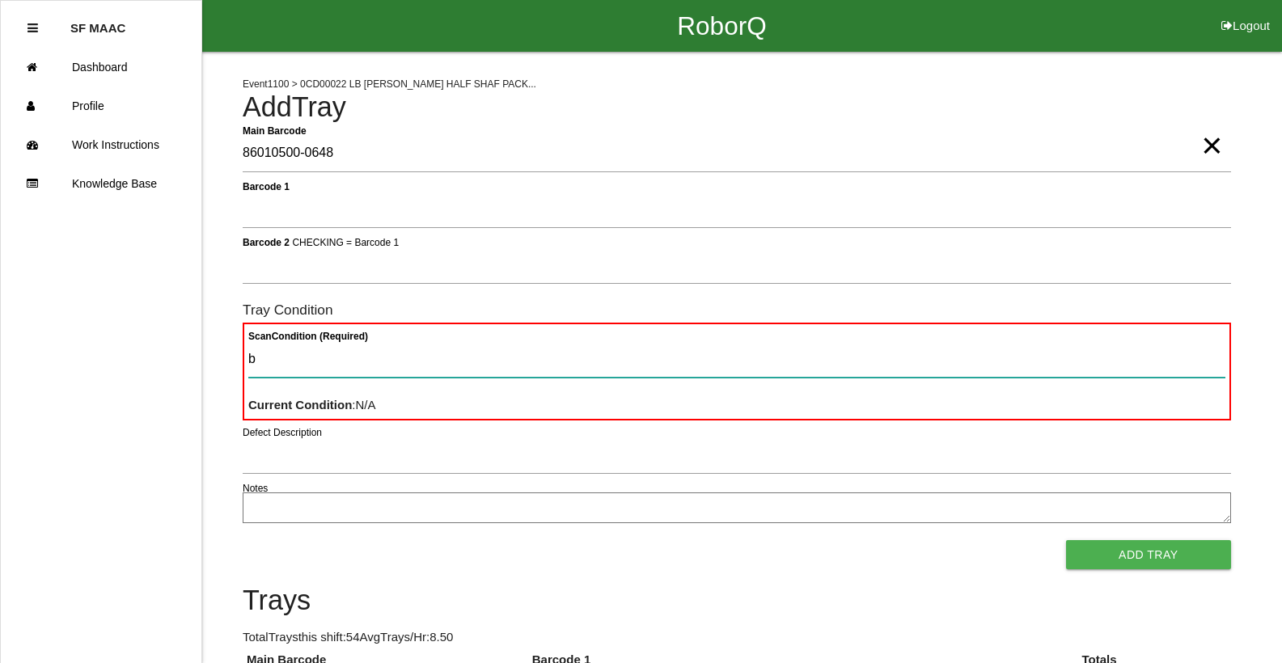
type Condition "ba"
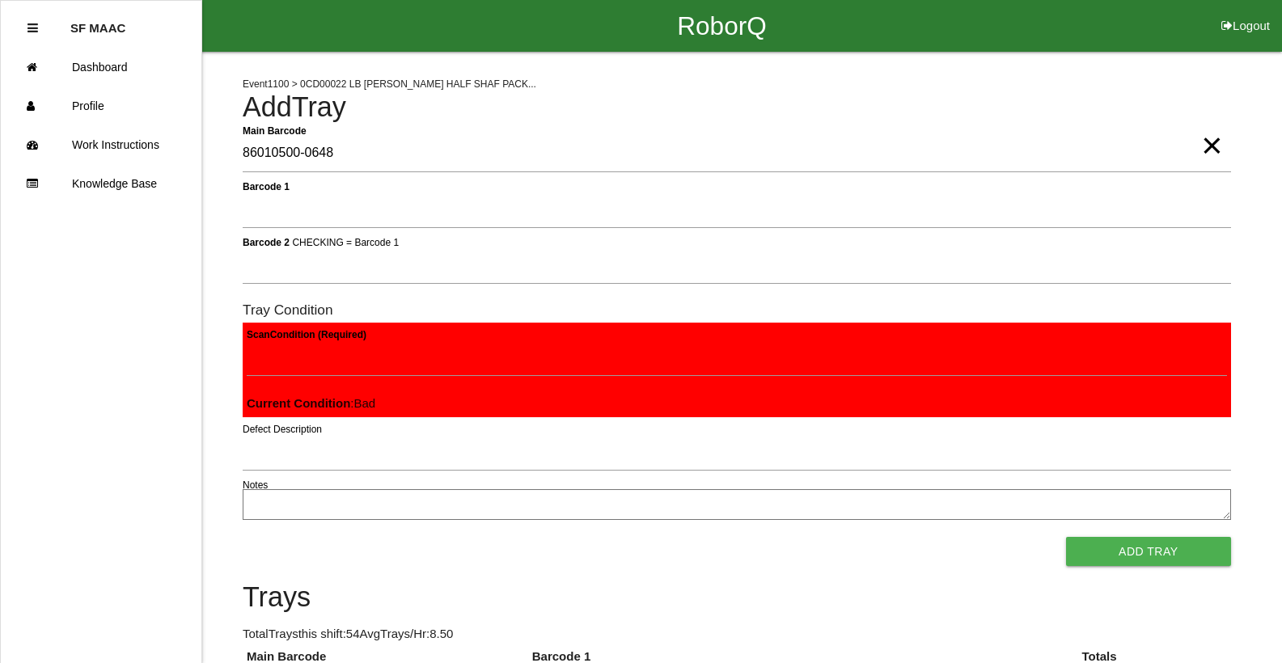
click at [1066, 537] on button "Add Tray" at bounding box center [1148, 551] width 165 height 29
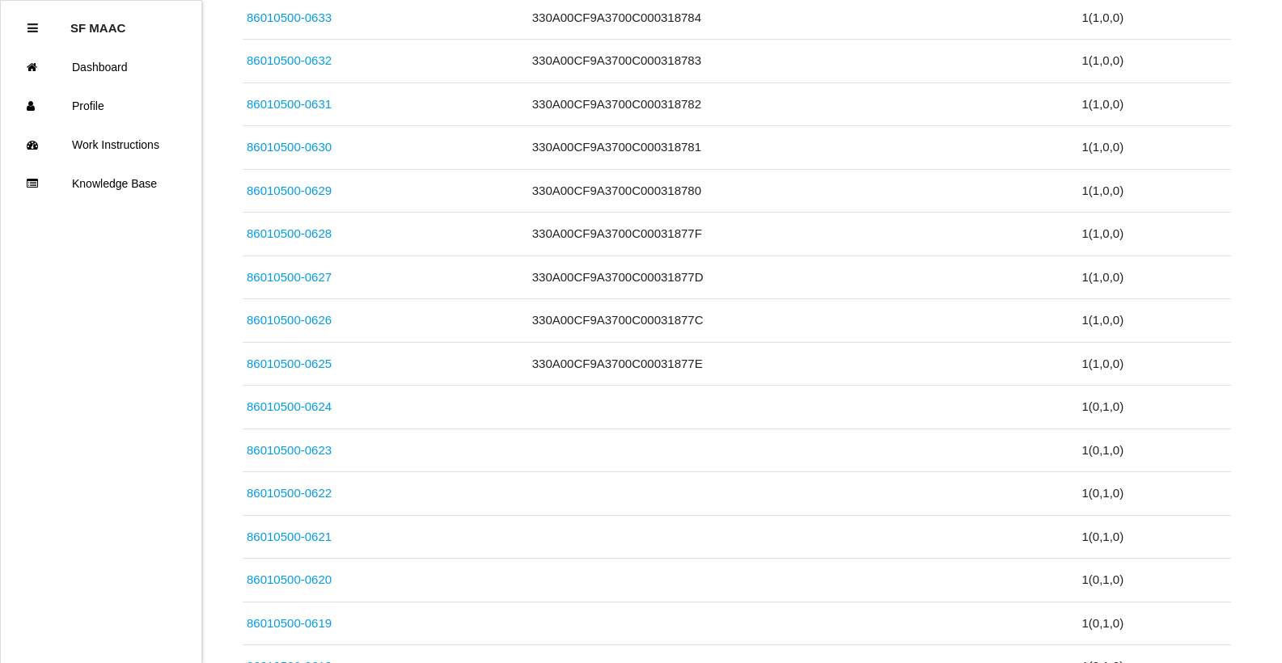
scroll to position [1345, 0]
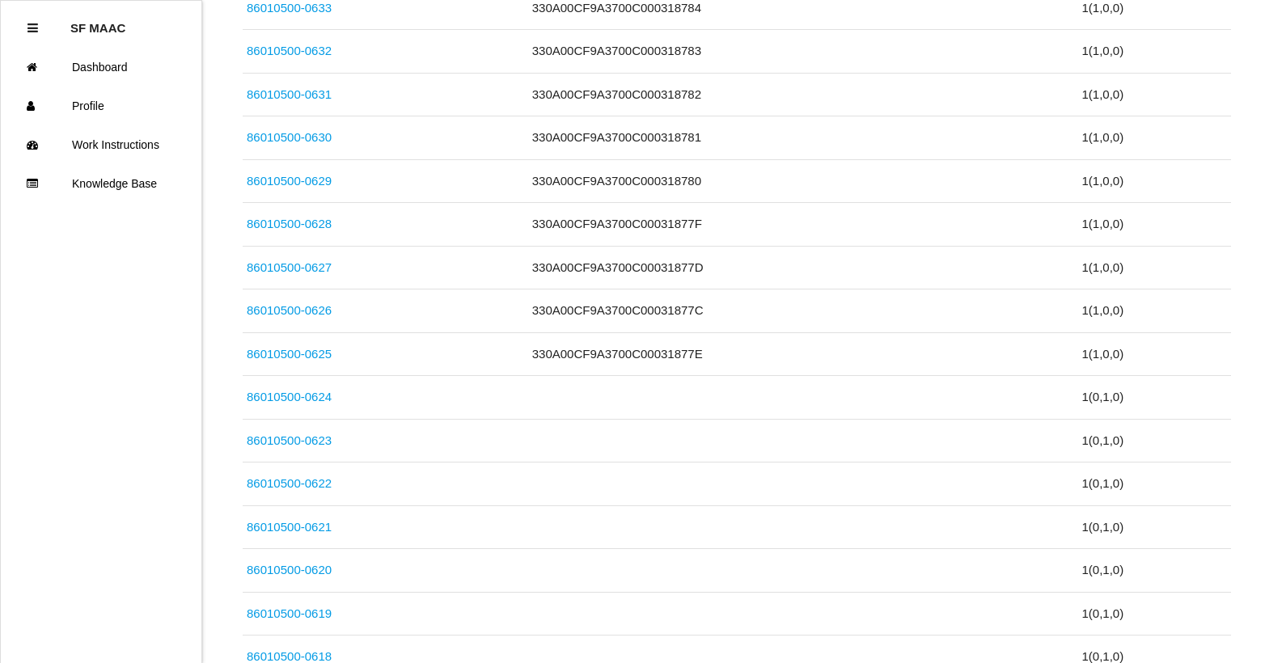
click at [1280, 656] on div "Event 1100 > 0CD00022 LB [PERSON_NAME] HALF SHAF PACK... Add Tray Main Barcode …" at bounding box center [641, 212] width 1282 height 3011
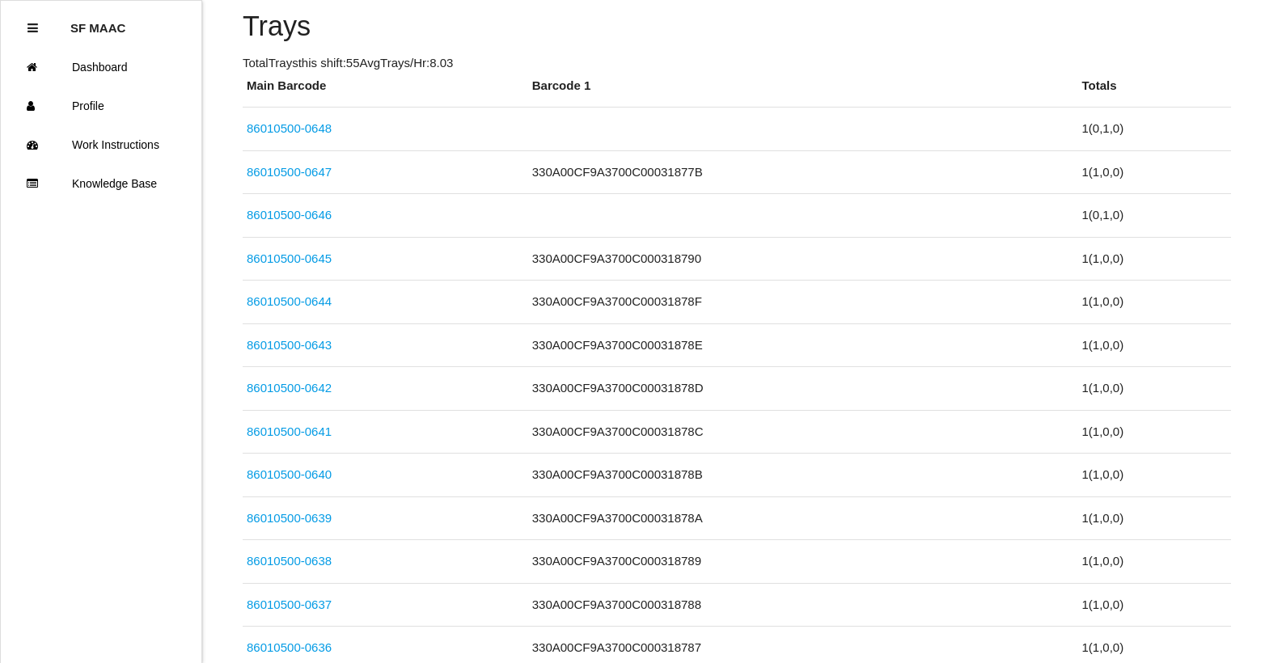
scroll to position [0, 0]
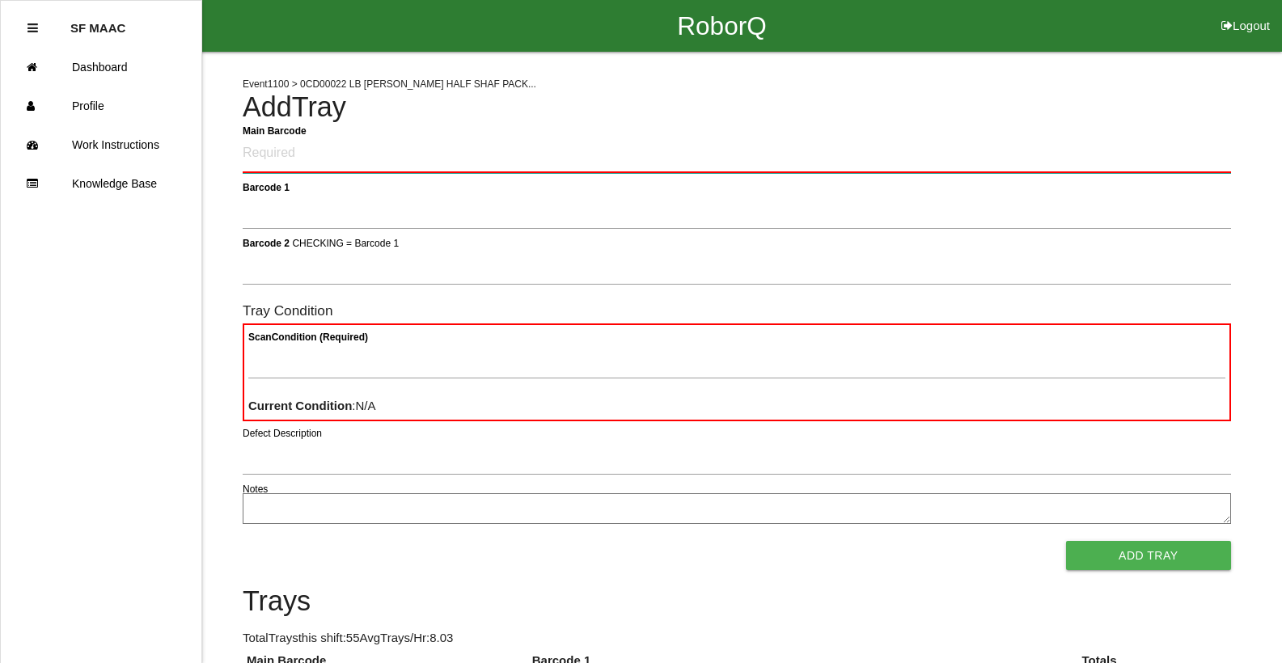
click at [269, 142] on Barcode "Main Barcode" at bounding box center [737, 154] width 988 height 38
type Barcode "86010500-0649"
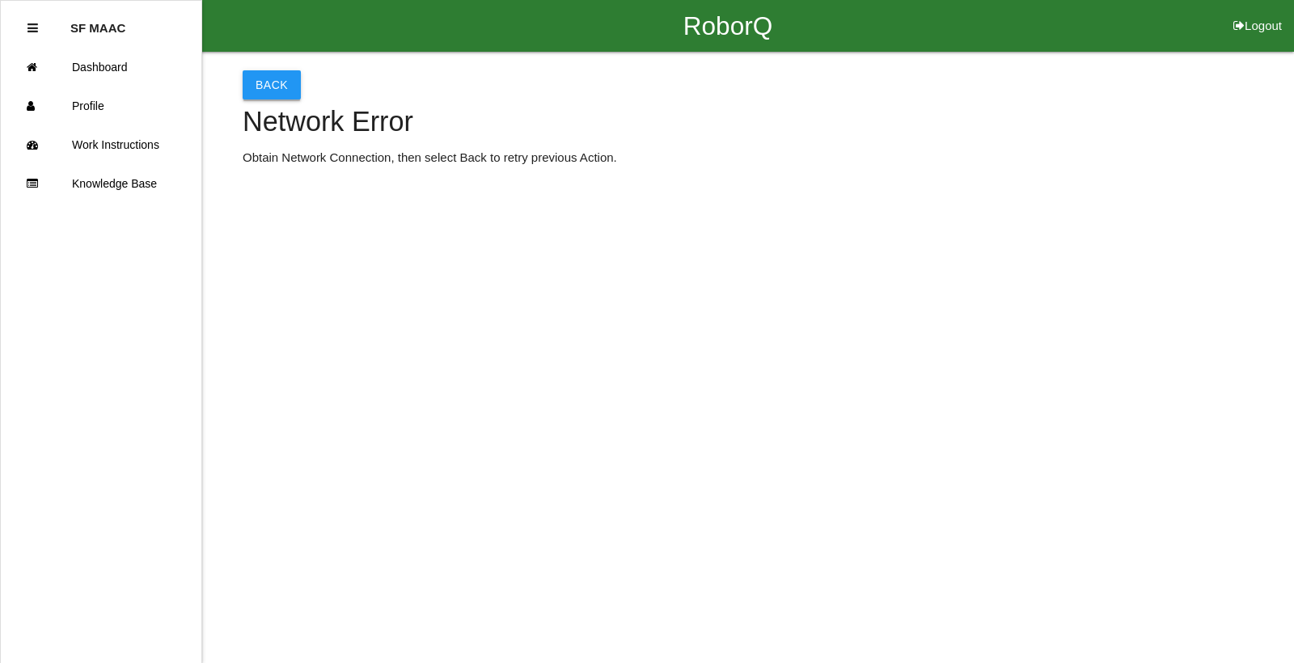
click at [283, 80] on button "Back" at bounding box center [272, 84] width 58 height 29
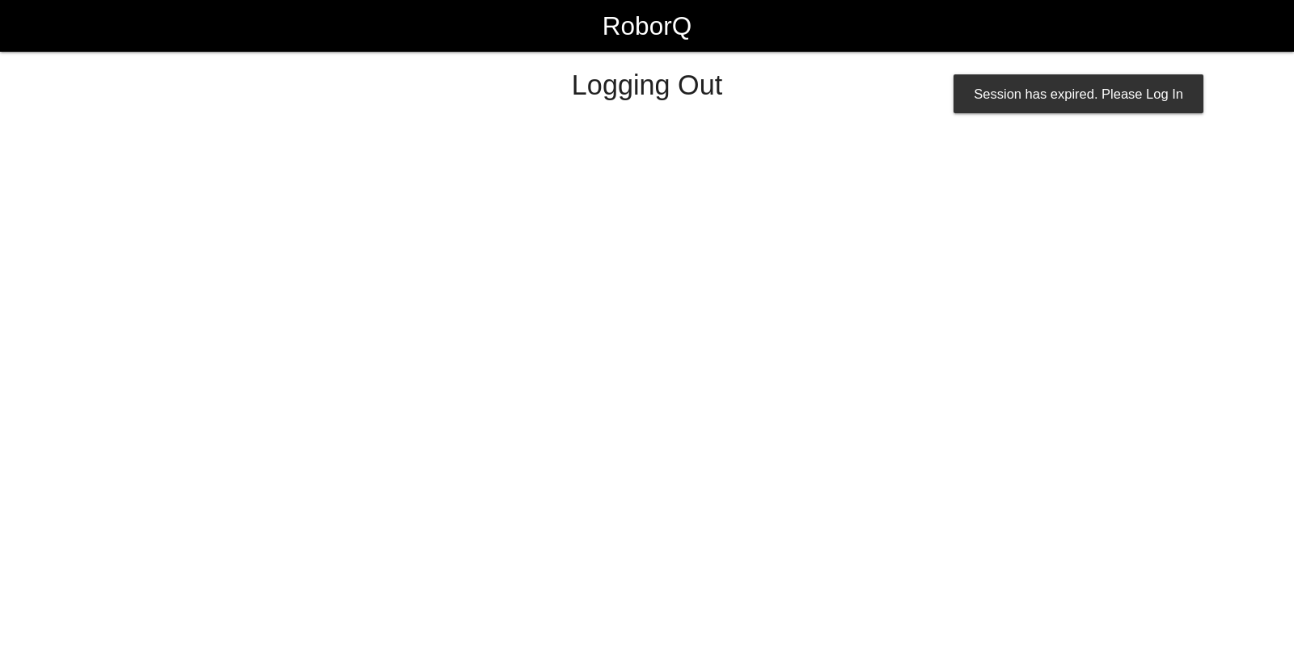
select select "Worker"
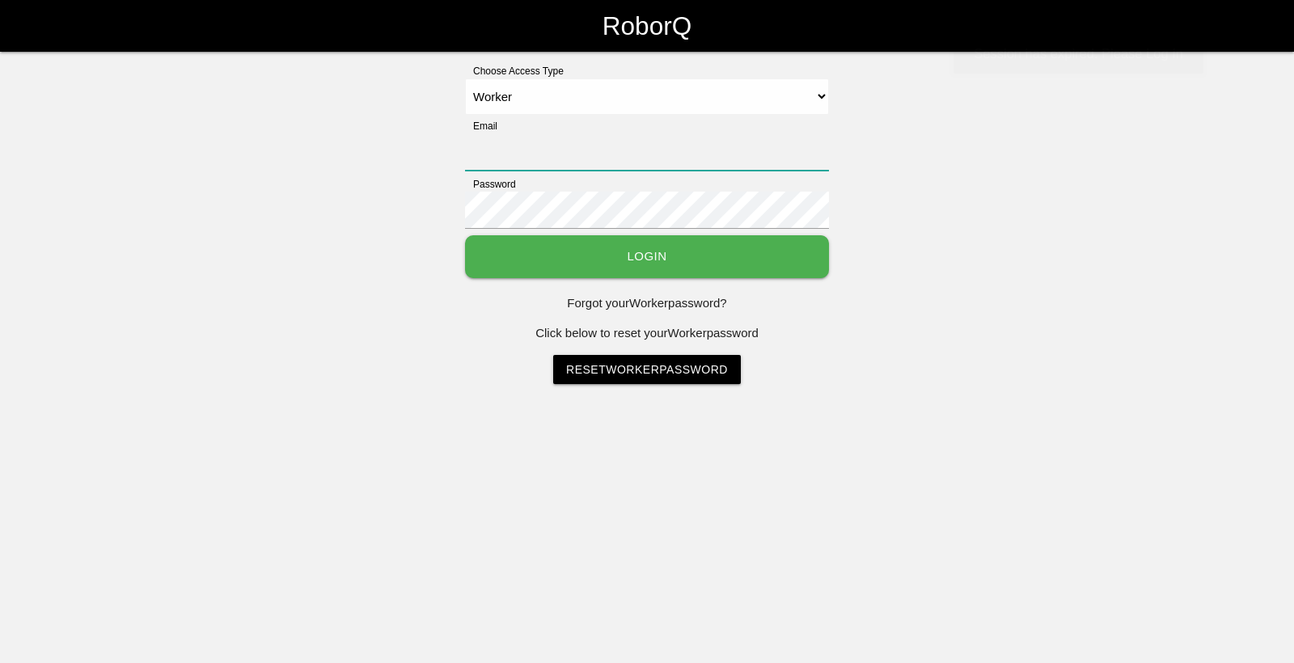
type input "sfmaac@big3precision.com"
click at [509, 249] on button "Login" at bounding box center [647, 256] width 364 height 43
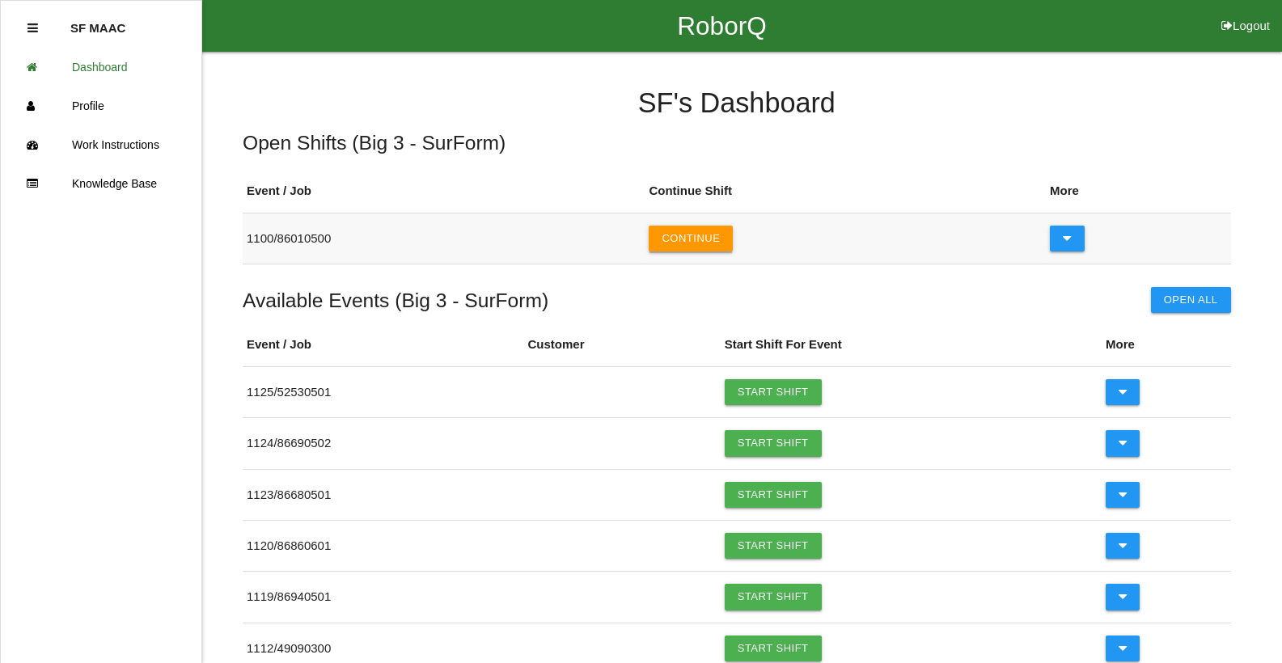
click at [706, 241] on button "Continue" at bounding box center [691, 239] width 84 height 26
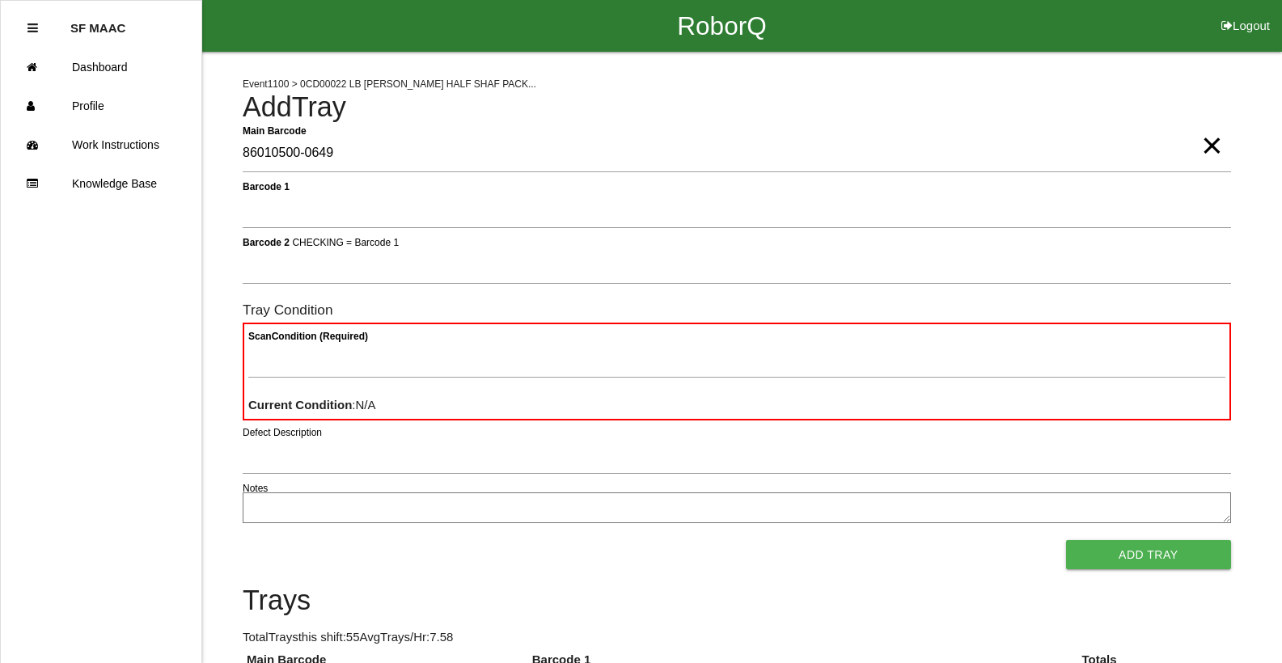
type Barcode "86010500-0649"
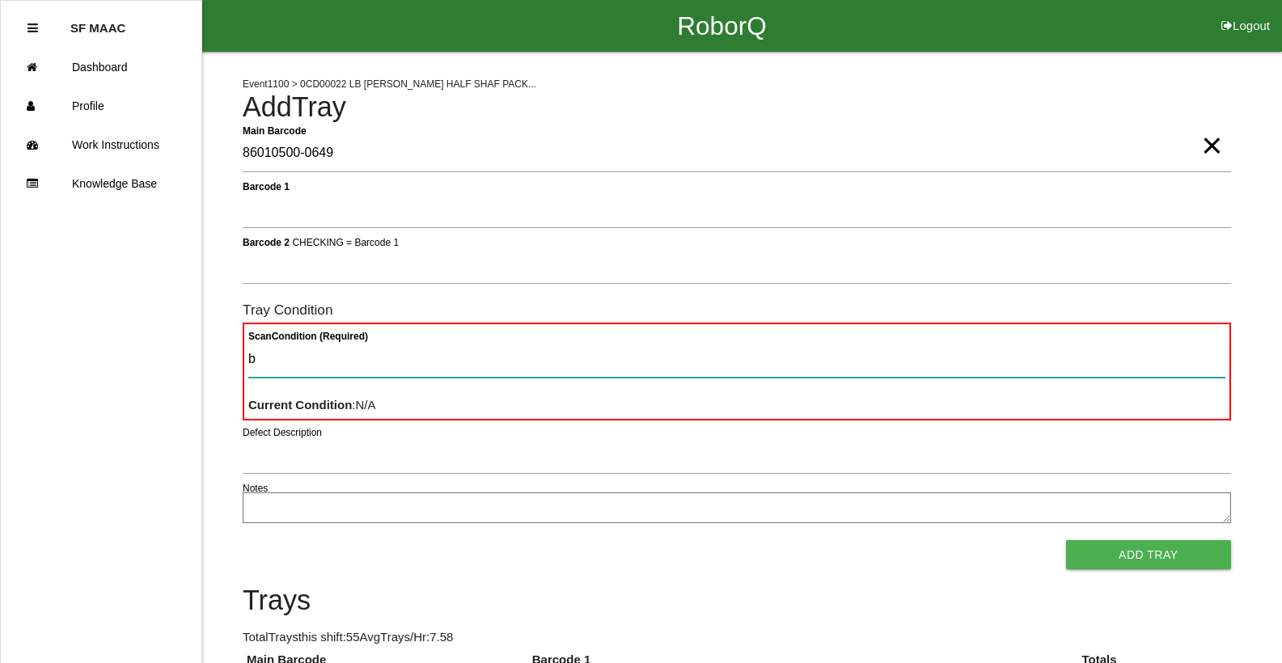
type Condition "ba"
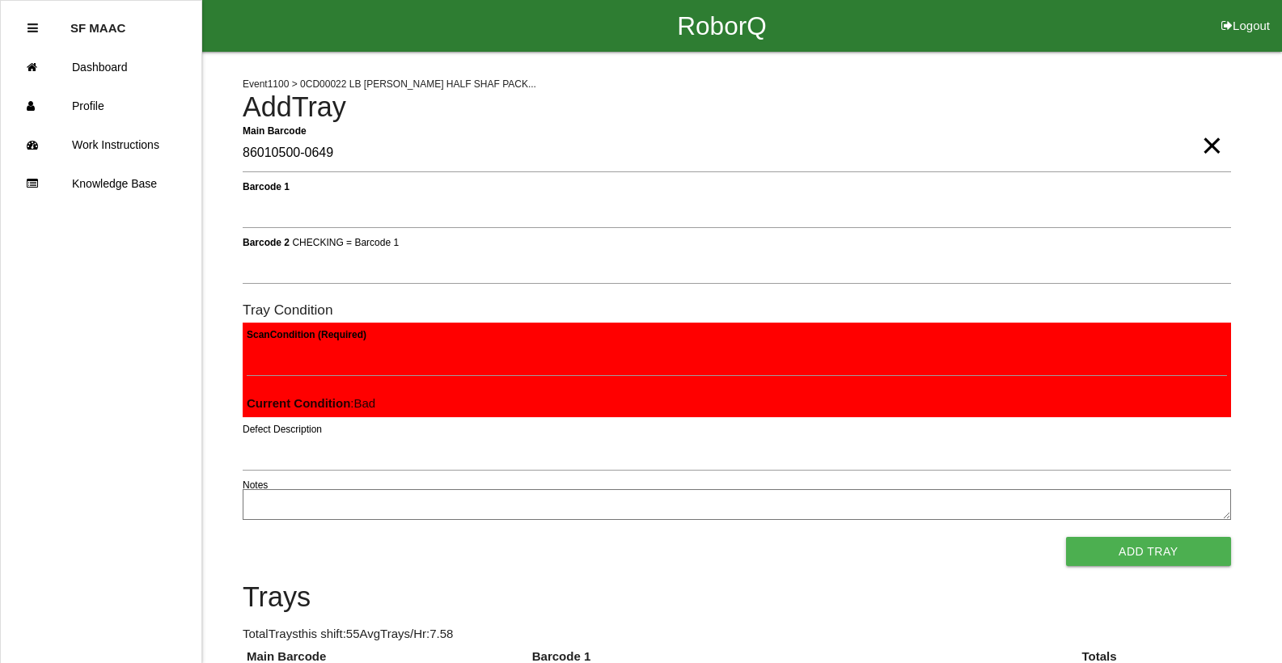
click at [1066, 537] on button "Add Tray" at bounding box center [1148, 551] width 165 height 29
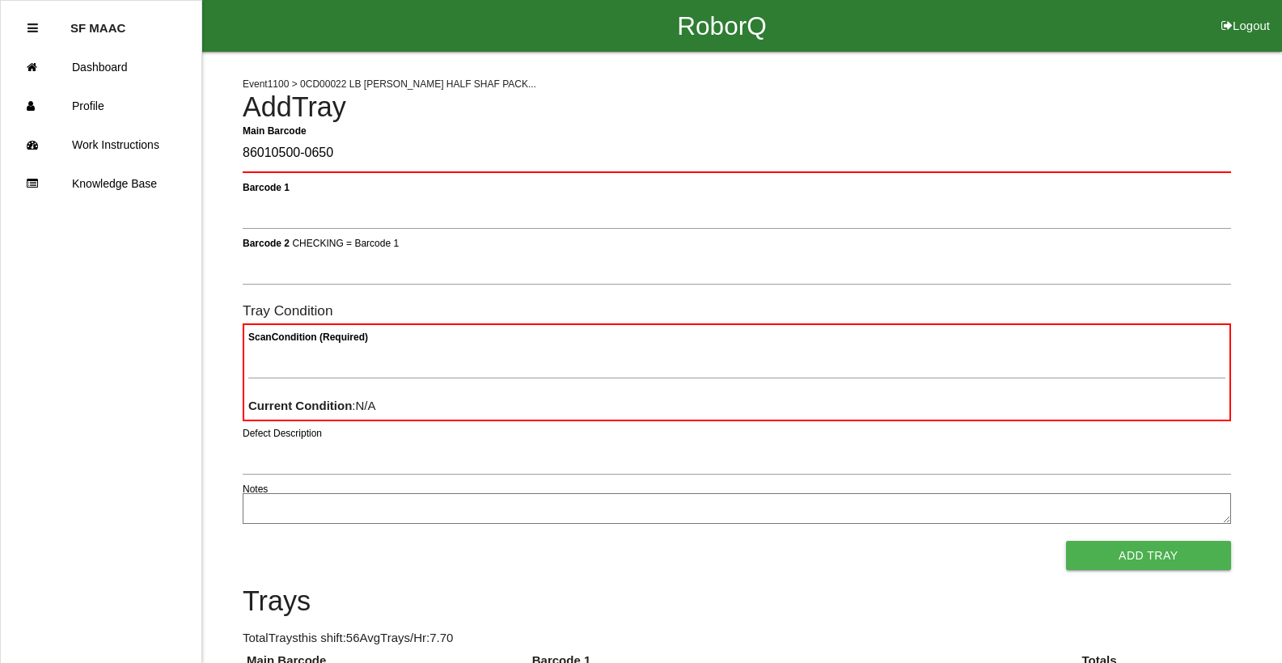
type Barcode "86010500-0650"
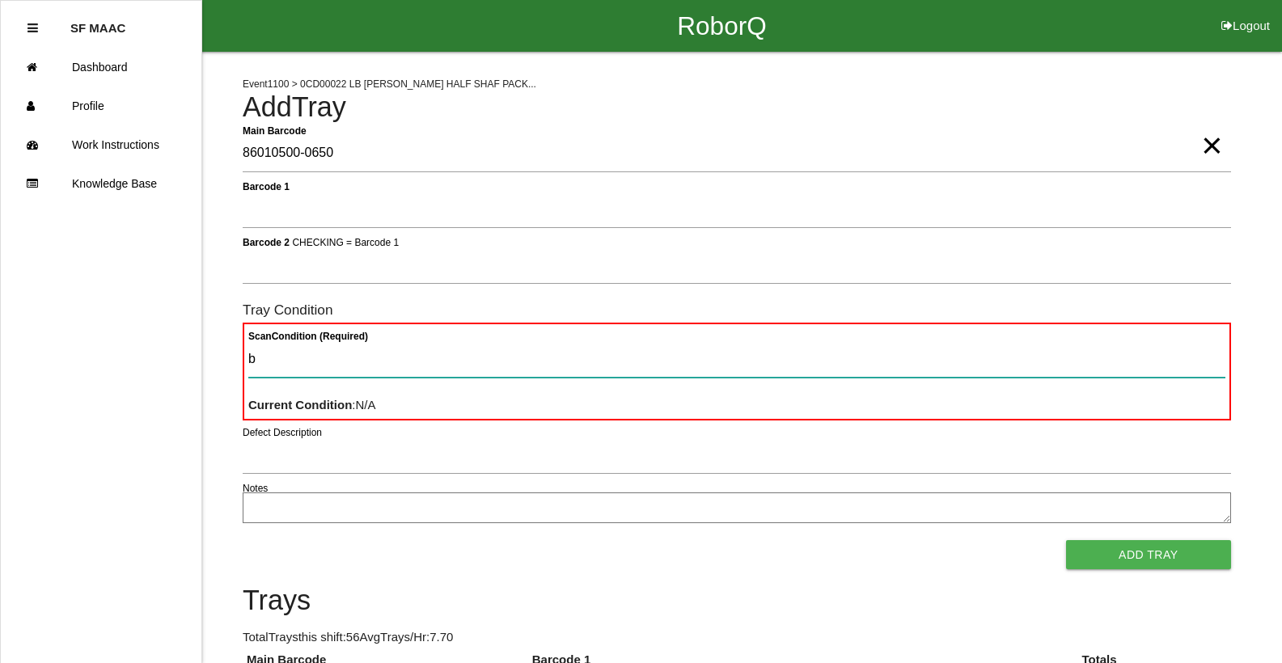
type Condition "ba"
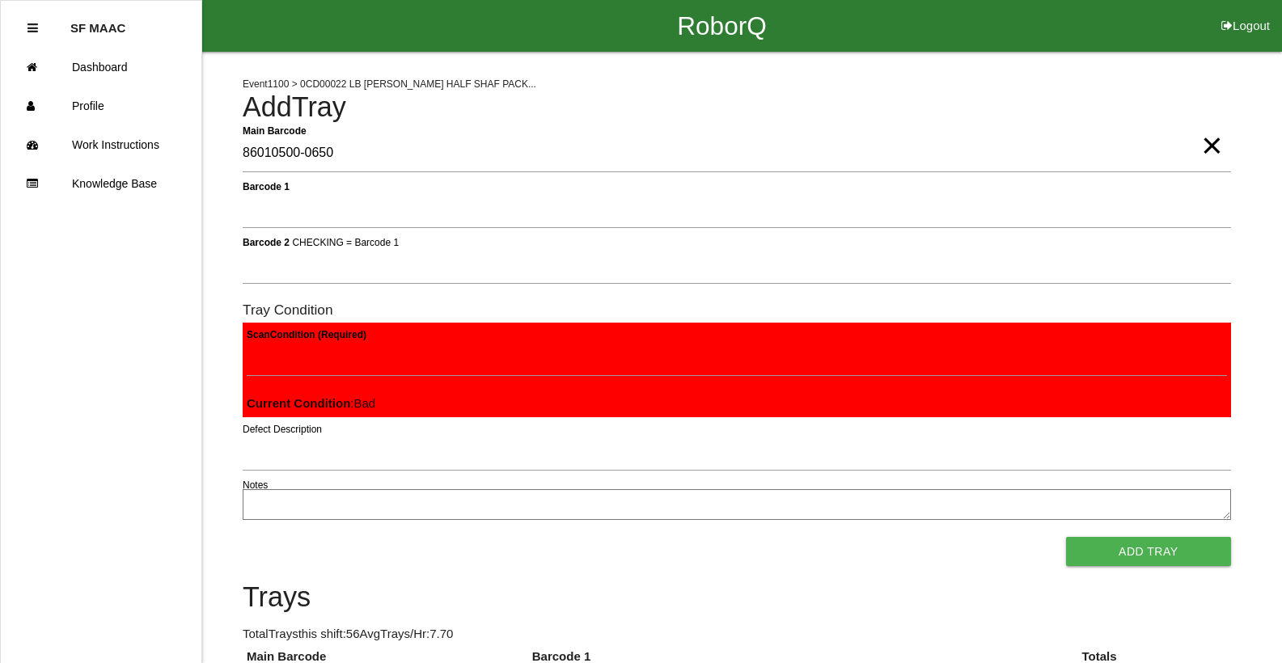
click at [1066, 537] on button "Add Tray" at bounding box center [1148, 551] width 165 height 29
